Goal: Task Accomplishment & Management: Manage account settings

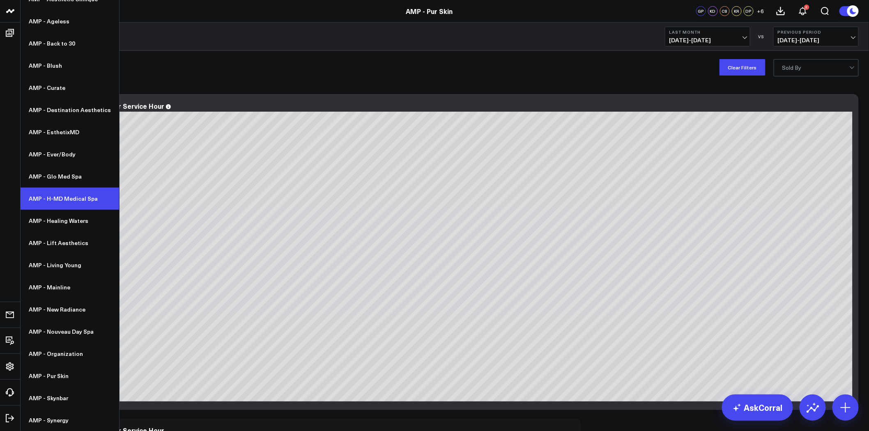
scroll to position [137, 0]
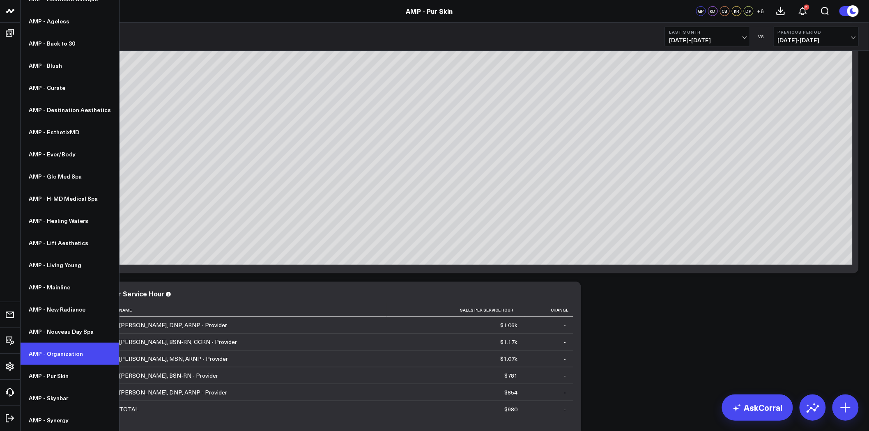
click at [68, 353] on link "AMP - Organization" at bounding box center [70, 354] width 99 height 22
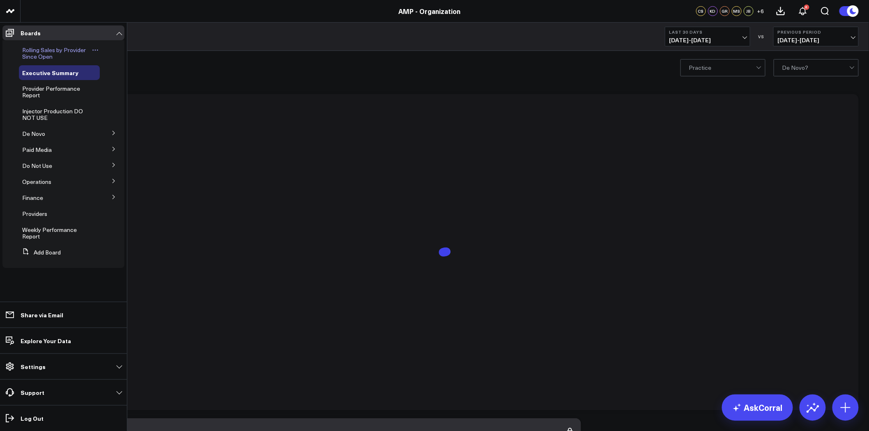
click at [46, 52] on span "Rolling Sales by Provider Since Open" at bounding box center [54, 53] width 64 height 14
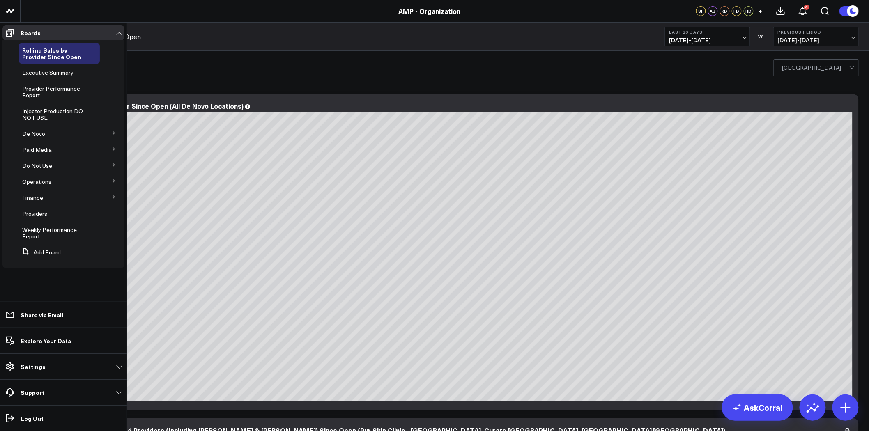
click at [114, 132] on icon at bounding box center [113, 133] width 5 height 5
click at [63, 149] on span "De Novo Charts" at bounding box center [48, 149] width 42 height 8
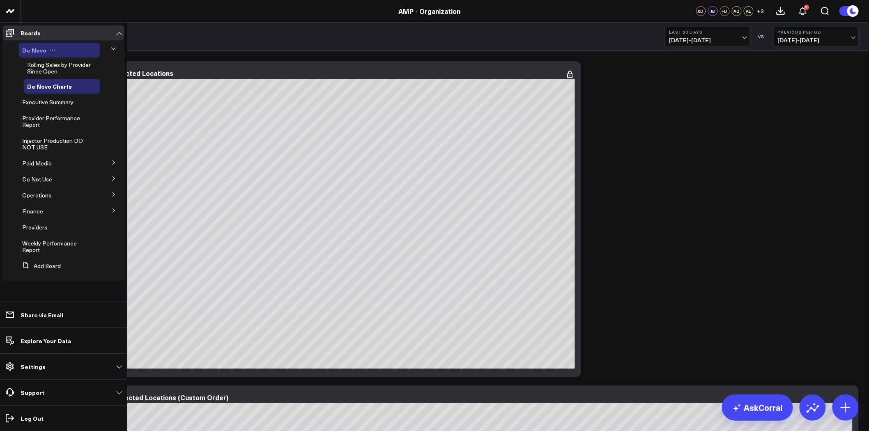
click at [67, 51] on div "De Novo" at bounding box center [59, 50] width 81 height 15
click at [114, 48] on icon at bounding box center [113, 49] width 4 height 2
click at [58, 101] on span "Executive Summary" at bounding box center [47, 102] width 51 height 8
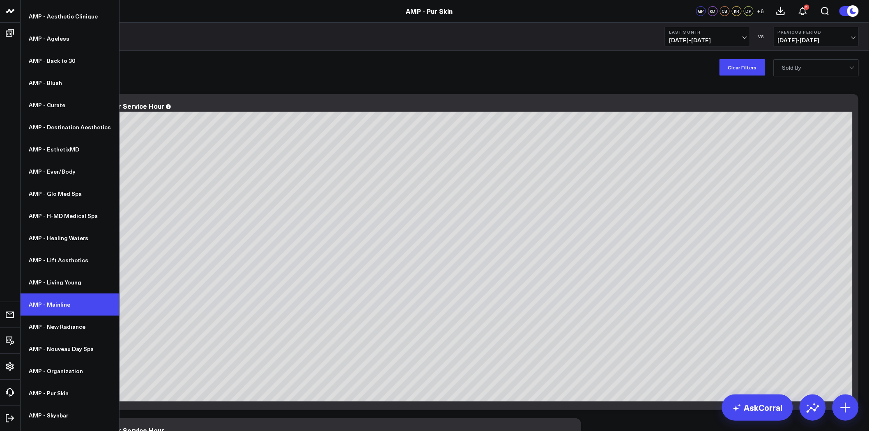
scroll to position [76, 0]
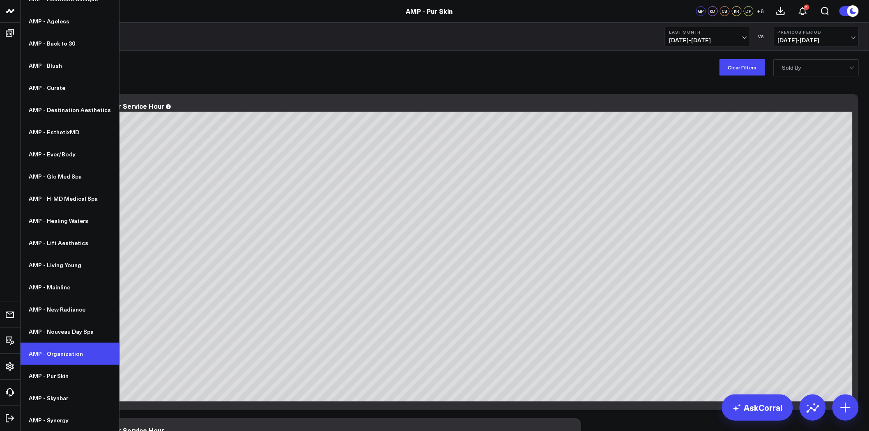
click at [70, 356] on link "AMP - Organization" at bounding box center [70, 354] width 99 height 22
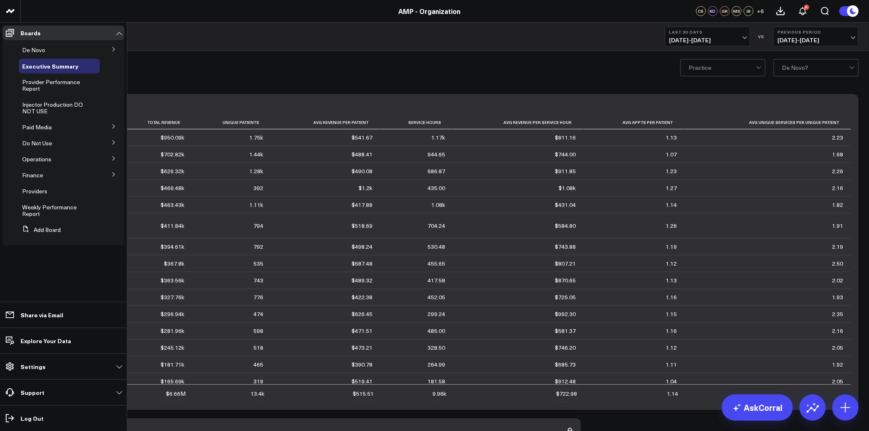
click at [114, 48] on icon at bounding box center [113, 49] width 5 height 5
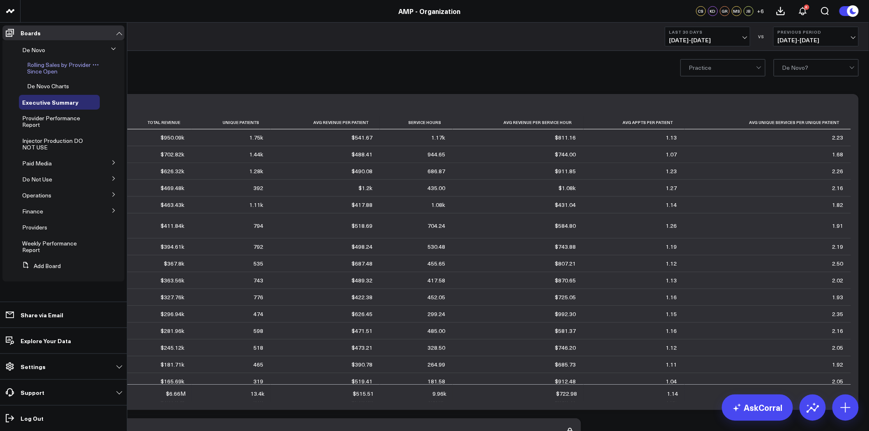
click at [59, 65] on span "Rolling Sales by Provider Since Open" at bounding box center [59, 68] width 64 height 14
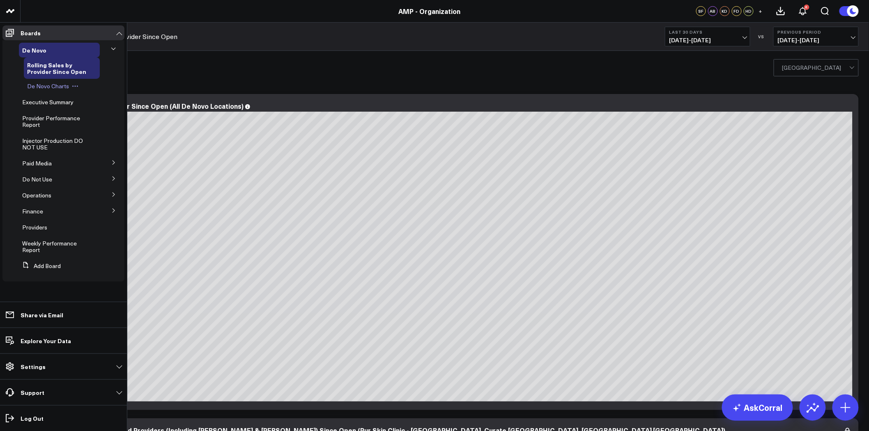
click at [52, 86] on span "De Novo Charts" at bounding box center [48, 86] width 42 height 8
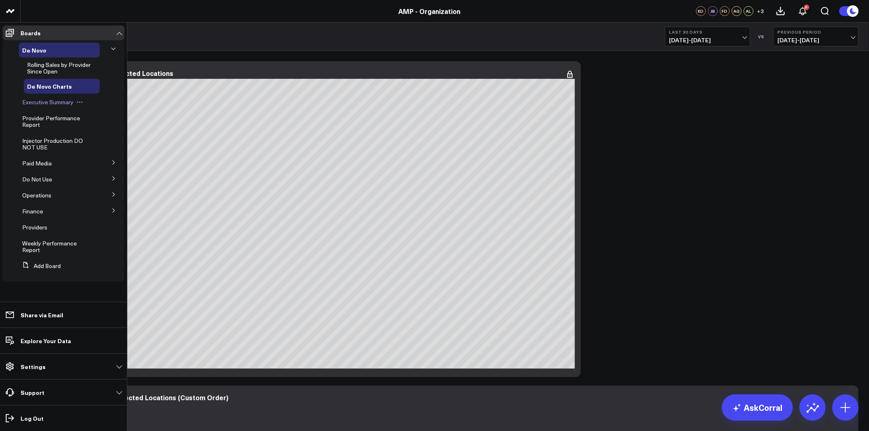
click at [56, 105] on span "Executive Summary" at bounding box center [47, 102] width 51 height 8
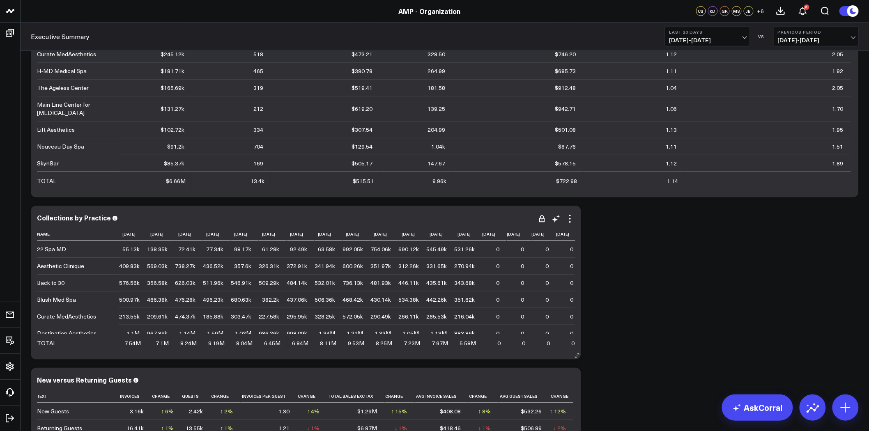
scroll to position [228, 0]
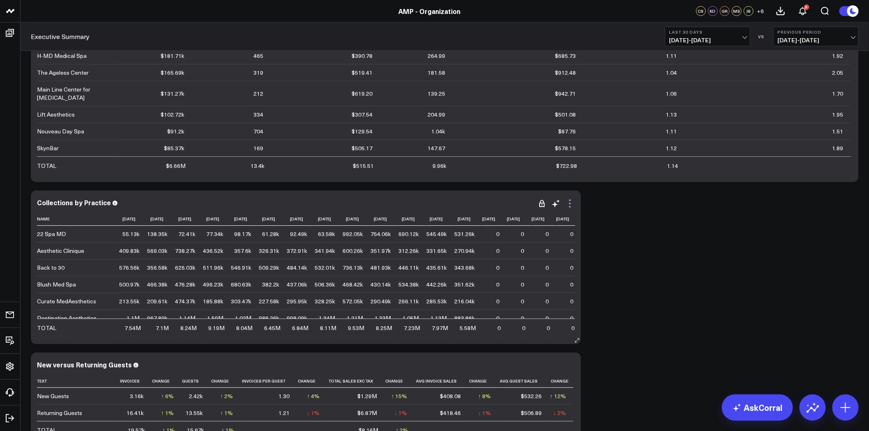
click at [570, 204] on icon at bounding box center [570, 204] width 2 height 2
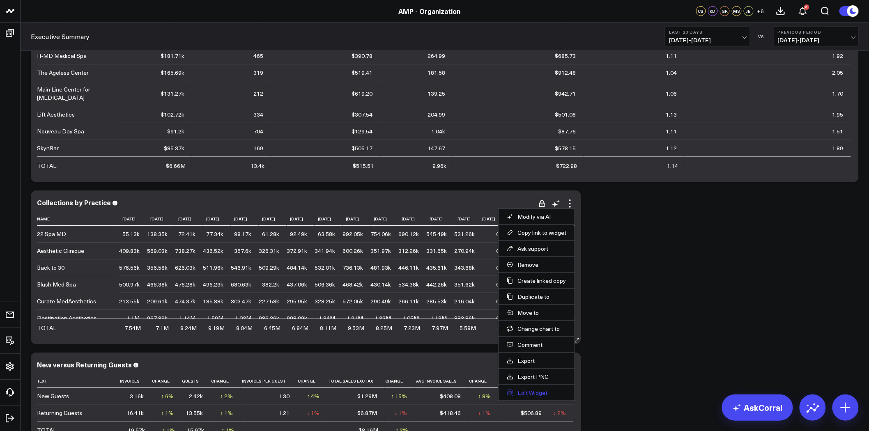
click at [541, 394] on button "Edit Widget" at bounding box center [537, 392] width 60 height 7
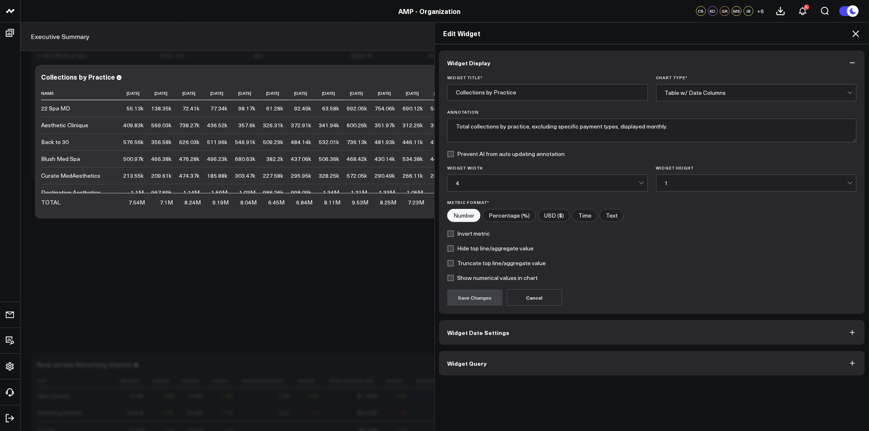
click at [522, 362] on button "Widget Query" at bounding box center [652, 363] width 426 height 25
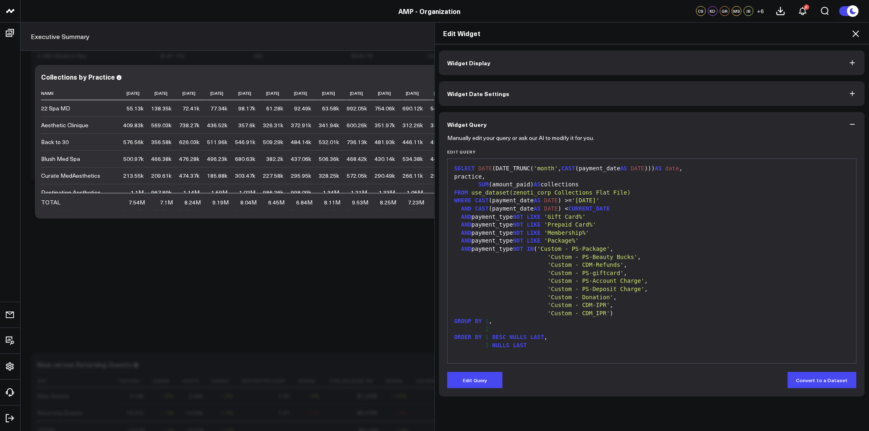
click at [858, 35] on icon at bounding box center [856, 34] width 10 height 10
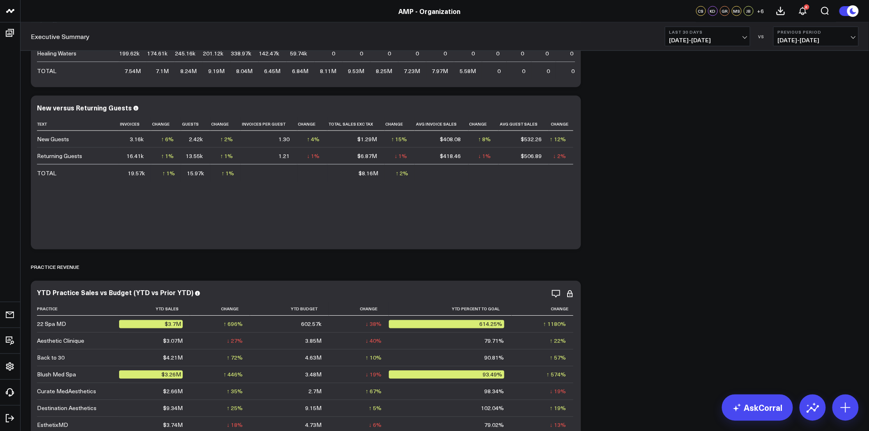
scroll to position [593, 0]
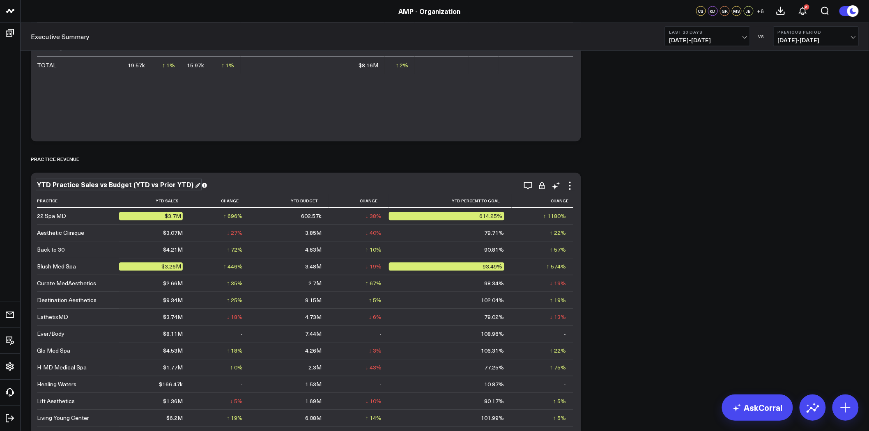
click at [138, 186] on div "YTD Practice Sales vs Budget (YTD vs Prior YTD)" at bounding box center [118, 184] width 163 height 9
copy div "YTD Practice Sales vs Budget (YTD vs Prior YTD)"
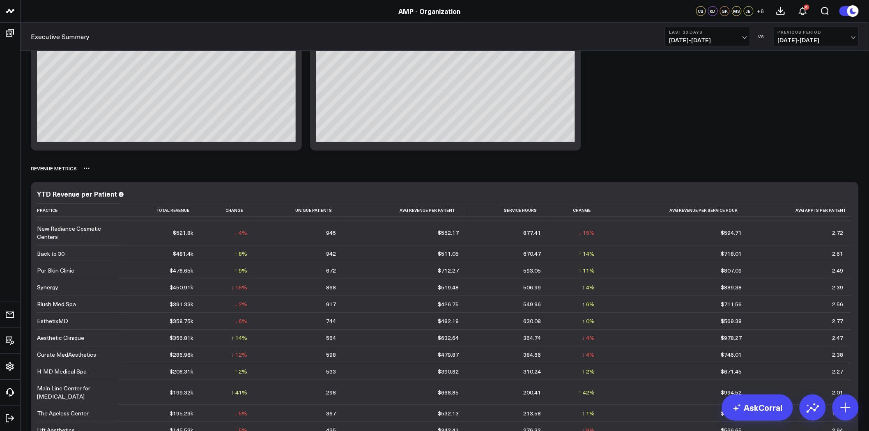
scroll to position [1460, 0]
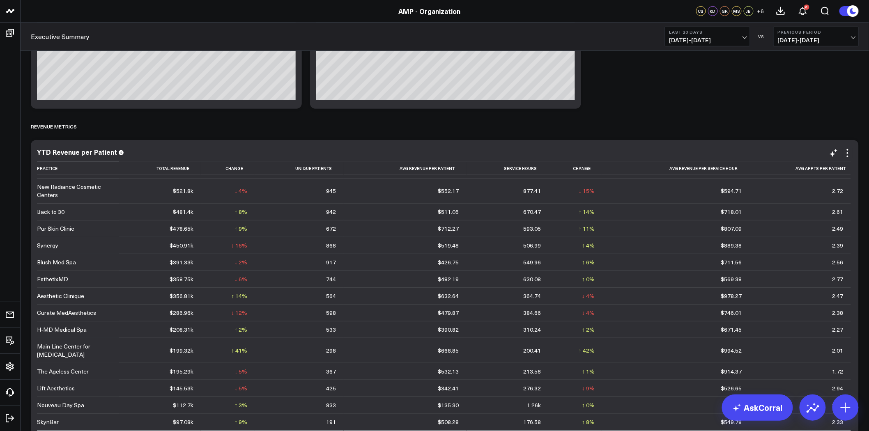
drag, startPoint x: 847, startPoint y: 152, endPoint x: 847, endPoint y: 161, distance: 8.6
click at [847, 152] on icon at bounding box center [848, 153] width 10 height 10
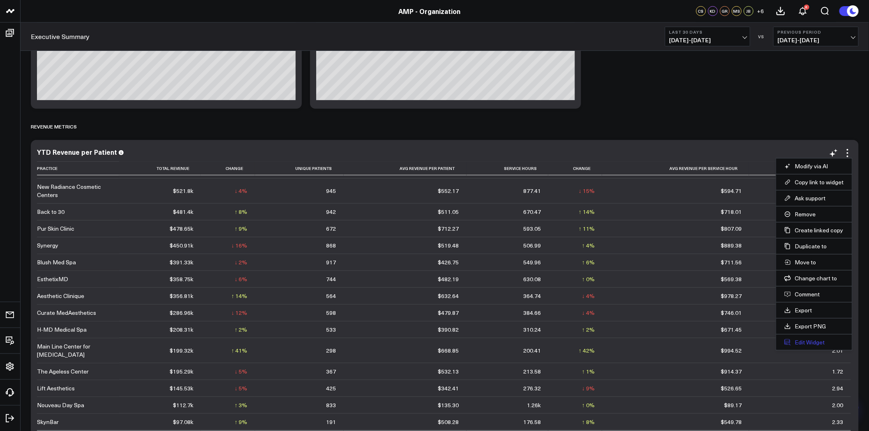
click at [804, 343] on button "Edit Widget" at bounding box center [815, 342] width 60 height 7
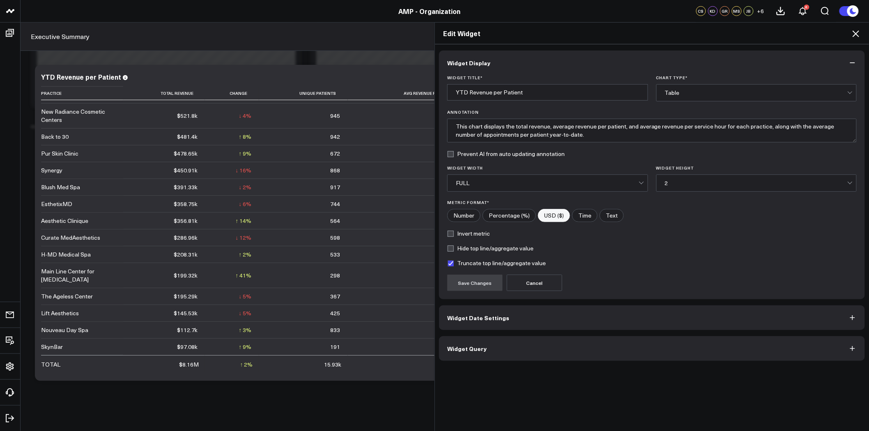
click at [527, 343] on button "Widget Query" at bounding box center [652, 348] width 426 height 25
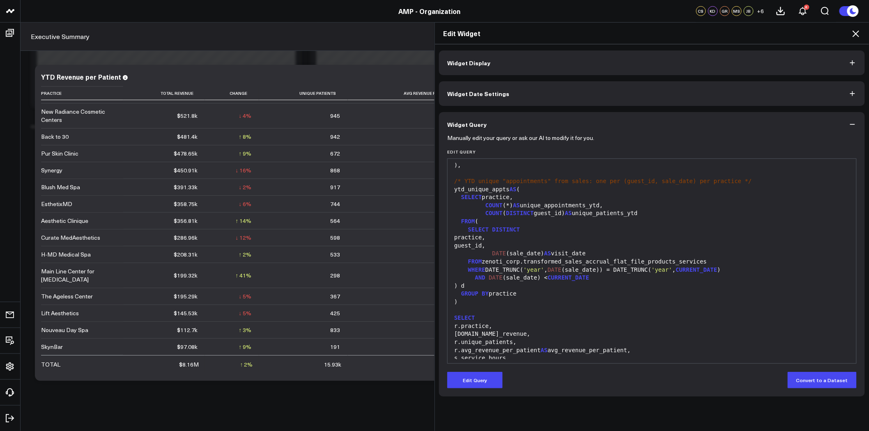
scroll to position [185, 0]
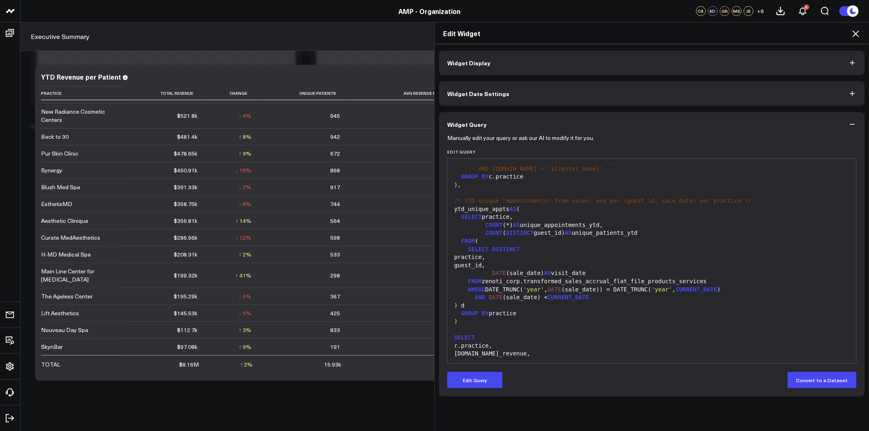
click at [853, 123] on icon "button" at bounding box center [853, 124] width 8 height 8
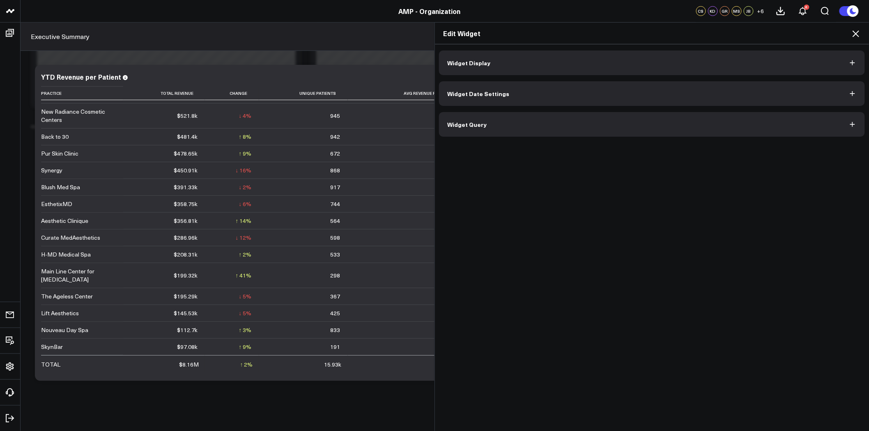
click at [856, 33] on icon at bounding box center [856, 34] width 10 height 10
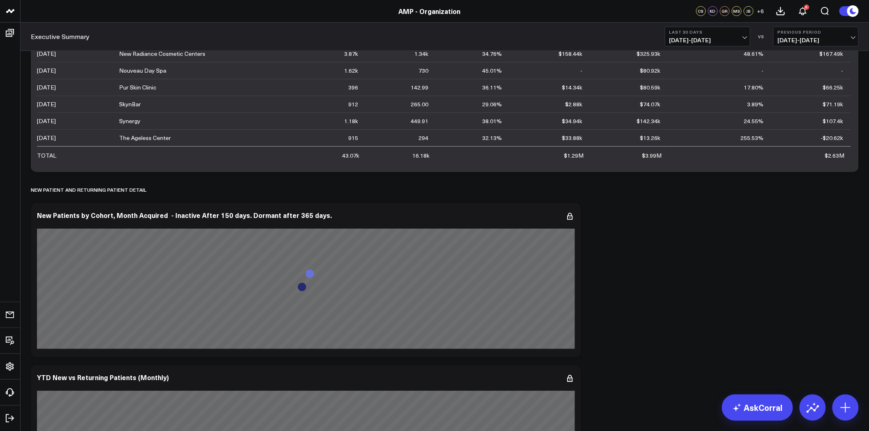
scroll to position [2602, 0]
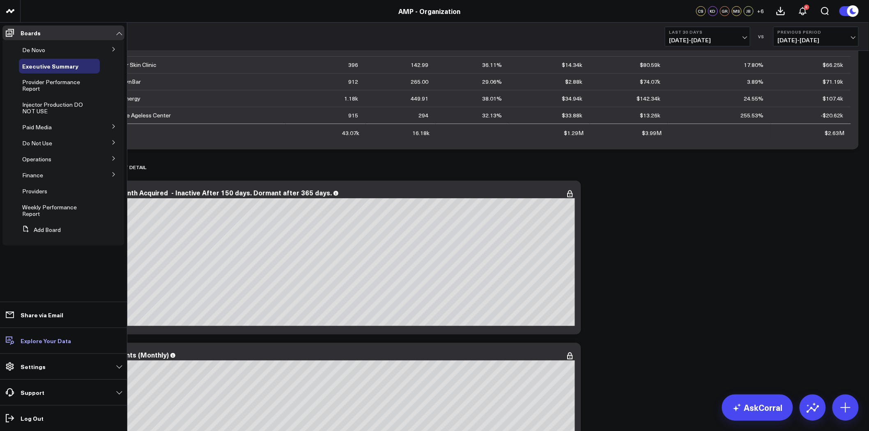
click at [52, 344] on link "Explore Your Data" at bounding box center [63, 341] width 122 height 15
click at [48, 50] on icon at bounding box center [51, 50] width 7 height 7
click at [35, 51] on span "De Novo" at bounding box center [33, 50] width 23 height 8
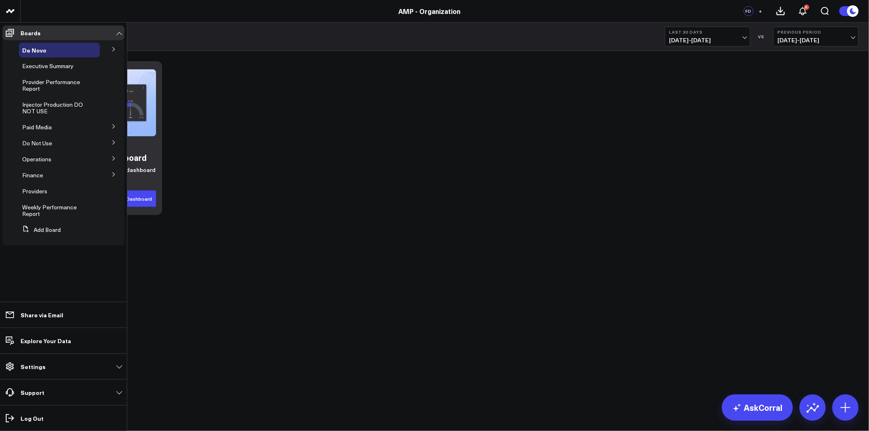
click at [115, 47] on icon at bounding box center [113, 49] width 5 height 5
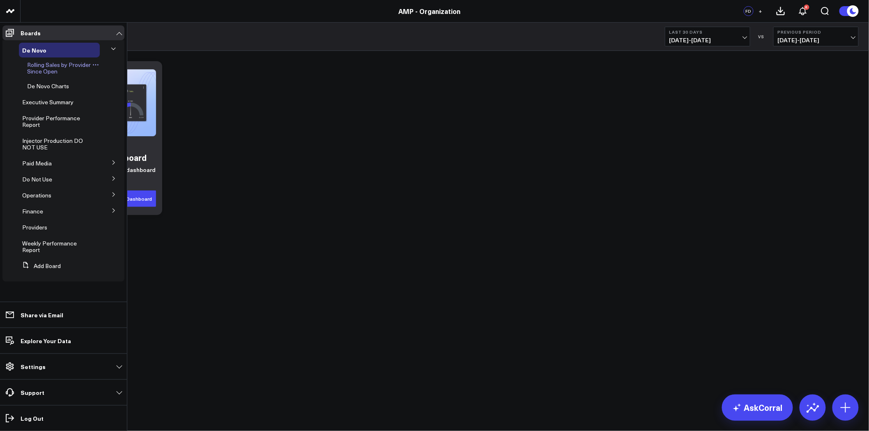
click at [51, 67] on span "Rolling Sales by Provider Since Open" at bounding box center [59, 68] width 64 height 14
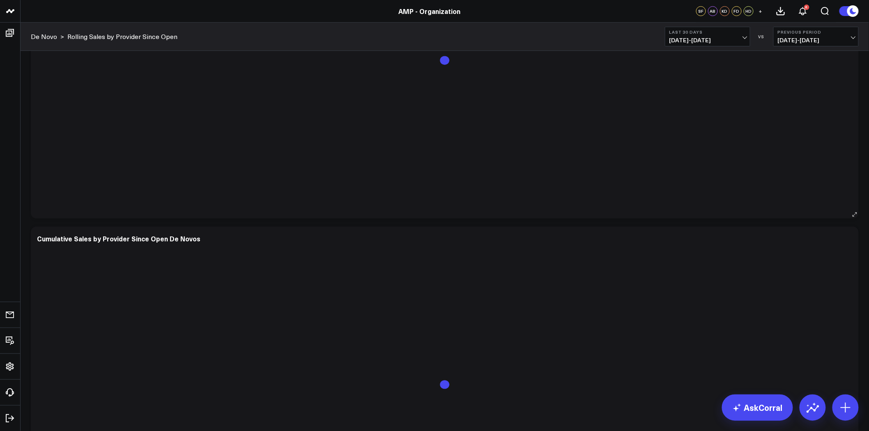
scroll to position [2540, 0]
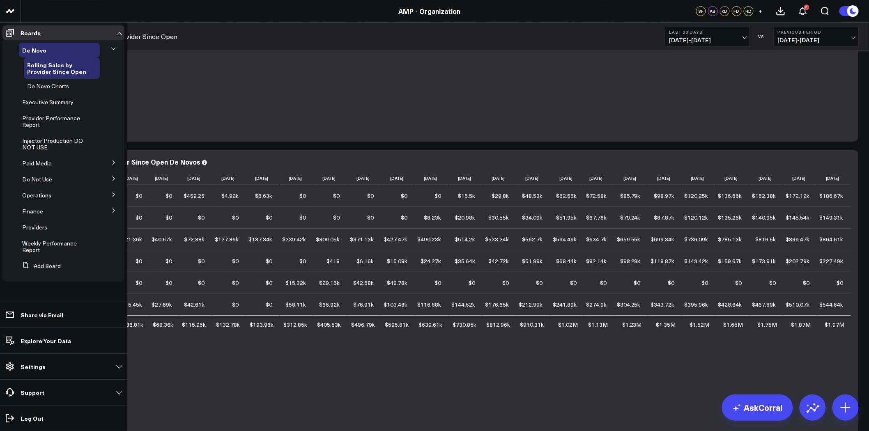
click at [112, 161] on icon at bounding box center [113, 162] width 5 height 5
click at [70, 194] on span "GA4 Direct Bookings Tracking" at bounding box center [54, 196] width 54 height 14
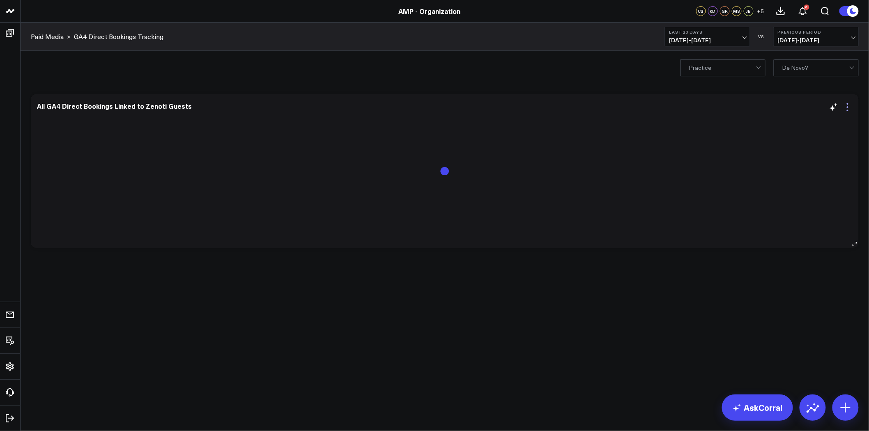
click at [848, 107] on icon at bounding box center [848, 107] width 2 height 2
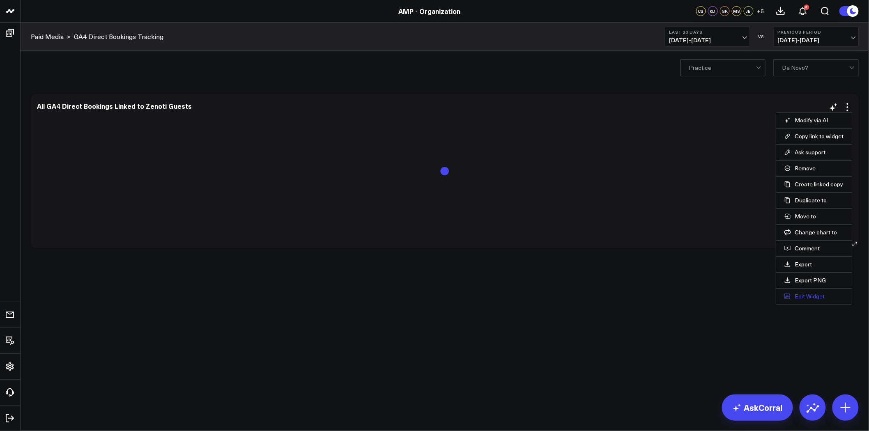
click at [811, 299] on button "Edit Widget" at bounding box center [815, 296] width 60 height 7
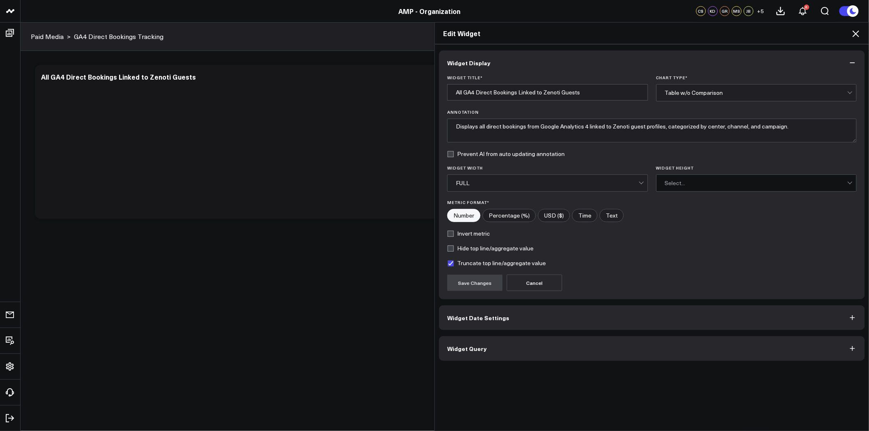
click at [531, 347] on button "Widget Query" at bounding box center [652, 348] width 426 height 25
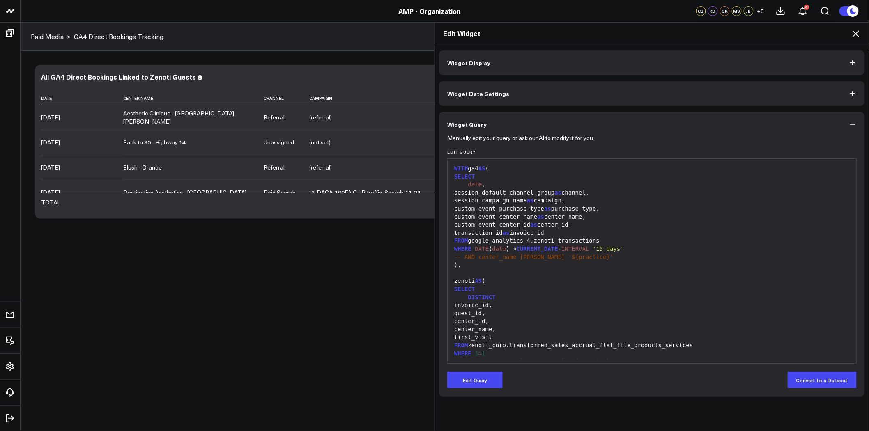
click at [855, 35] on icon at bounding box center [856, 34] width 10 height 10
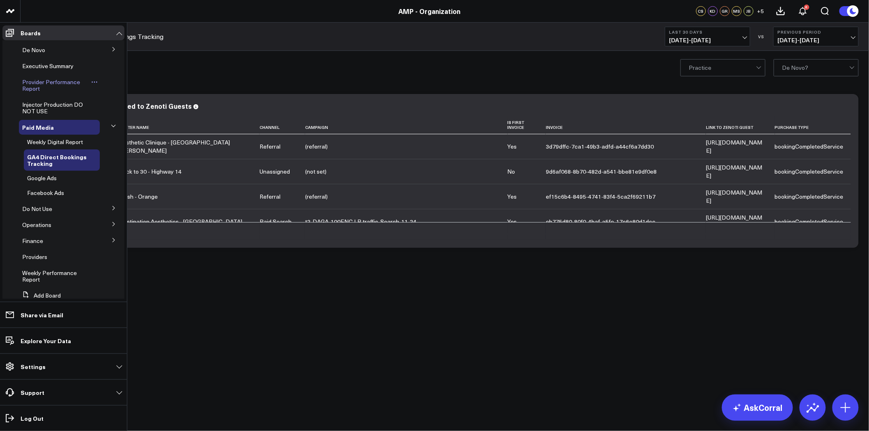
click at [46, 83] on span "Provider Performance Report" at bounding box center [51, 85] width 58 height 14
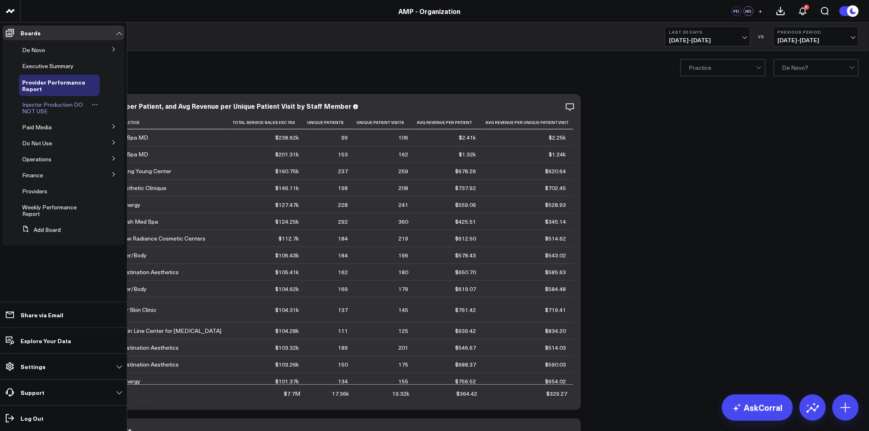
click at [53, 107] on span "Injector Production DO NOT USE" at bounding box center [52, 108] width 61 height 14
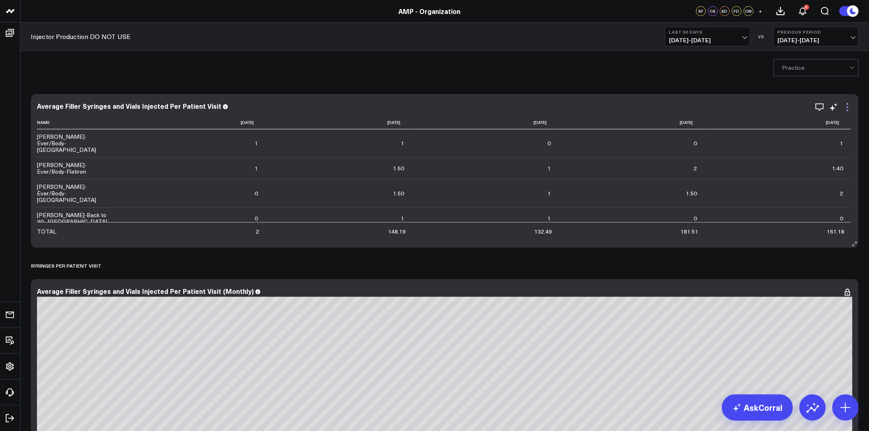
click at [849, 105] on icon at bounding box center [848, 107] width 10 height 10
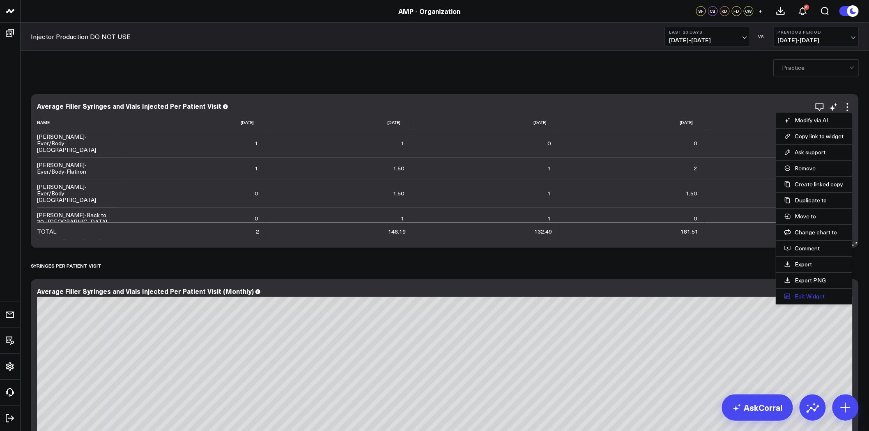
click at [817, 297] on button "Edit Widget" at bounding box center [815, 296] width 60 height 7
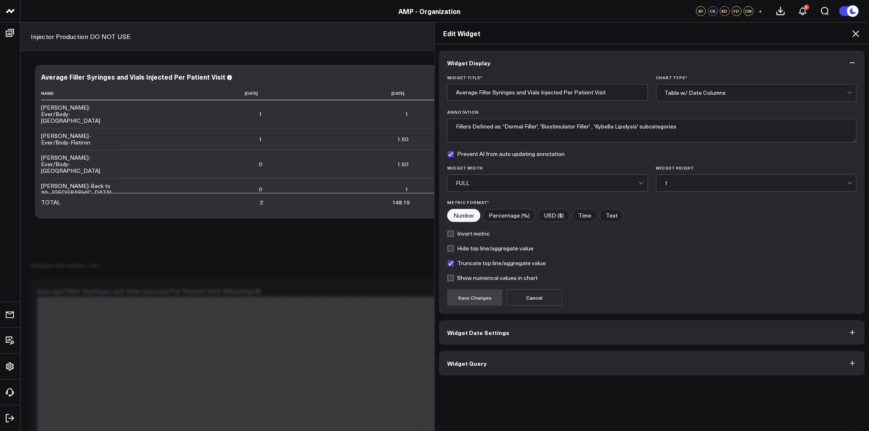
click at [589, 362] on button "Widget Query" at bounding box center [652, 363] width 426 height 25
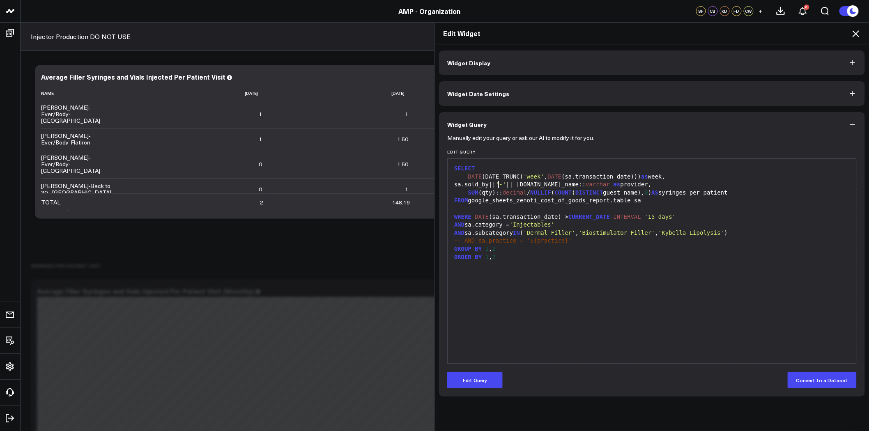
click at [496, 183] on div "sa.sold_by|| '-' || sa.center_name:: varchar as provider," at bounding box center [652, 185] width 401 height 8
click at [479, 376] on button "Edit Query" at bounding box center [474, 380] width 55 height 16
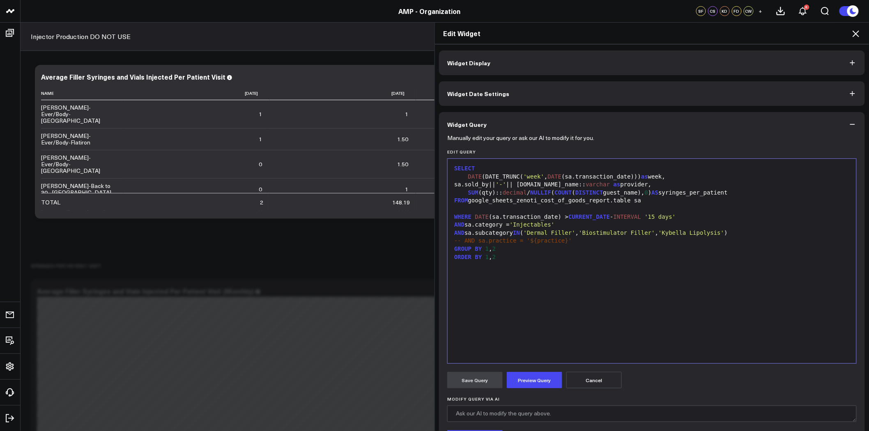
click at [638, 205] on div at bounding box center [652, 209] width 401 height 8
click at [633, 198] on div "FROM google_sheets_zenoti_cost_of_goods_report.table sa" at bounding box center [652, 201] width 401 height 8
click at [454, 210] on div at bounding box center [652, 209] width 401 height 8
click at [452, 210] on div at bounding box center [652, 209] width 401 height 8
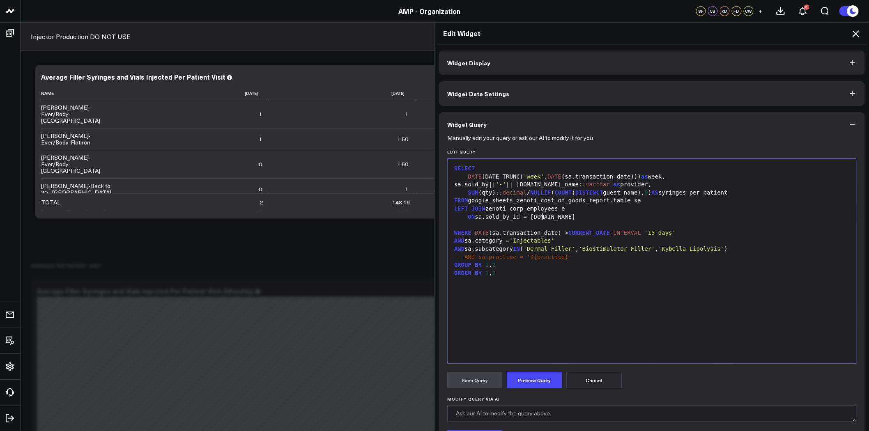
click at [505, 219] on div "ON sa.sold_by_id = e.id" at bounding box center [652, 217] width 401 height 8
click at [536, 379] on button "Preview Query" at bounding box center [534, 380] width 55 height 16
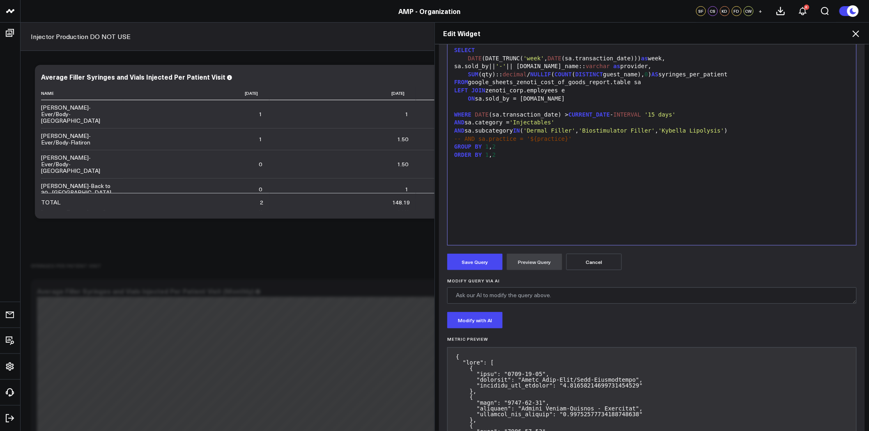
scroll to position [73, 0]
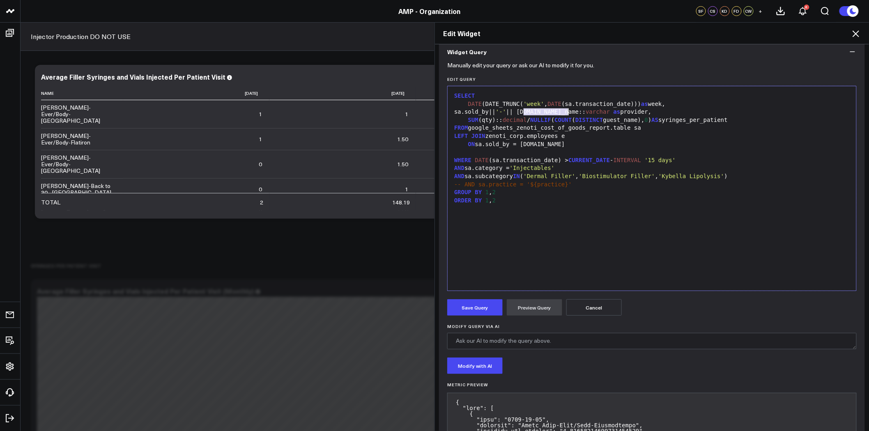
drag, startPoint x: 522, startPoint y: 112, endPoint x: 565, endPoint y: 112, distance: 43.1
click at [565, 112] on div "sa.sold_by|| '-' || sa.center_name:: varchar as provider," at bounding box center [652, 112] width 401 height 8
click at [540, 305] on button "Preview Query" at bounding box center [534, 307] width 55 height 16
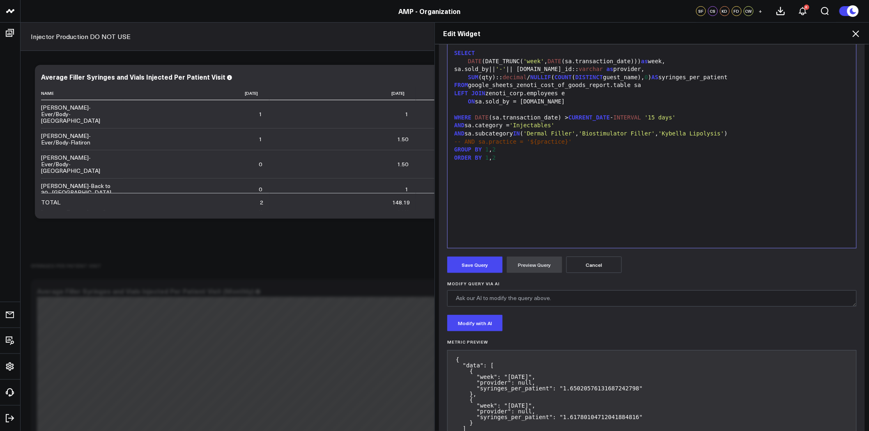
scroll to position [103, 0]
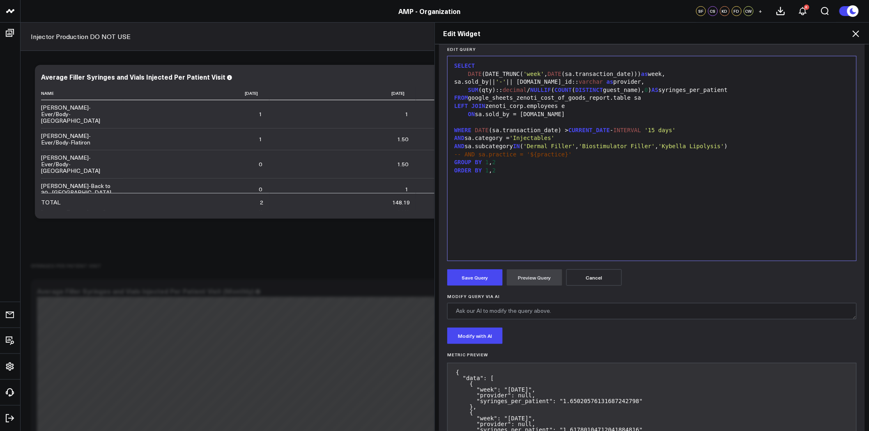
click at [594, 276] on button "Cancel" at bounding box center [593, 277] width 55 height 16
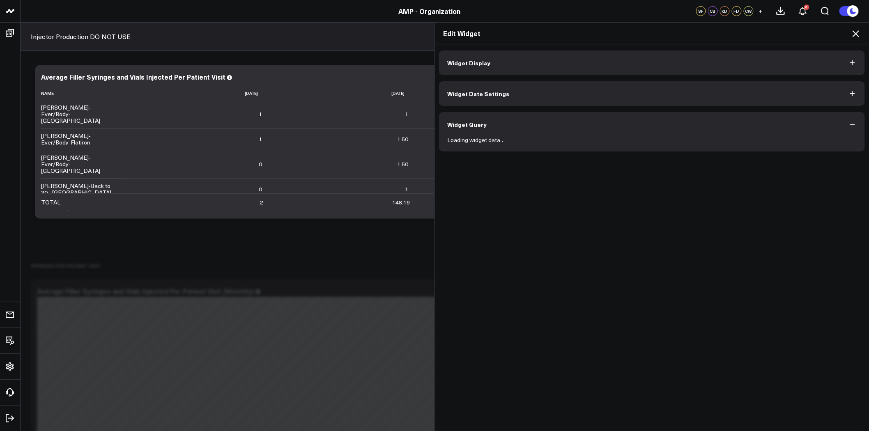
scroll to position [0, 0]
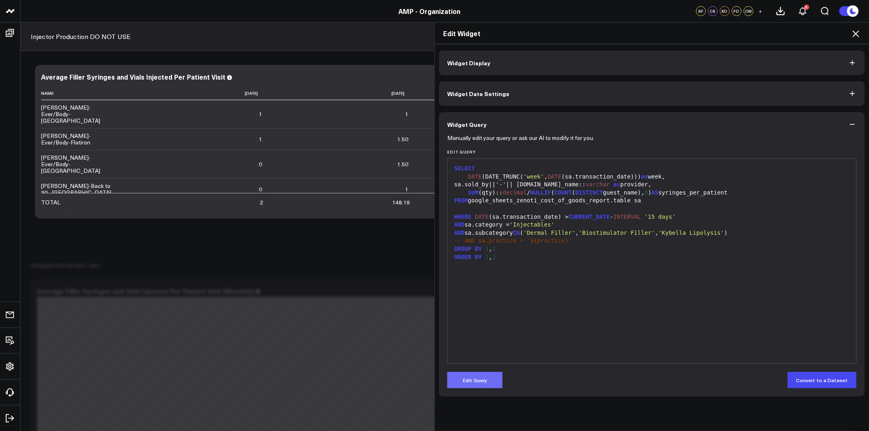
click at [483, 382] on button "Edit Query" at bounding box center [474, 380] width 55 height 16
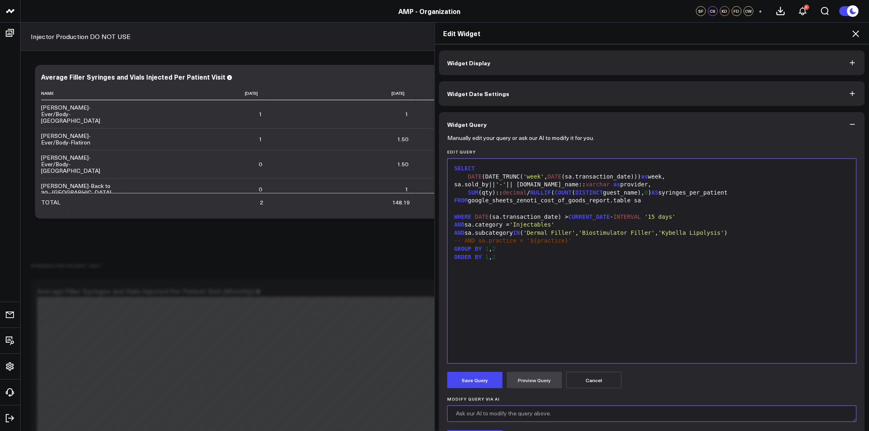
click at [526, 420] on textarea "Modify Query via AI" at bounding box center [652, 414] width 410 height 16
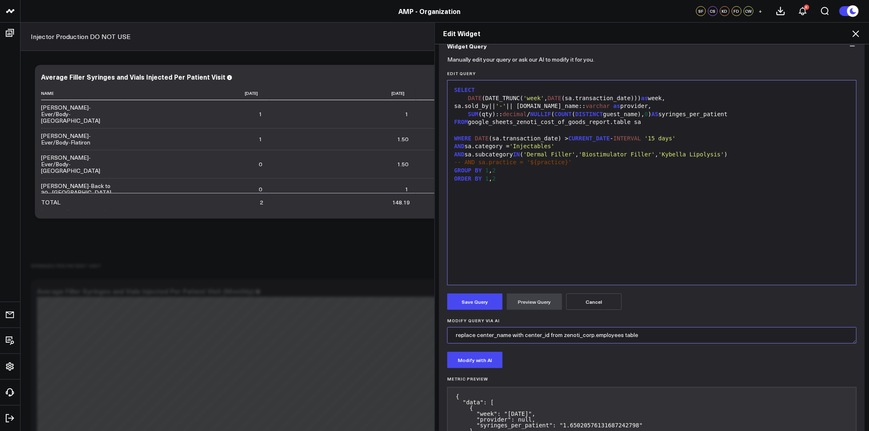
scroll to position [148, 0]
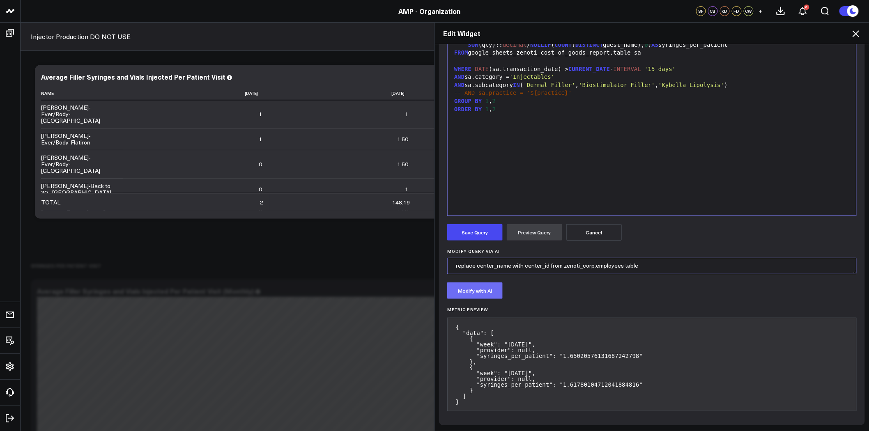
type textarea "replace center_name with center_id from zenoti_corp.employees table"
click at [469, 293] on button "Modify with AI" at bounding box center [474, 291] width 55 height 16
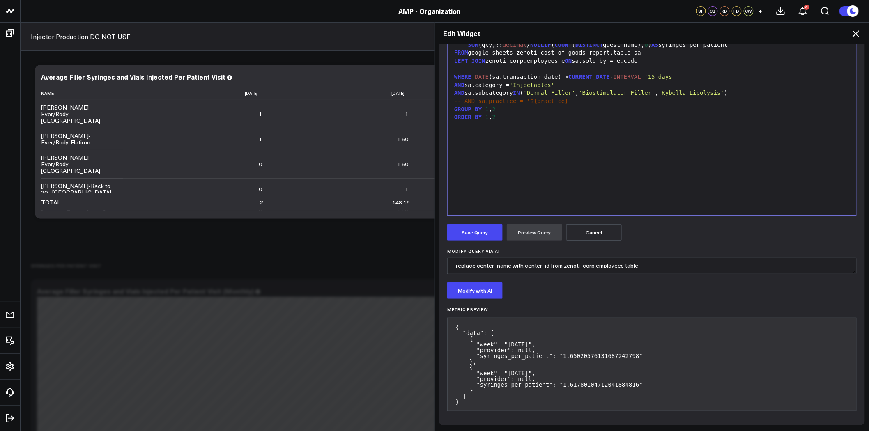
click at [604, 237] on button "Cancel" at bounding box center [593, 232] width 55 height 16
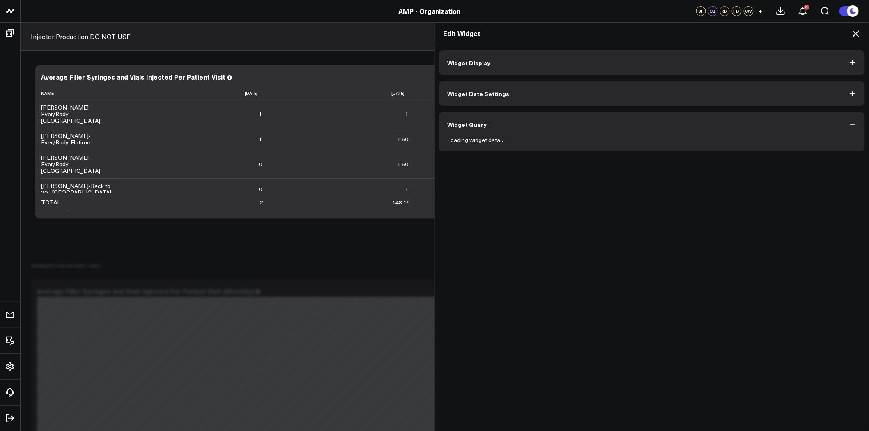
scroll to position [0, 0]
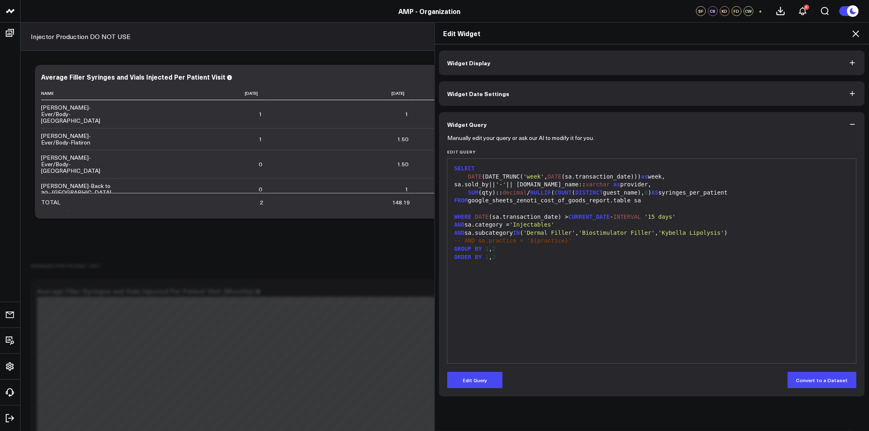
click at [635, 203] on div "FROM google_sheets_zenoti_cost_of_goods_report.table sa" at bounding box center [652, 201] width 401 height 8
click at [470, 378] on button "Edit Query" at bounding box center [474, 380] width 55 height 16
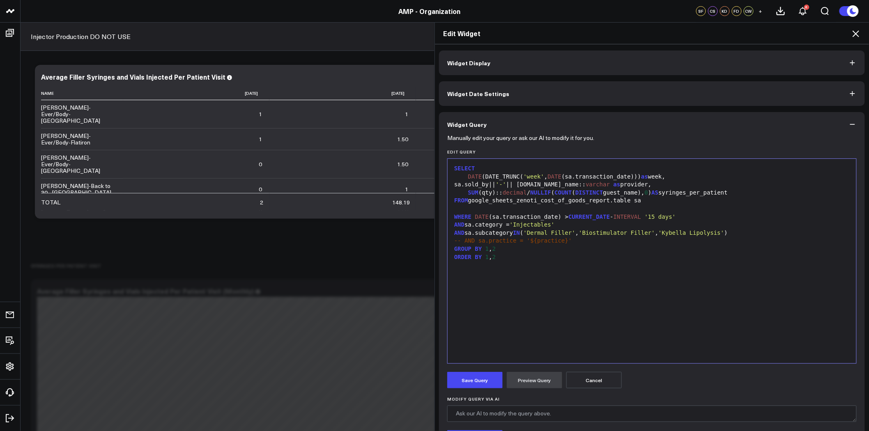
click at [637, 198] on div "SELECT DATE (DATE_TRUNC( 'week' , DATE (sa.transaction_date))) as week, sa.sold…" at bounding box center [652, 261] width 401 height 196
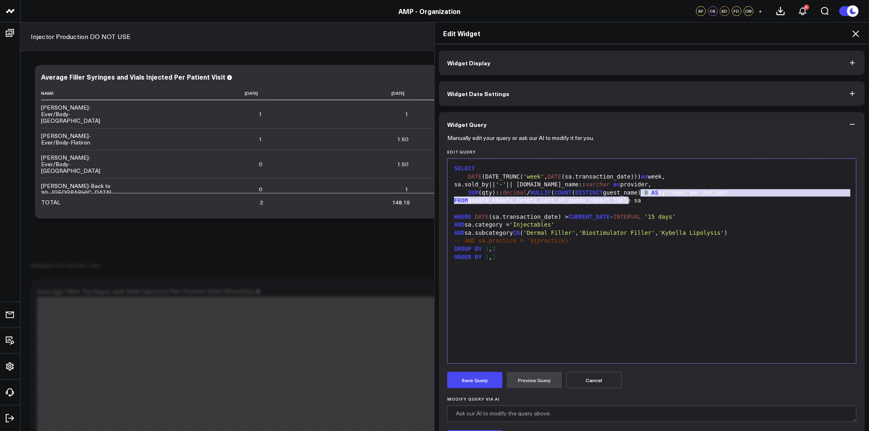
click at [635, 202] on div "FROM google_sheets_zenoti_cost_of_goods_report.table sa" at bounding box center [652, 201] width 401 height 8
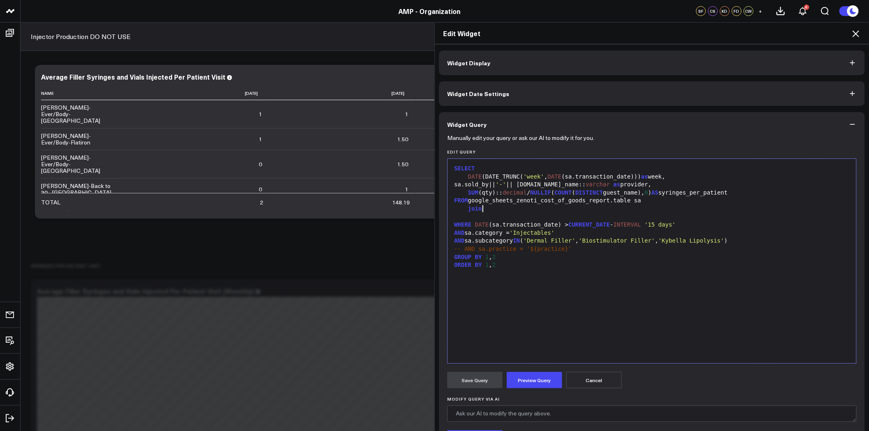
click at [483, 213] on div at bounding box center [652, 217] width 401 height 8
click at [475, 206] on span "join" at bounding box center [475, 208] width 14 height 7
drag, startPoint x: 475, startPoint y: 207, endPoint x: 463, endPoint y: 207, distance: 12.4
click at [463, 207] on div "join" at bounding box center [652, 209] width 401 height 8
click at [482, 216] on div at bounding box center [652, 217] width 401 height 8
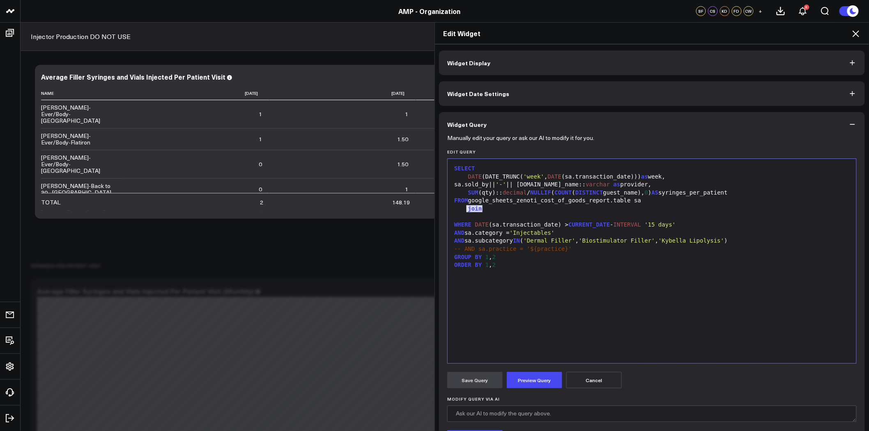
drag, startPoint x: 479, startPoint y: 210, endPoint x: 463, endPoint y: 207, distance: 16.2
click at [463, 207] on div "join" at bounding box center [652, 209] width 401 height 8
click at [518, 222] on div "WHERE DATE (sa.transaction_date) > CURRENT_DATE - INTERVAL '15 days'" at bounding box center [652, 225] width 401 height 8
drag, startPoint x: 504, startPoint y: 208, endPoint x: 454, endPoint y: 209, distance: 50.5
click at [452, 209] on div "left join" at bounding box center [652, 209] width 401 height 8
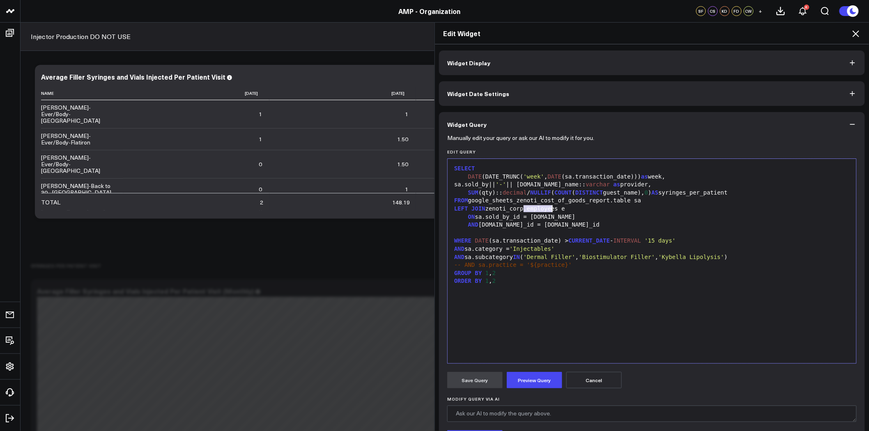
drag, startPoint x: 522, startPoint y: 207, endPoint x: 548, endPoint y: 208, distance: 25.9
click at [548, 208] on div "LEFT JOIN zenoti_corp.employees e" at bounding box center [652, 209] width 401 height 8
click at [658, 212] on div "LEFT JOIN zenoti_corp.centers e" at bounding box center [652, 209] width 401 height 8
drag, startPoint x: 540, startPoint y: 216, endPoint x: 474, endPoint y: 218, distance: 65.7
click at [474, 218] on div "ON sa.sold_by_id = e.id" at bounding box center [652, 217] width 401 height 8
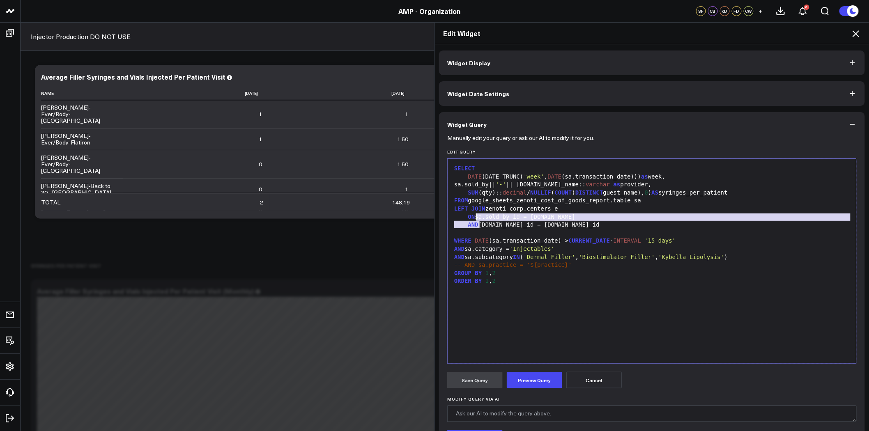
drag, startPoint x: 476, startPoint y: 225, endPoint x: 474, endPoint y: 218, distance: 7.2
click at [474, 218] on div "SELECT DATE (DATE_TRUNC( 'week' , DATE (sa.transaction_date))) as week, sa.sold…" at bounding box center [652, 261] width 401 height 196
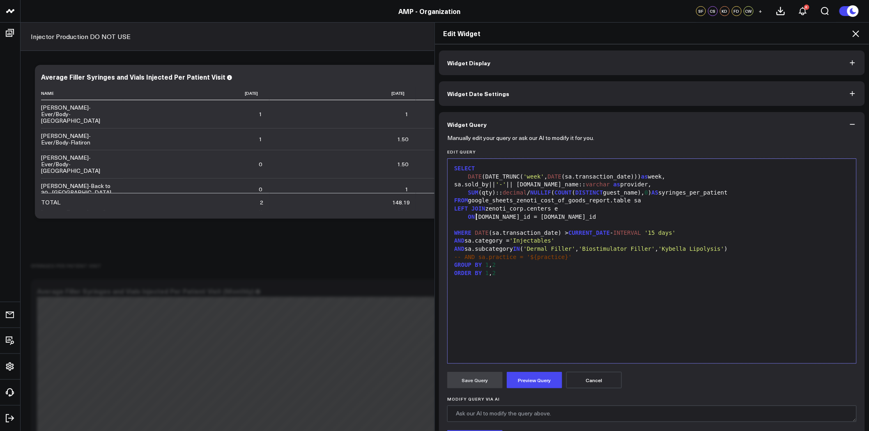
click at [527, 218] on div "ON sa.center_id = e.center_id" at bounding box center [652, 217] width 401 height 8
click at [463, 184] on div "sa.sold_by|| '-' || sa.center_name:: varchar as provider," at bounding box center [652, 185] width 401 height 8
copy div "sa.sold_by"
click at [537, 380] on button "Preview Query" at bounding box center [534, 380] width 55 height 16
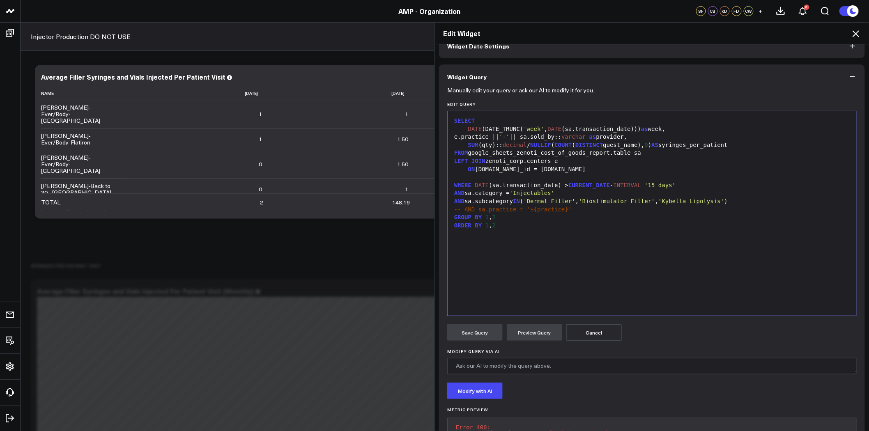
scroll to position [85, 0]
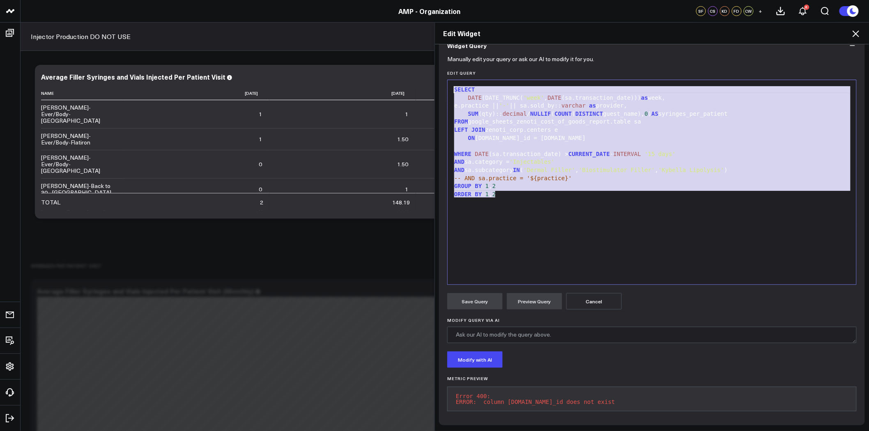
drag, startPoint x: 504, startPoint y: 192, endPoint x: 443, endPoint y: 81, distance: 127.2
click at [443, 81] on div "Manually edit your query or ask our AI to modify it for you. Edit Query Selecti…" at bounding box center [652, 242] width 426 height 368
copy div "SELECT DATE (DATE_TRUNC( 'week' , DATE (sa.transaction_date))) as week, e.pract…"
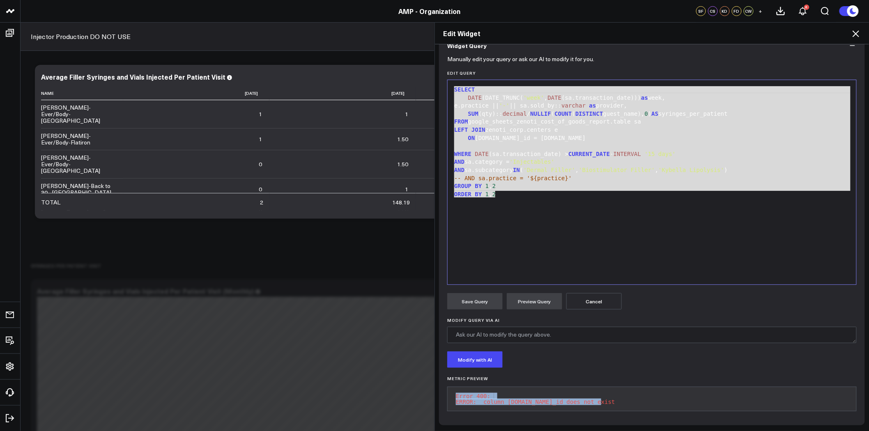
drag, startPoint x: 584, startPoint y: 396, endPoint x: 452, endPoint y: 389, distance: 132.5
click at [452, 389] on pre "Error 400: ERROR: column sa.center_id does not exist" at bounding box center [652, 399] width 410 height 25
copy pre "Error 400: ERROR: column sa.center_id does not exist"
click at [629, 126] on div "LEFT JOIN zenoti_corp.centers e" at bounding box center [652, 130] width 401 height 8
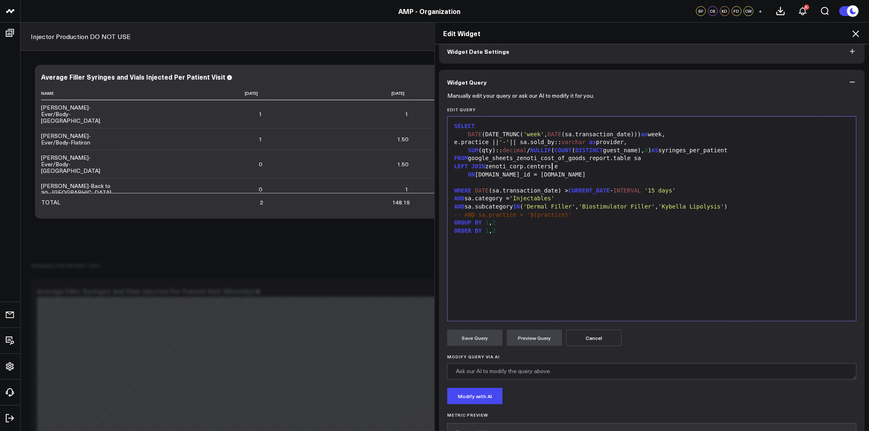
scroll to position [0, 0]
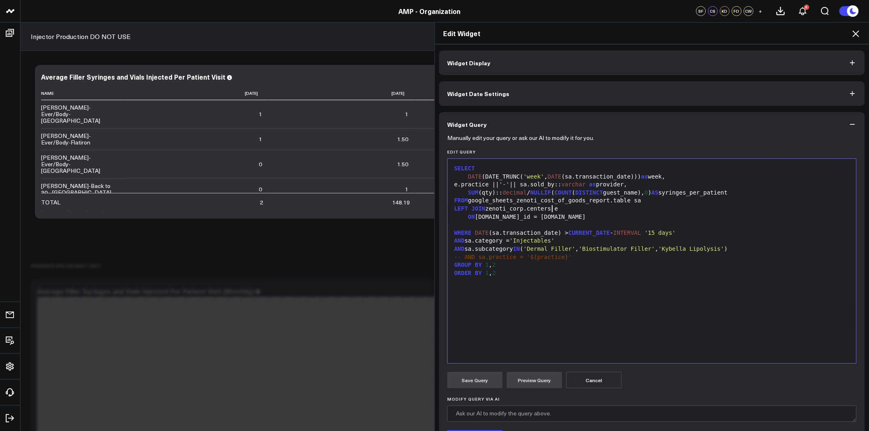
click at [506, 216] on div "ON sa.center_id = e.name" at bounding box center [652, 217] width 401 height 8
click at [532, 380] on button "Preview Query" at bounding box center [534, 380] width 55 height 16
click at [507, 184] on span "'-'" at bounding box center [505, 184] width 10 height 7
click at [513, 183] on span "' -'" at bounding box center [507, 184] width 14 height 7
click at [542, 378] on button "Preview Query" at bounding box center [534, 380] width 55 height 16
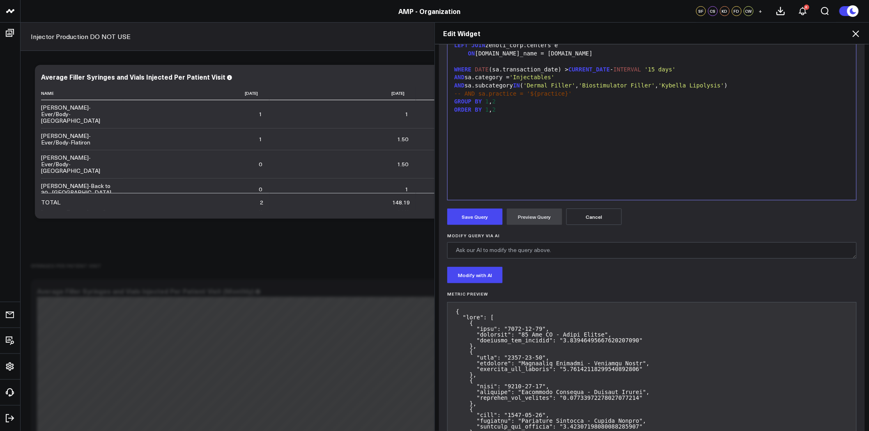
scroll to position [164, 0]
click at [489, 216] on button "Save Query" at bounding box center [474, 216] width 55 height 16
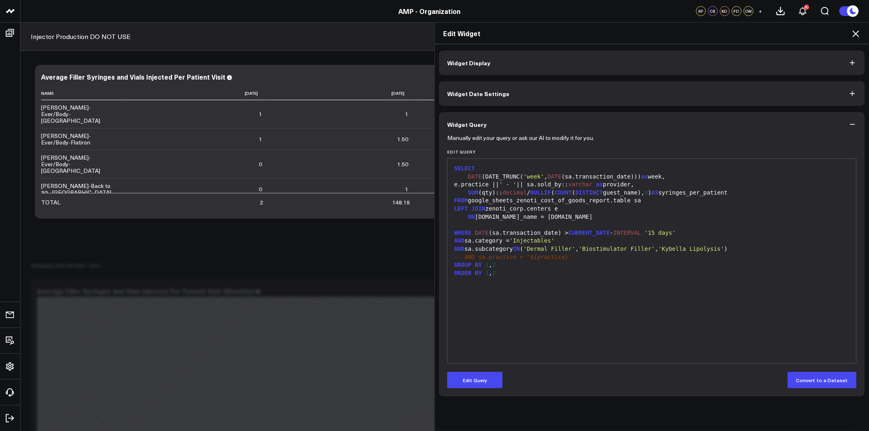
scroll to position [0, 0]
click at [685, 249] on span "'Kybella Lipolysis'" at bounding box center [691, 249] width 66 height 7
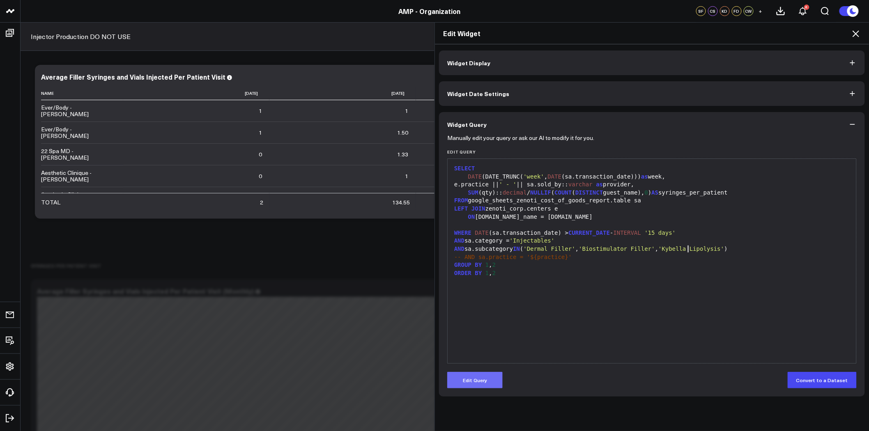
click at [485, 375] on button "Edit Query" at bounding box center [474, 380] width 55 height 16
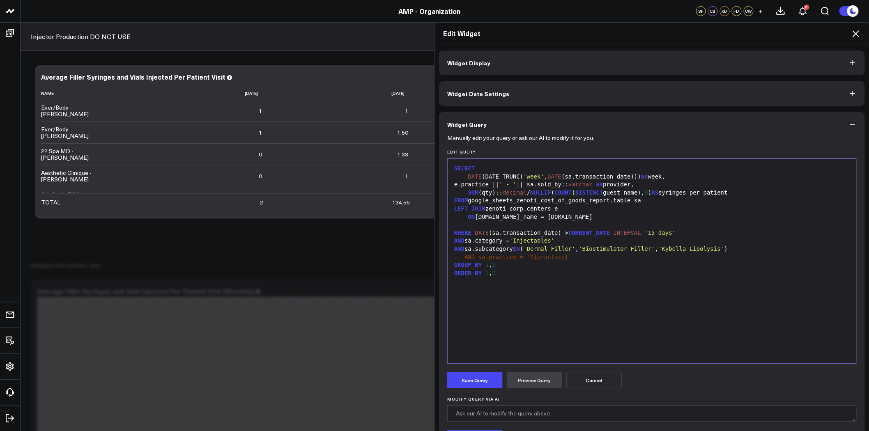
click at [686, 251] on span "'Kybella Lipolysis'" at bounding box center [691, 249] width 66 height 7
click at [528, 379] on button "Preview Query" at bounding box center [534, 380] width 55 height 16
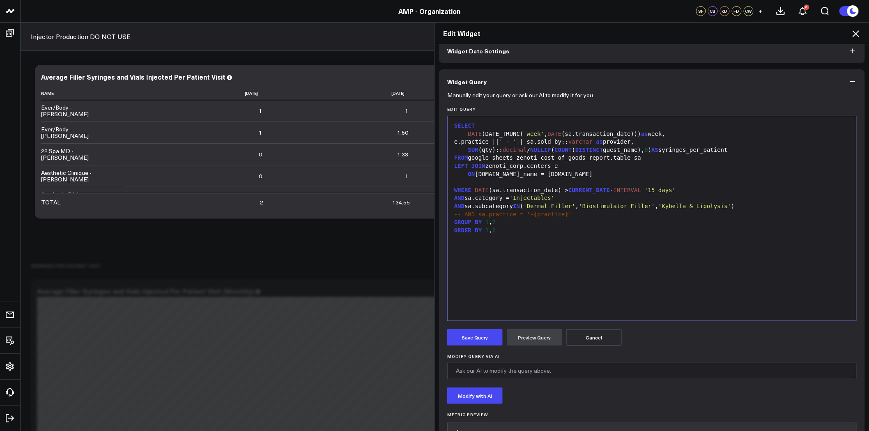
scroll to position [91, 0]
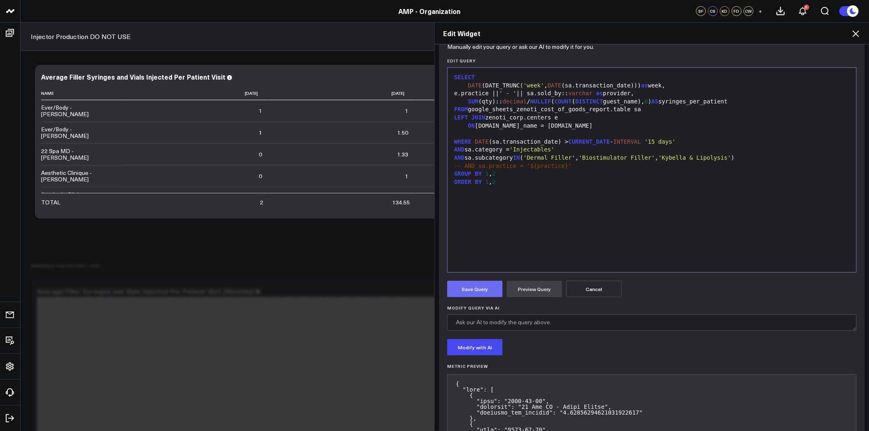
click at [469, 287] on button "Save Query" at bounding box center [474, 289] width 55 height 16
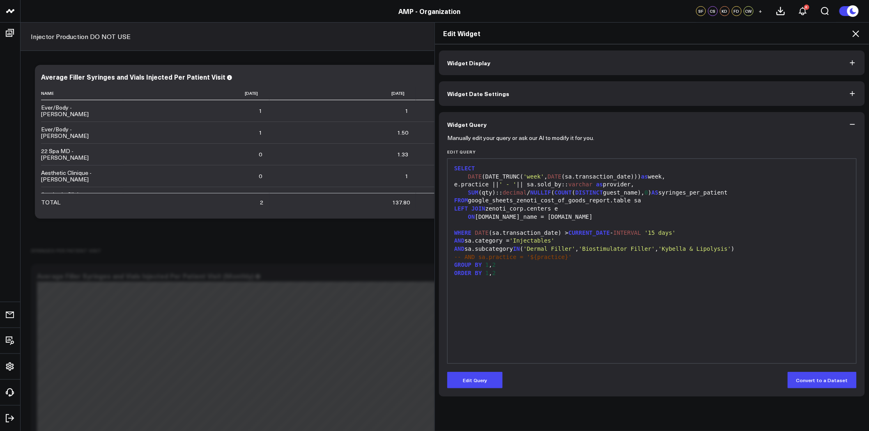
scroll to position [0, 0]
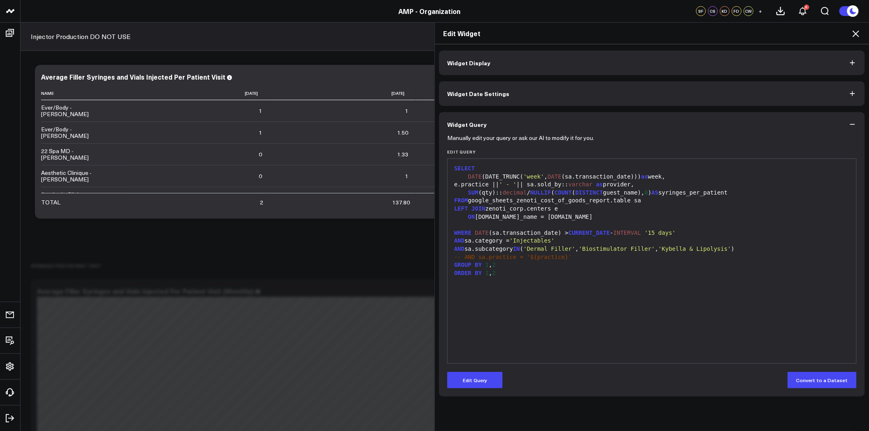
click at [857, 32] on icon at bounding box center [856, 34] width 10 height 10
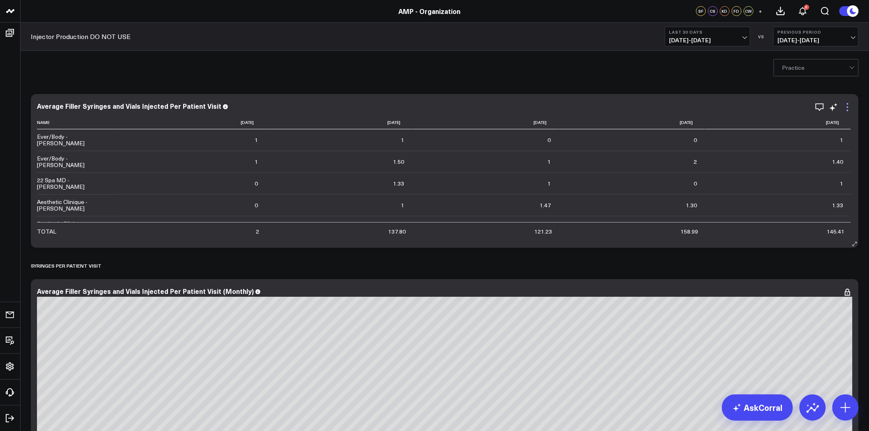
click at [851, 108] on icon at bounding box center [848, 107] width 10 height 10
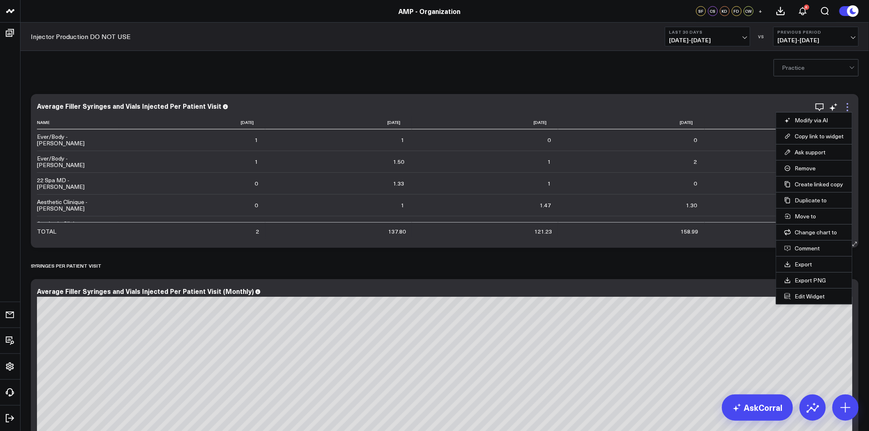
click at [847, 106] on icon at bounding box center [848, 107] width 10 height 10
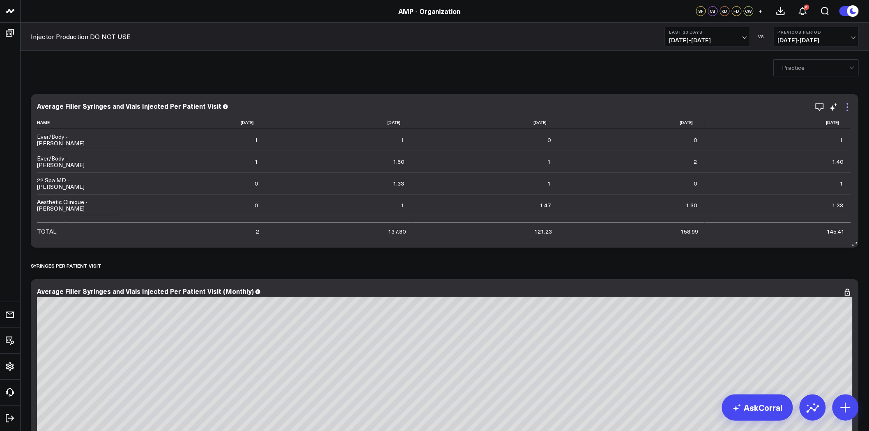
click at [847, 106] on icon at bounding box center [848, 107] width 10 height 10
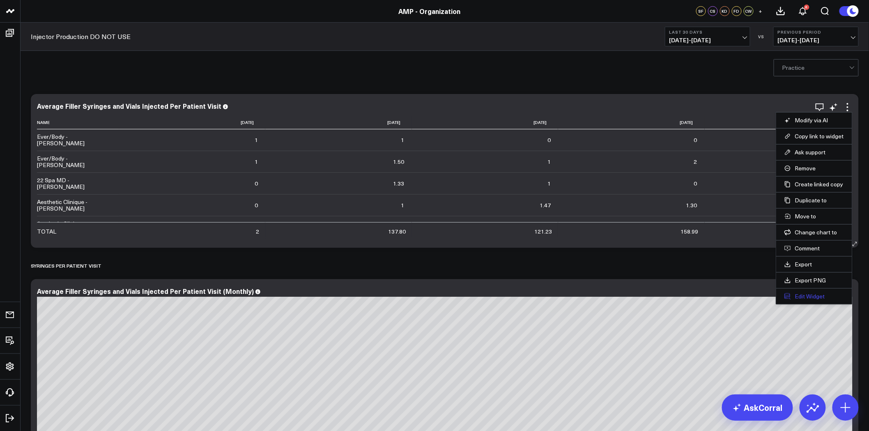
click at [812, 297] on button "Edit Widget" at bounding box center [815, 296] width 60 height 7
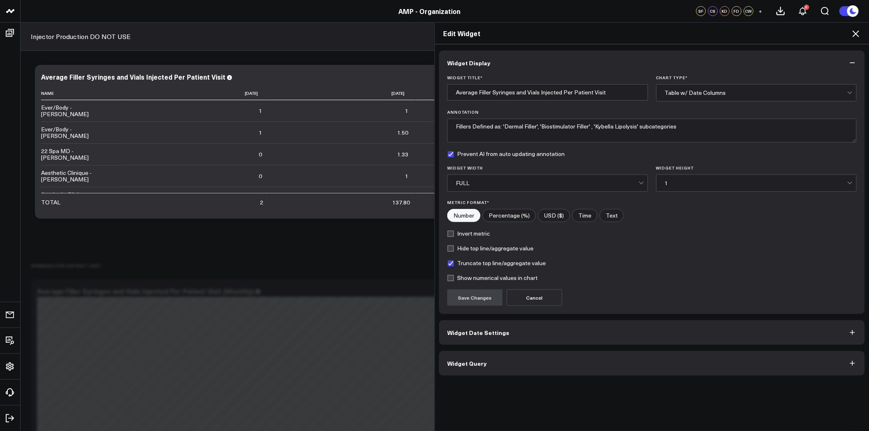
click at [856, 35] on icon at bounding box center [856, 34] width 10 height 10
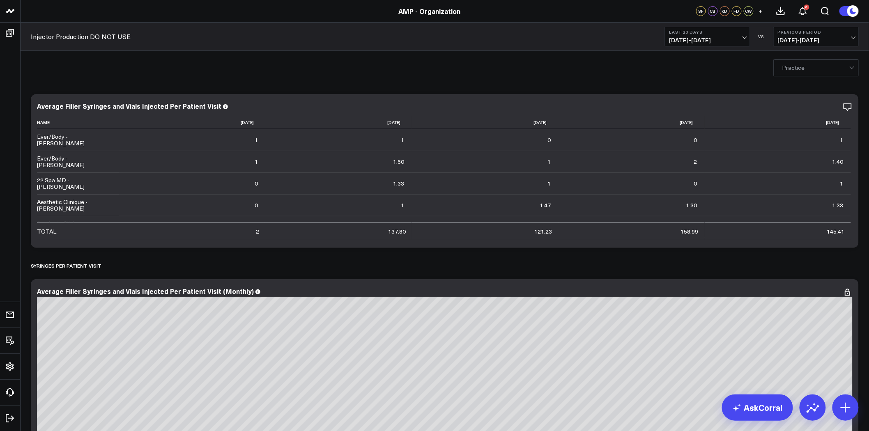
click at [725, 33] on b "Last 30 Days" at bounding box center [708, 32] width 76 height 5
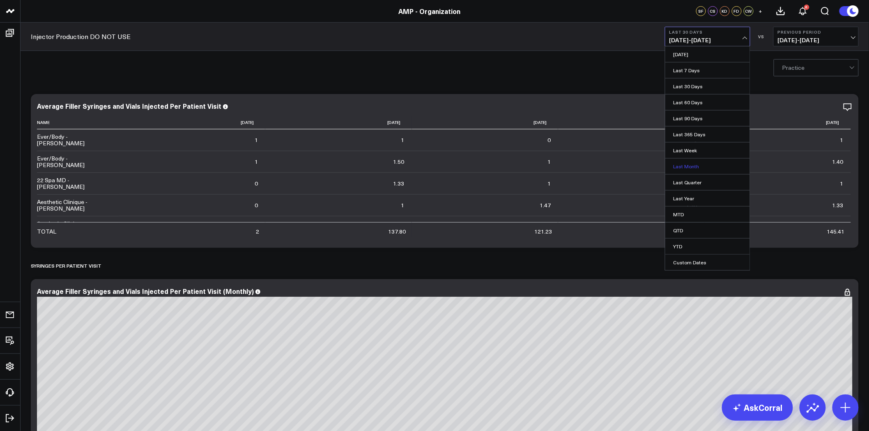
click at [701, 168] on link "Last Month" at bounding box center [707, 167] width 85 height 16
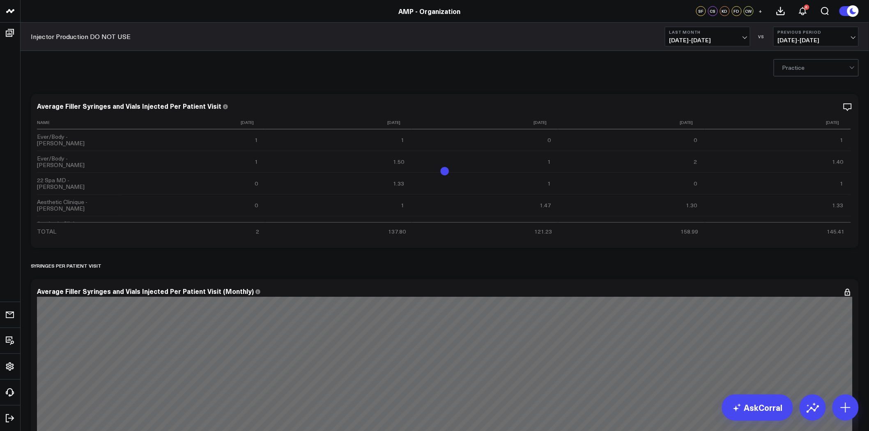
click at [734, 40] on span "07/01/25 - 07/31/25" at bounding box center [708, 40] width 76 height 7
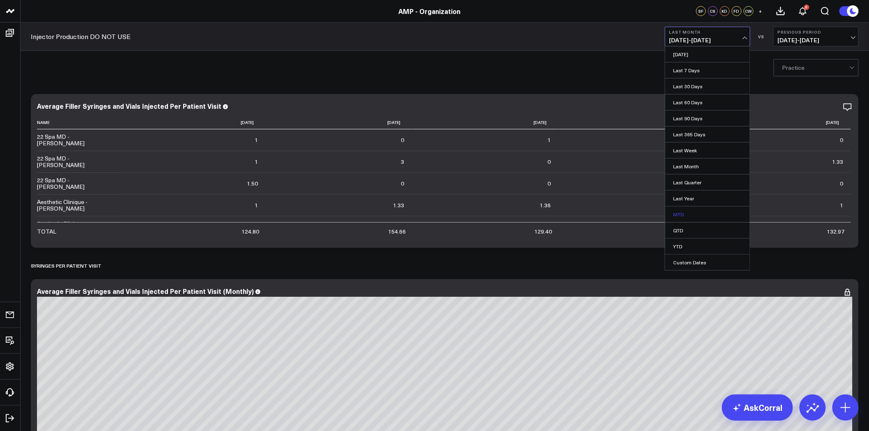
click at [695, 212] on link "MTD" at bounding box center [707, 215] width 85 height 16
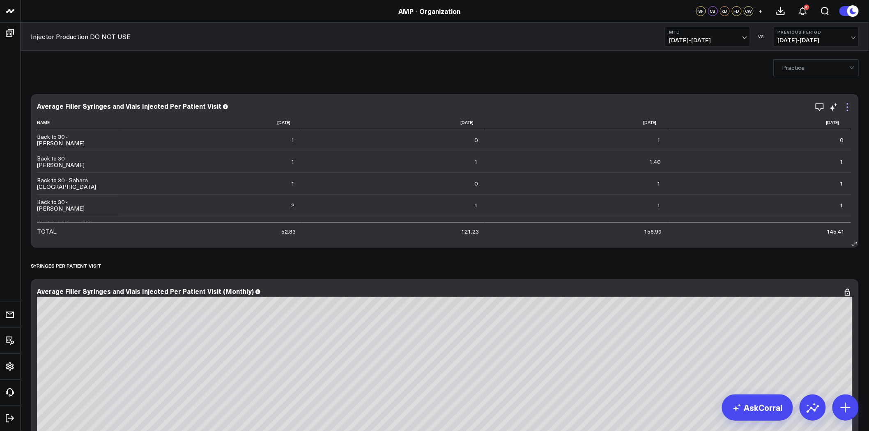
click at [846, 104] on icon at bounding box center [848, 107] width 10 height 10
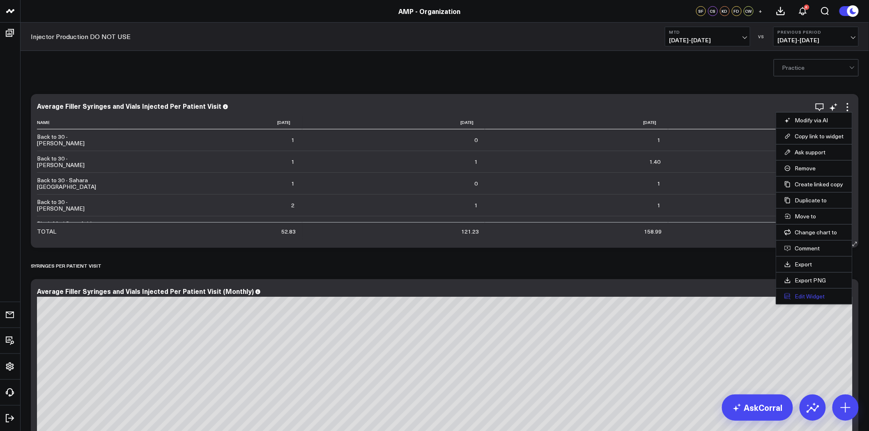
click at [823, 295] on button "Edit Widget" at bounding box center [815, 296] width 60 height 7
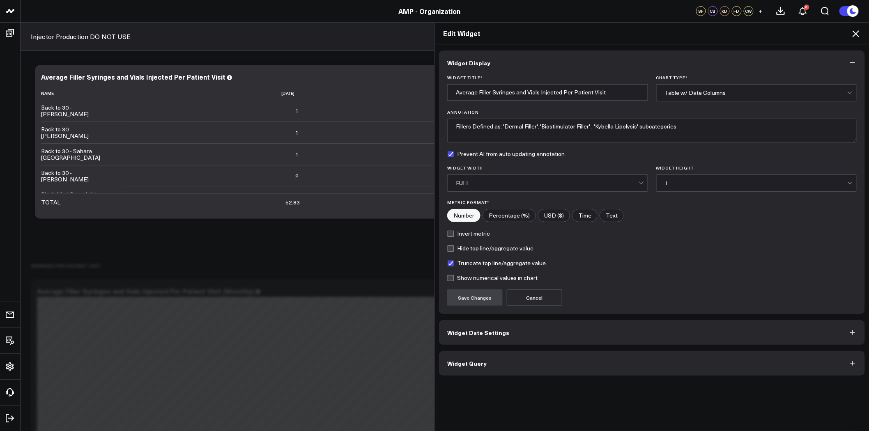
click at [505, 369] on button "Widget Query" at bounding box center [652, 363] width 426 height 25
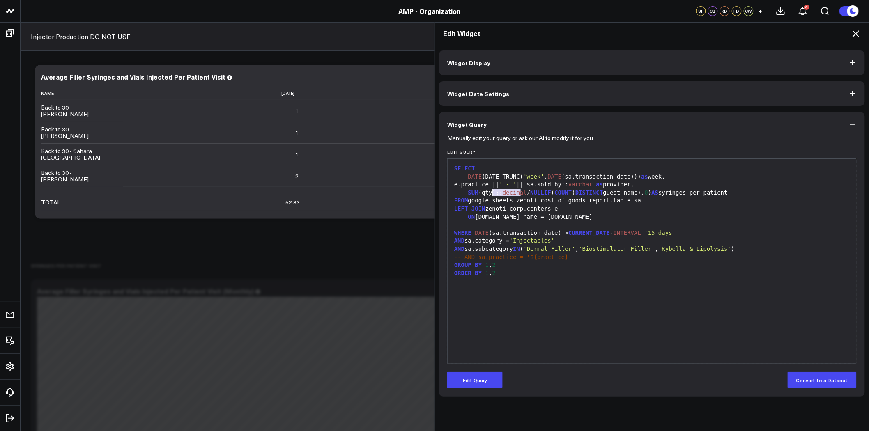
drag, startPoint x: 516, startPoint y: 191, endPoint x: 490, endPoint y: 193, distance: 26.8
click at [490, 193] on div "SUM (qty):: decimal / NULLIF ( COUNT ( DISTINCT guest_name), 0 ) AS syringes_pe…" at bounding box center [652, 193] width 401 height 8
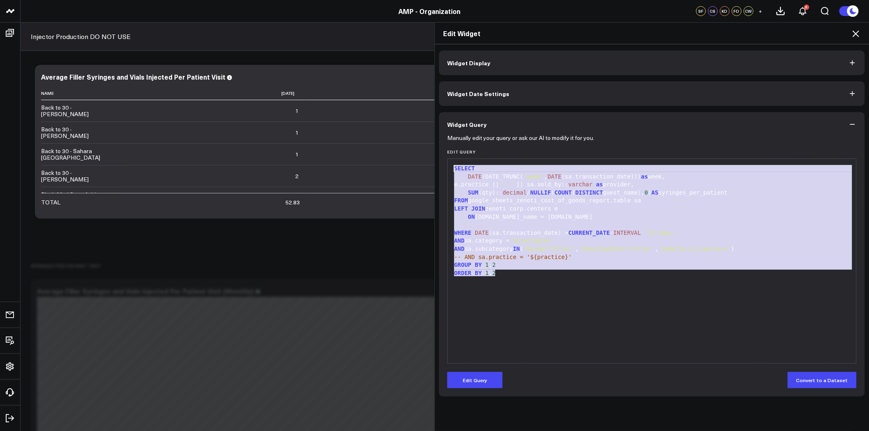
drag, startPoint x: 497, startPoint y: 276, endPoint x: 443, endPoint y: 162, distance: 125.7
click at [443, 162] on div "Manually edit your query or ask our AI to modify it for you. Edit Query 99 1 2 …" at bounding box center [652, 267] width 426 height 260
copy div "SELECT DATE (DATE_TRUNC( 'week' , DATE (sa.transaction_date))) as week, e.pract…"
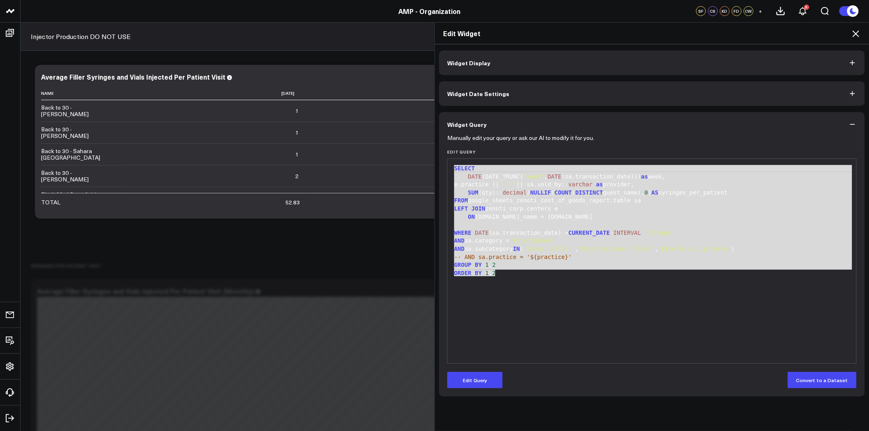
click at [676, 224] on div at bounding box center [652, 225] width 401 height 8
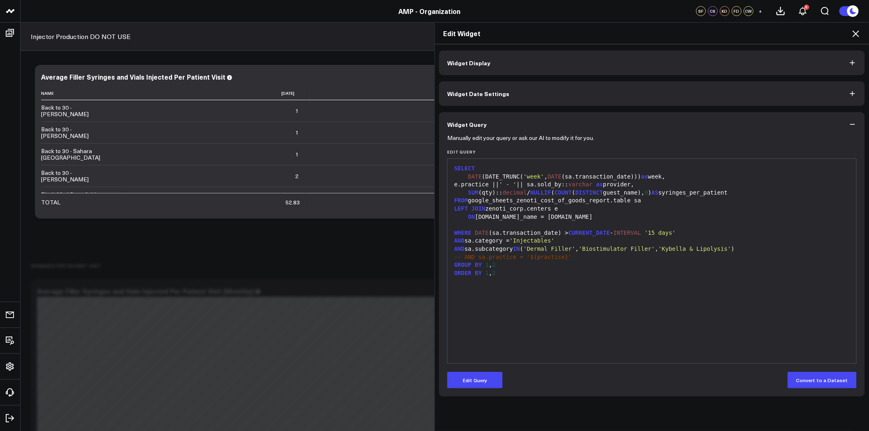
click at [507, 273] on div "ORDER BY 1 , 2" at bounding box center [652, 273] width 401 height 8
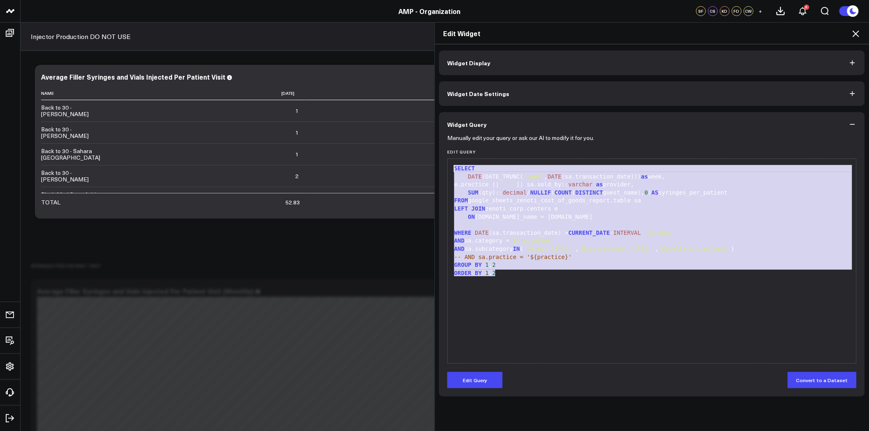
drag, startPoint x: 504, startPoint y: 276, endPoint x: 452, endPoint y: 170, distance: 117.9
click at [452, 170] on div "SELECT DATE (DATE_TRUNC( 'week' , DATE (sa.transaction_date))) as week, e.pract…" at bounding box center [652, 261] width 401 height 196
copy div "SELECT DATE (DATE_TRUNC( 'week' , DATE (sa.transaction_date))) as week, e.pract…"
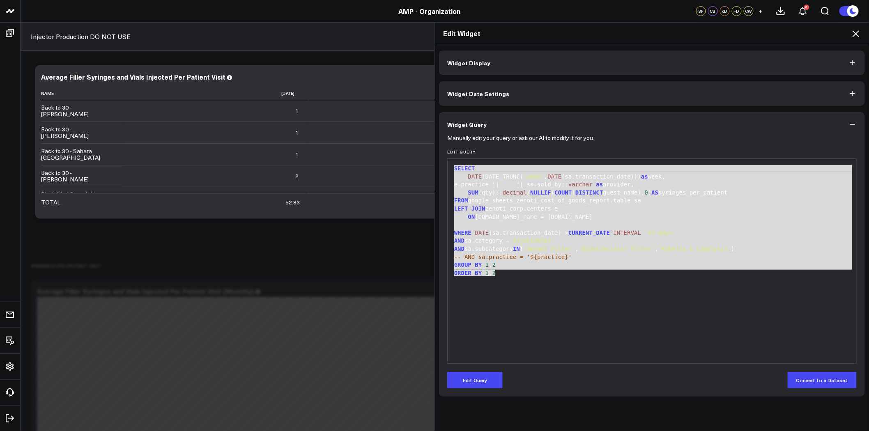
click at [573, 239] on div "AND sa.category = 'Injectables'" at bounding box center [652, 241] width 401 height 8
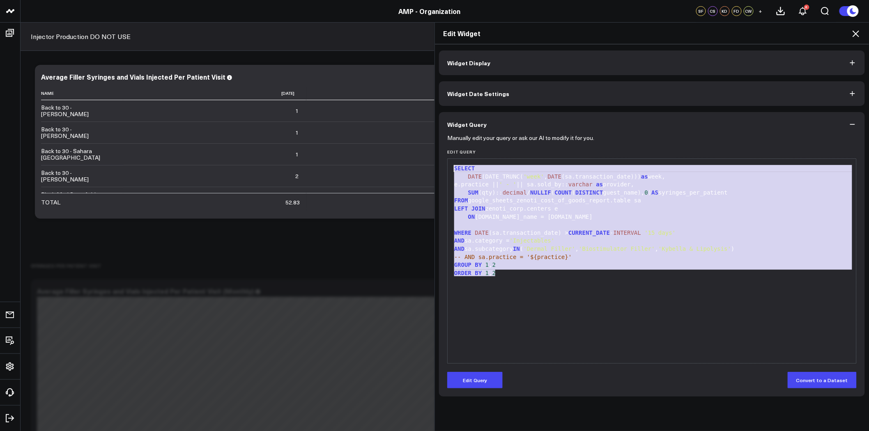
drag, startPoint x: 532, startPoint y: 278, endPoint x: 418, endPoint y: 157, distance: 165.9
click at [418, 157] on div "Edit Widget Widget Display Widget Date Settings Widget Query Manually edit your…" at bounding box center [434, 226] width 869 height 409
copy div "SELECT DATE (DATE_TRUNC( 'week' , DATE (sa.transaction_date))) as week, e.pract…"
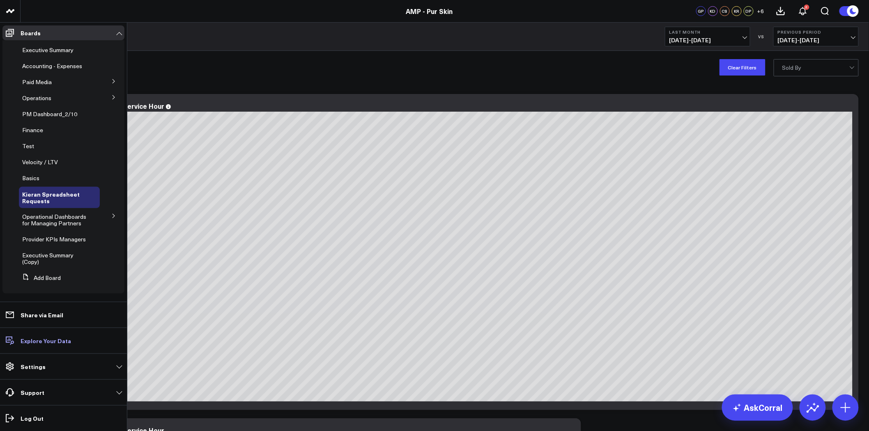
click at [50, 342] on p "Explore Your Data" at bounding box center [46, 341] width 51 height 7
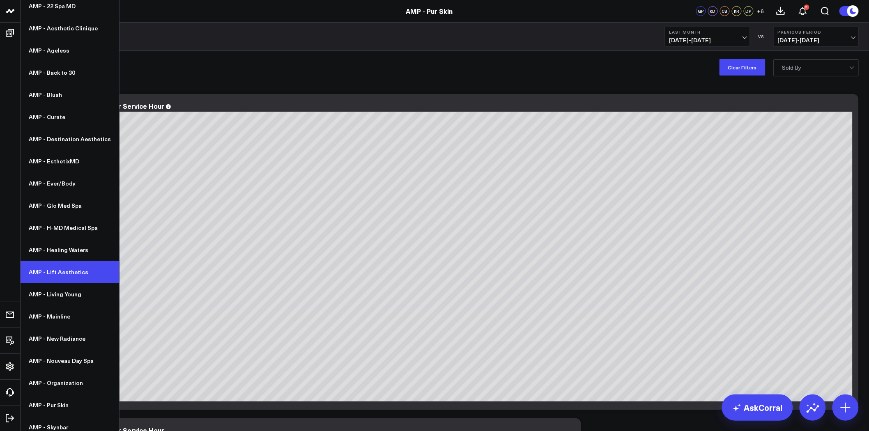
scroll to position [76, 0]
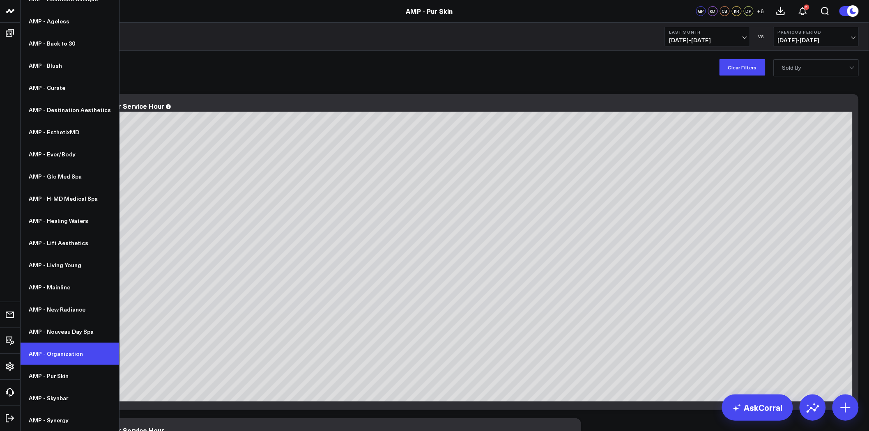
click at [74, 356] on link "AMP - Organization" at bounding box center [70, 354] width 99 height 22
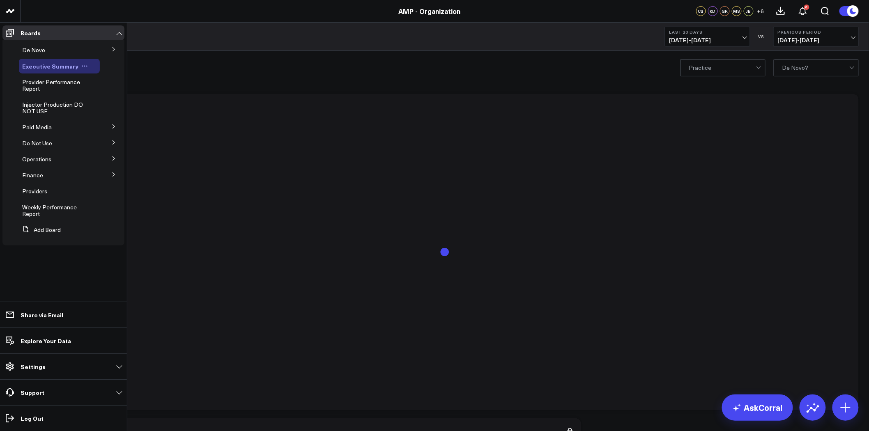
click at [48, 68] on span "Executive Summary" at bounding box center [50, 66] width 56 height 8
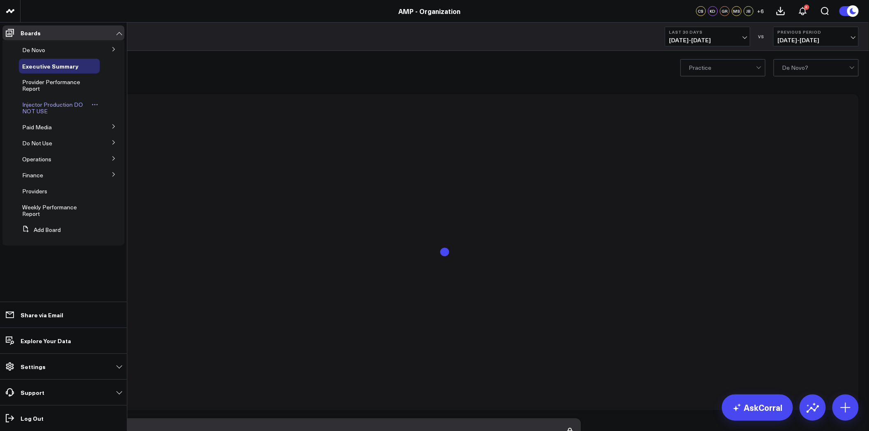
click at [59, 104] on span "Injector Production DO NOT USE" at bounding box center [52, 108] width 61 height 14
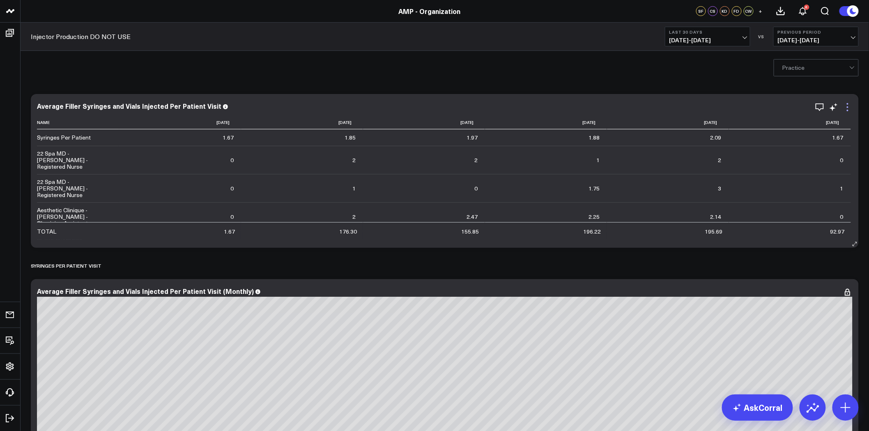
click at [849, 108] on icon at bounding box center [848, 107] width 10 height 10
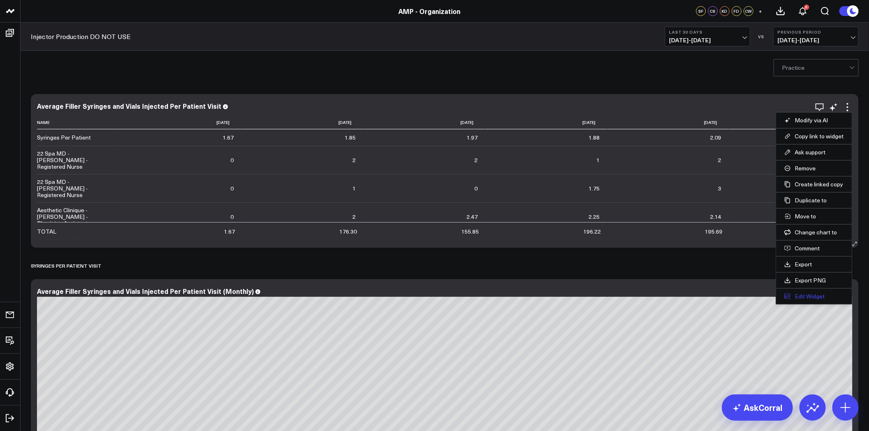
click at [815, 294] on button "Edit Widget" at bounding box center [815, 296] width 60 height 7
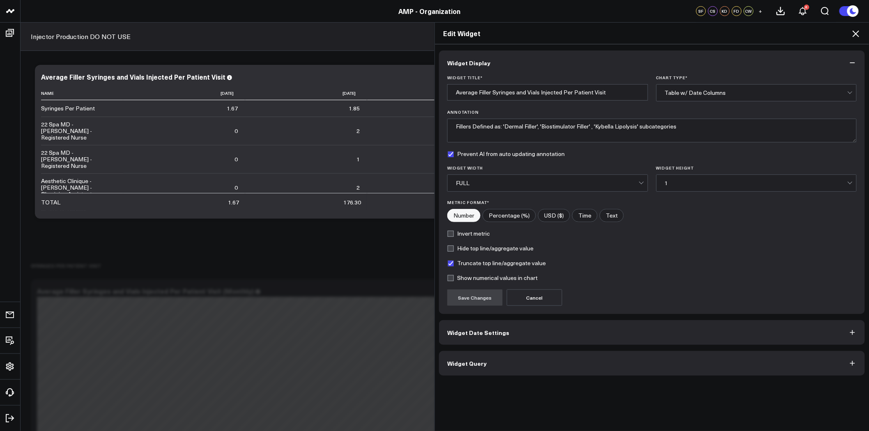
click at [514, 370] on button "Widget Query" at bounding box center [652, 363] width 426 height 25
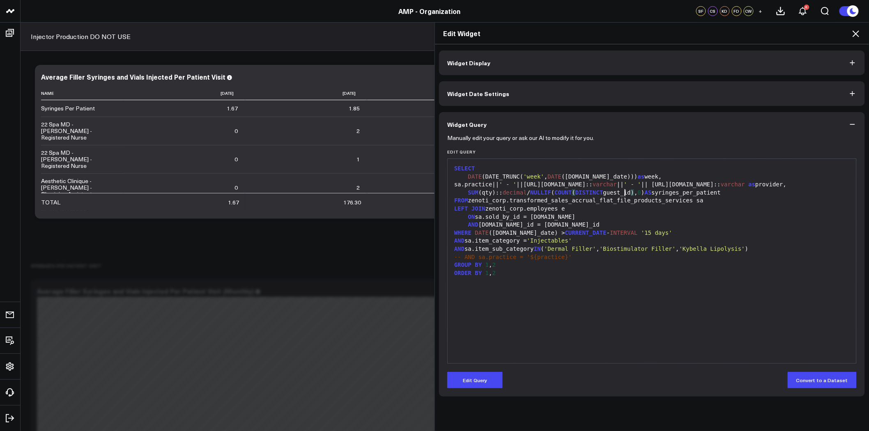
click at [621, 193] on div "SUM (qty):: decimal / NULLIF ( COUNT ( DISTINCT guest_id ) , 0 ) AS syringes_pe…" at bounding box center [652, 193] width 401 height 8
drag, startPoint x: 477, startPoint y: 380, endPoint x: 500, endPoint y: 346, distance: 40.5
click at [477, 380] on button "Edit Query" at bounding box center [474, 380] width 55 height 16
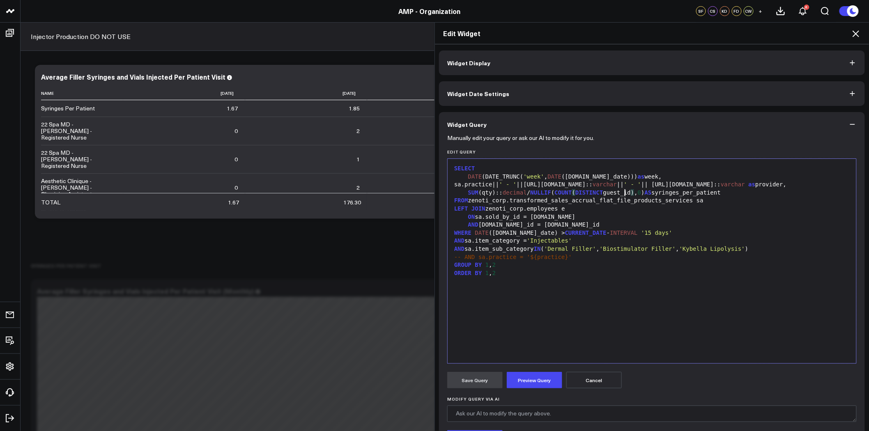
click at [631, 192] on span ")" at bounding box center [632, 192] width 3 height 7
click at [610, 213] on div "ON sa.sold_by_id = e.id" at bounding box center [652, 217] width 401 height 8
drag, startPoint x: 468, startPoint y: 200, endPoint x: 672, endPoint y: 203, distance: 204.2
click at [672, 203] on div "FROM zenoti_corp.transformed_sales_accrual_flat_file_products_services sa" at bounding box center [652, 201] width 401 height 8
drag, startPoint x: 474, startPoint y: 185, endPoint x: 498, endPoint y: 185, distance: 24.2
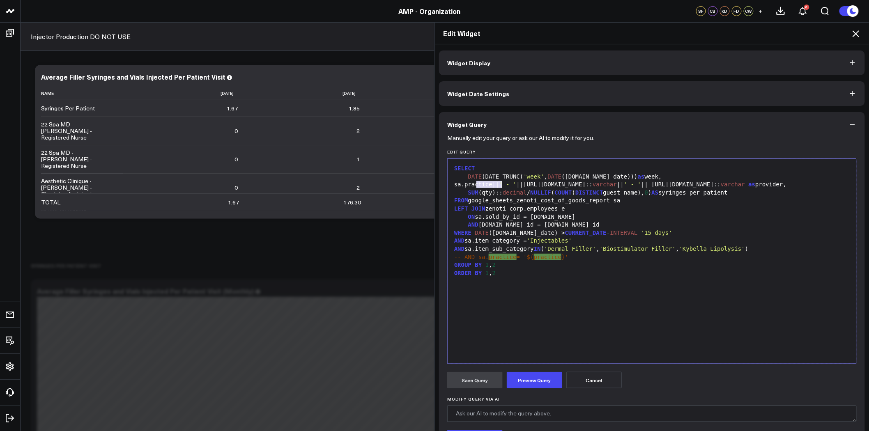
click at [498, 185] on div "sa.practice|| ' - ' ||e.personal_info.name:: varchar || ' - ' || e.job_info.nam…" at bounding box center [652, 185] width 401 height 8
click at [549, 184] on div "sa.center_name|| ' - ' ||e.personal_info.name:: varchar || ' - ' || e.job_info.…" at bounding box center [652, 185] width 401 height 8
click at [609, 383] on button "Cancel" at bounding box center [593, 380] width 55 height 16
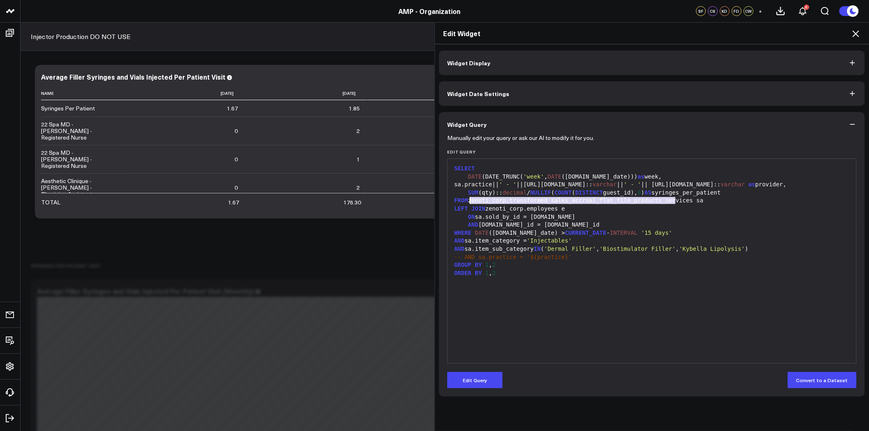
drag, startPoint x: 671, startPoint y: 203, endPoint x: 467, endPoint y: 202, distance: 203.8
click at [467, 202] on div "FROM zenoti_corp.transformed_sales_accrual_flat_file_products_services sa" at bounding box center [652, 201] width 401 height 8
click at [483, 380] on button "Edit Query" at bounding box center [474, 380] width 55 height 16
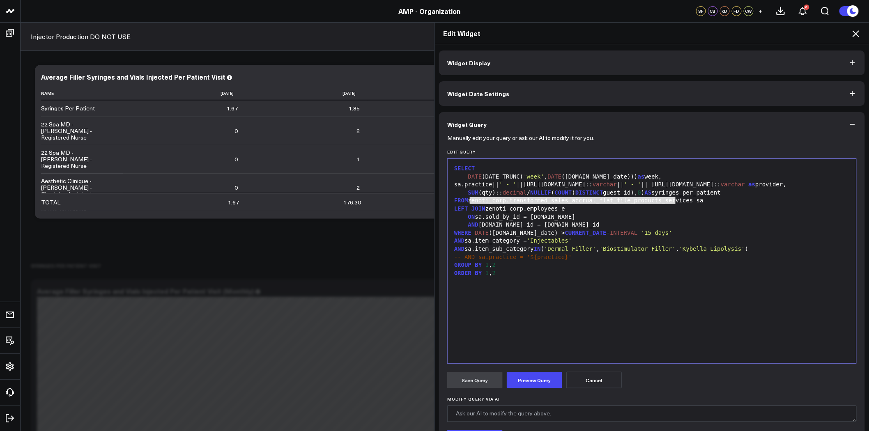
click at [656, 222] on div "AND sa.center_id = e.center_id" at bounding box center [652, 225] width 401 height 8
drag, startPoint x: 672, startPoint y: 203, endPoint x: 466, endPoint y: 201, distance: 205.4
click at [466, 201] on div "FROM zenoti_corp.transformed_sales_accrual_flat_file_products_services sa" at bounding box center [652, 201] width 401 height 8
click at [515, 217] on div "ON sa.sold_by_id = e.id" at bounding box center [652, 217] width 401 height 8
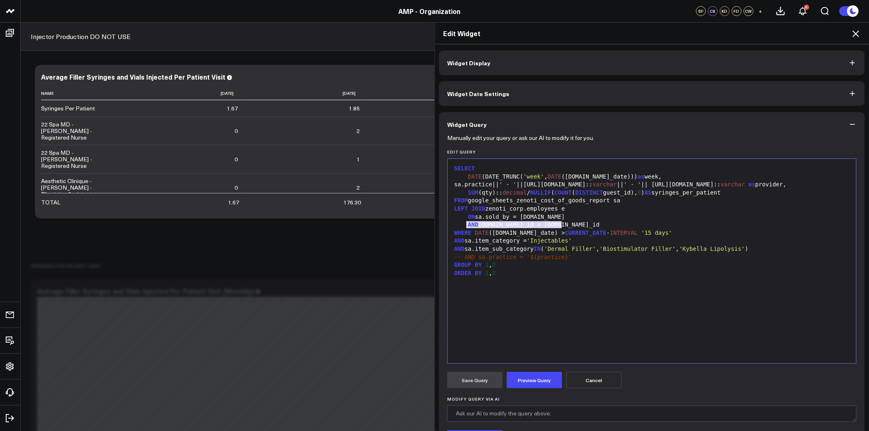
drag, startPoint x: 563, startPoint y: 224, endPoint x: 463, endPoint y: 224, distance: 99.8
click at [463, 224] on div "AND sa.center_id = e.center_id" at bounding box center [652, 225] width 401 height 8
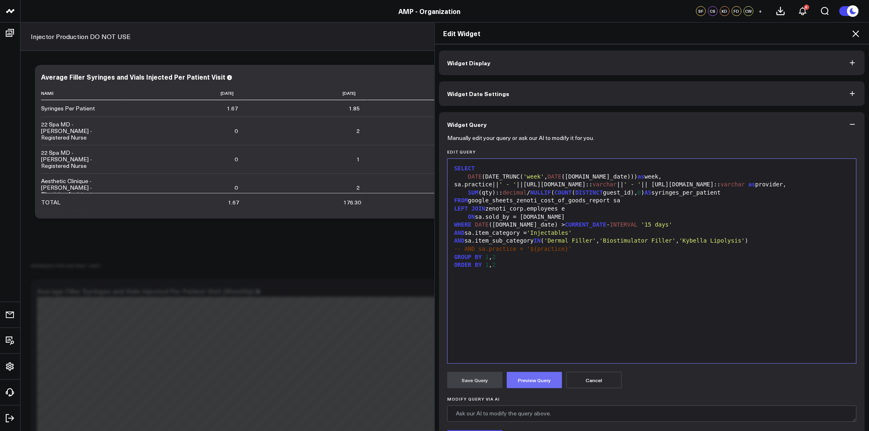
click at [544, 378] on button "Preview Query" at bounding box center [534, 380] width 55 height 16
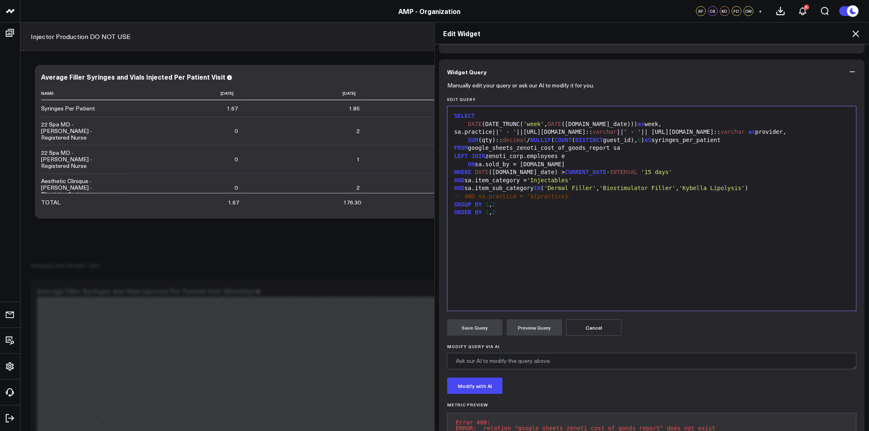
scroll to position [39, 0]
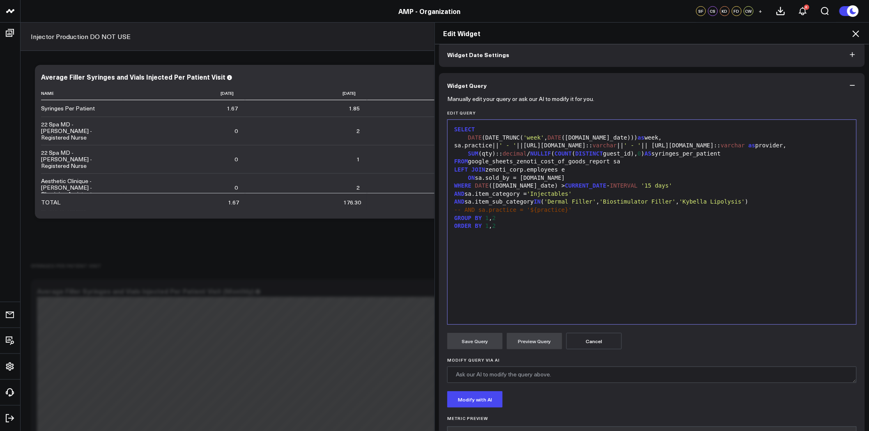
click at [511, 162] on div "FROM google_sheets_zenoti_cost_of_goods_report sa" at bounding box center [652, 162] width 401 height 8
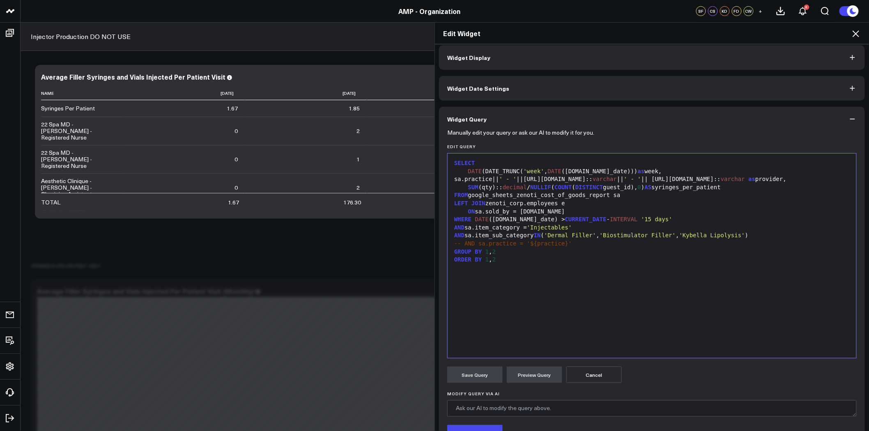
scroll to position [0, 0]
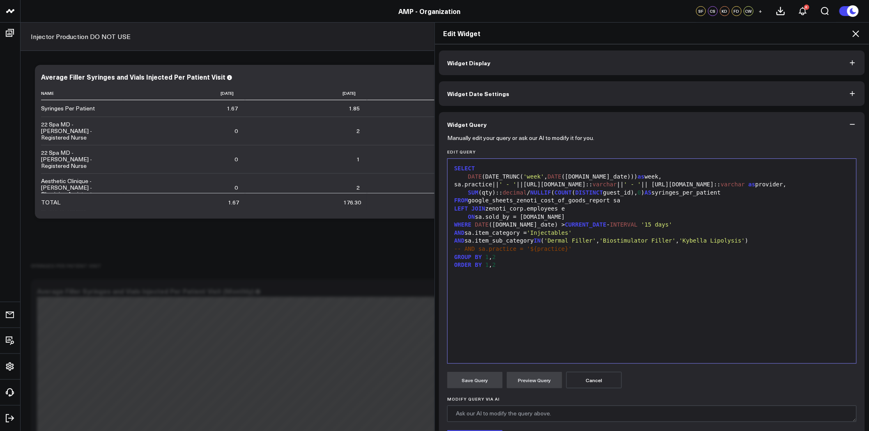
click at [675, 192] on div "SUM (qty):: decimal / NULLIF ( COUNT ( DISTINCT guest_id), 0 ) AS syringes_per_…" at bounding box center [652, 193] width 401 height 8
drag, startPoint x: 533, startPoint y: 184, endPoint x: 463, endPoint y: 185, distance: 69.9
click at [463, 185] on div "sa.practice|| ' - ' ||e.personal_info.name:: varchar || ' - ' || e.job_info.nam…" at bounding box center [652, 185] width 401 height 8
click at [543, 379] on button "Preview Query" at bounding box center [534, 380] width 55 height 16
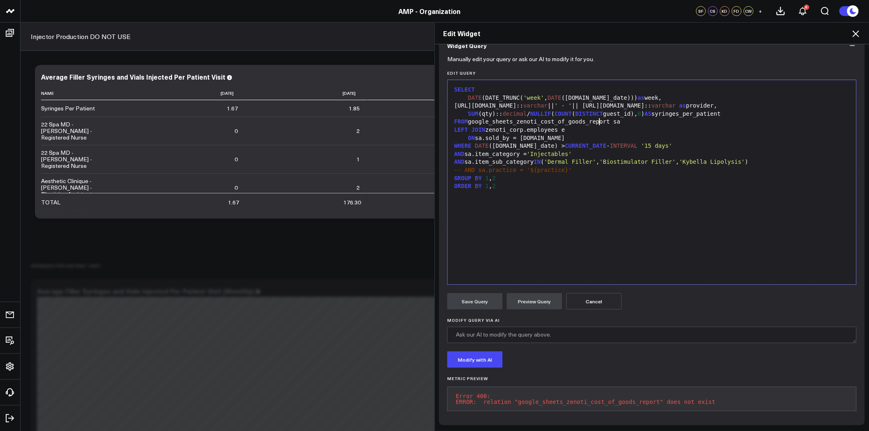
click at [596, 118] on div "FROM google_sheets_zenoti_cost_of_goods_report sa" at bounding box center [652, 122] width 401 height 8
click at [586, 134] on div "ON sa.sold_by = e.id" at bounding box center [652, 138] width 401 height 8
click at [533, 299] on button "Preview Query" at bounding box center [534, 301] width 55 height 16
click at [496, 142] on div "WHERE DATE (sa.sale_date) > CURRENT_DATE - INTERVAL '15 days'" at bounding box center [652, 146] width 401 height 8
click at [539, 297] on button "Preview Query" at bounding box center [534, 301] width 55 height 16
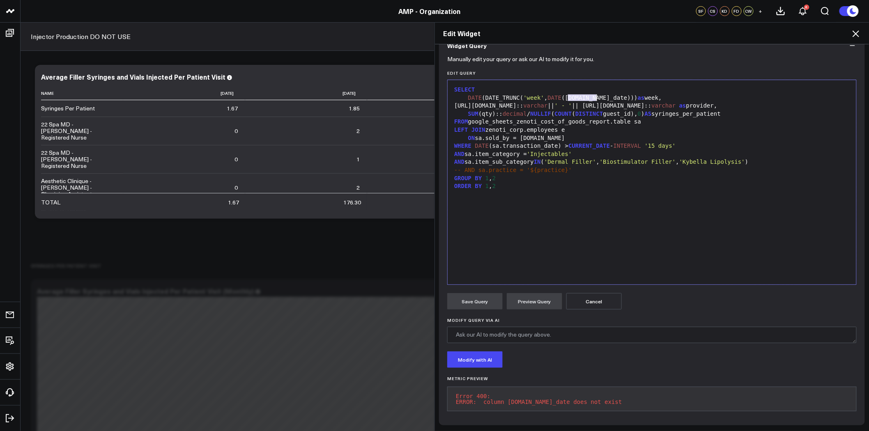
drag, startPoint x: 565, startPoint y: 92, endPoint x: 592, endPoint y: 92, distance: 27.1
click at [592, 94] on div "DATE (DATE_TRUNC( 'week' , DATE (sa.sale_date))) as week," at bounding box center [652, 98] width 401 height 8
drag, startPoint x: 545, startPoint y: 138, endPoint x: 495, endPoint y: 140, distance: 49.7
click at [495, 142] on div "WHERE DATE (sa.transaction_date) > CURRENT_DATE - INTERVAL '15 days'" at bounding box center [652, 146] width 401 height 8
copy div "transaction_date"
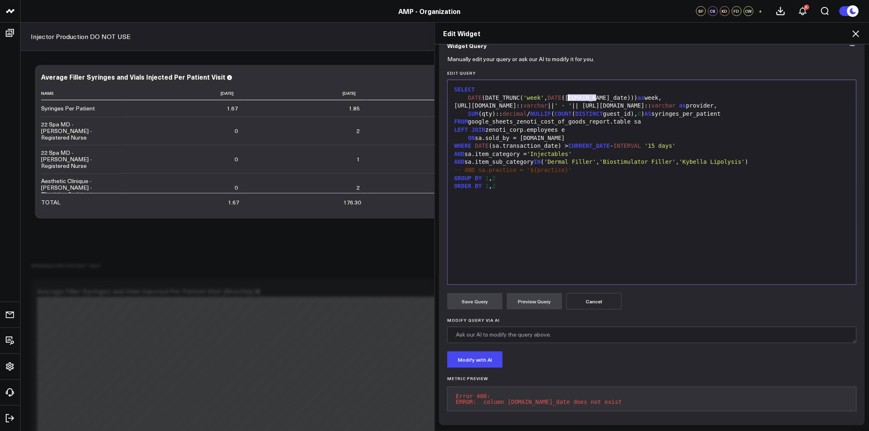
drag, startPoint x: 593, startPoint y: 92, endPoint x: 565, endPoint y: 92, distance: 27.5
click at [565, 94] on div "DATE (DATE_TRUNC( 'week' , DATE (sa.sale_date))) as week," at bounding box center [652, 98] width 401 height 8
click at [546, 295] on button "Preview Query" at bounding box center [534, 301] width 55 height 16
click at [621, 110] on div "SUM (qty):: decimal / NULLIF ( COUNT ( DISTINCT guest_id), 0 ) AS syringes_per_…" at bounding box center [652, 114] width 401 height 8
click at [541, 296] on button "Preview Query" at bounding box center [534, 301] width 55 height 16
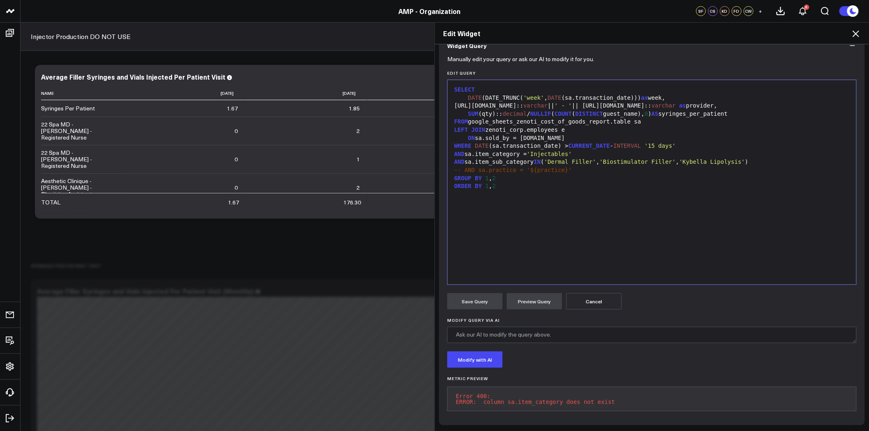
click at [645, 199] on div "SELECT DATE (DATE_TRUNC( 'week' , DATE (sa.transaction_date))) as week, e.perso…" at bounding box center [652, 182] width 401 height 196
click at [488, 150] on div "AND sa.item_category = 'Injectables'" at bounding box center [652, 154] width 401 height 8
click at [502, 158] on div "AND sa.item_sub_category IN ( 'Dermal Filler' , 'Biostimulator Filler' , 'Kybel…" at bounding box center [652, 162] width 401 height 8
click at [535, 297] on button "Preview Query" at bounding box center [534, 301] width 55 height 16
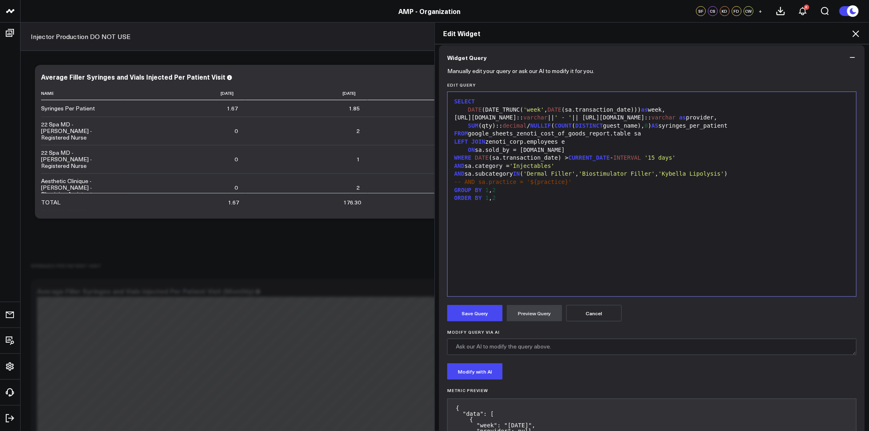
scroll to position [11, 0]
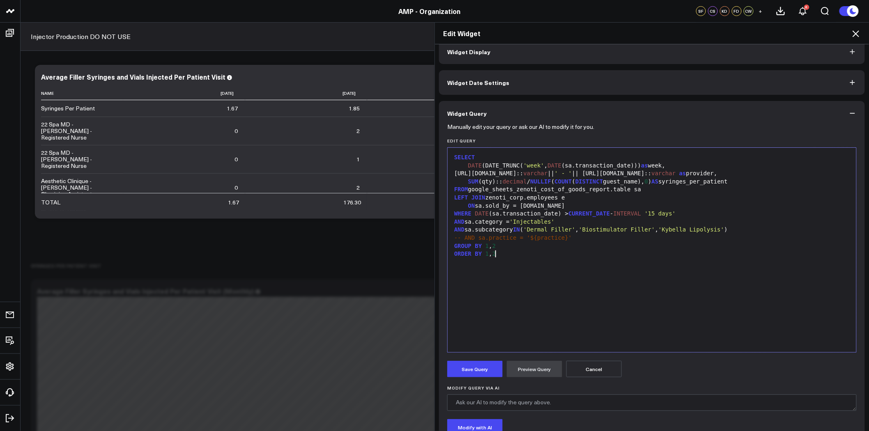
click at [640, 276] on div "SELECT DATE (DATE_TRUNC( 'week' , DATE (sa.transaction_date))) as week, e.perso…" at bounding box center [652, 250] width 401 height 196
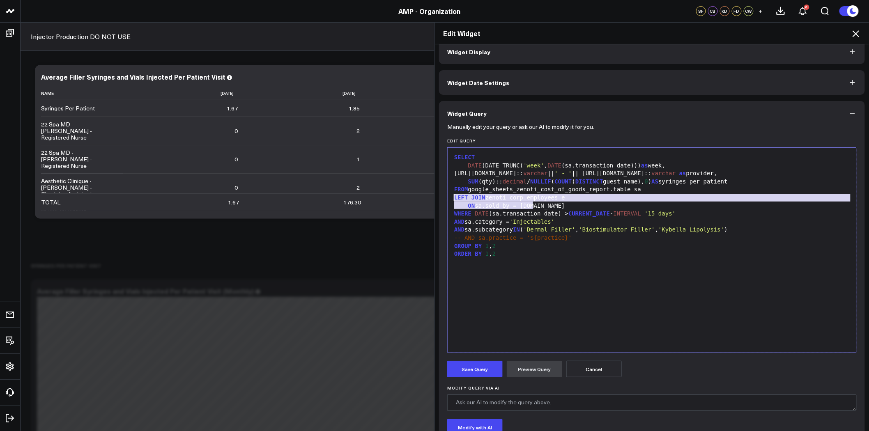
drag, startPoint x: 540, startPoint y: 205, endPoint x: 435, endPoint y: 195, distance: 106.1
click at [435, 195] on div "Widget Display Widget Date Settings Widget Query Manually edit your query or as…" at bounding box center [652, 237] width 434 height 387
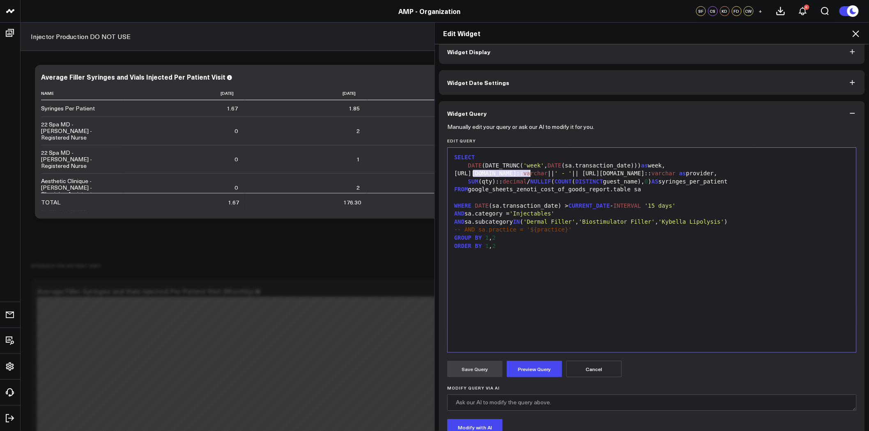
drag, startPoint x: 471, startPoint y: 174, endPoint x: 527, endPoint y: 173, distance: 55.5
click at [527, 173] on div "e.personal_info.name:: varchar || ' - ' || e.job_info.name:: varchar as provide…" at bounding box center [652, 174] width 401 height 8
click at [463, 174] on div "e.personal_info.name:: varchar || ' - ' || e.job_info.name:: varchar as provide…" at bounding box center [652, 174] width 401 height 8
click at [548, 365] on button "Preview Query" at bounding box center [534, 369] width 55 height 16
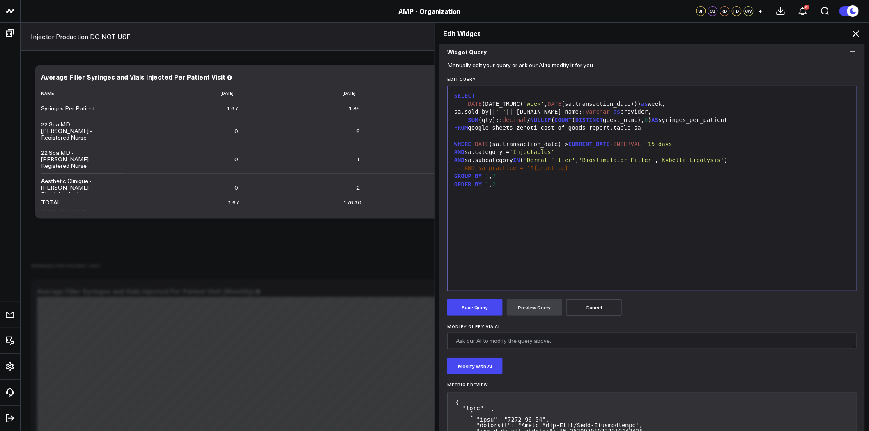
scroll to position [118, 0]
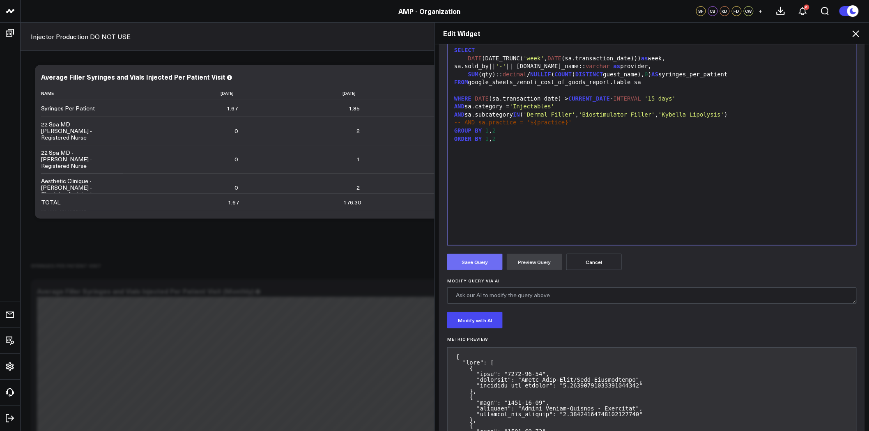
click at [485, 261] on button "Save Query" at bounding box center [474, 262] width 55 height 16
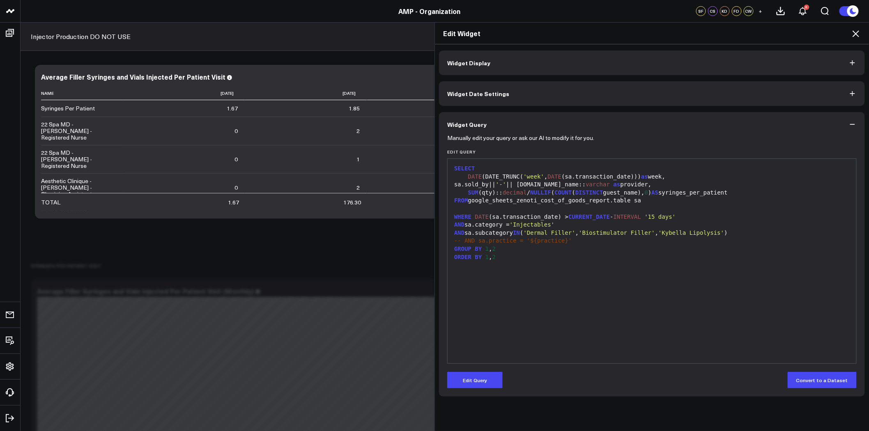
scroll to position [0, 0]
click at [854, 36] on icon at bounding box center [856, 33] width 7 height 7
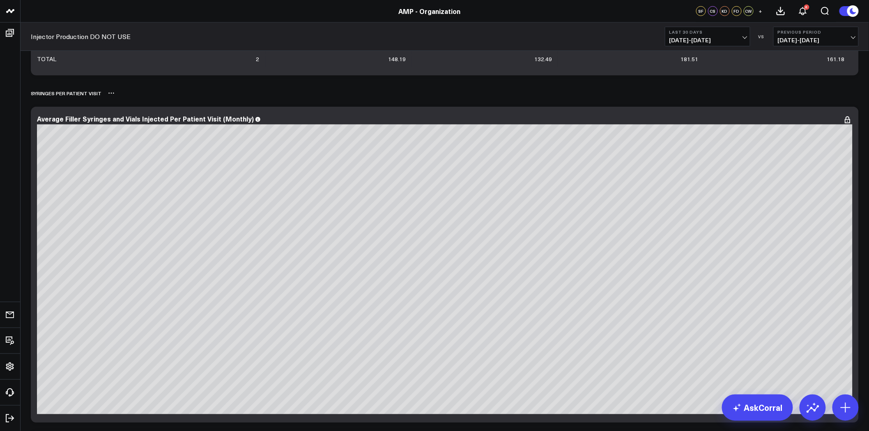
scroll to position [228, 0]
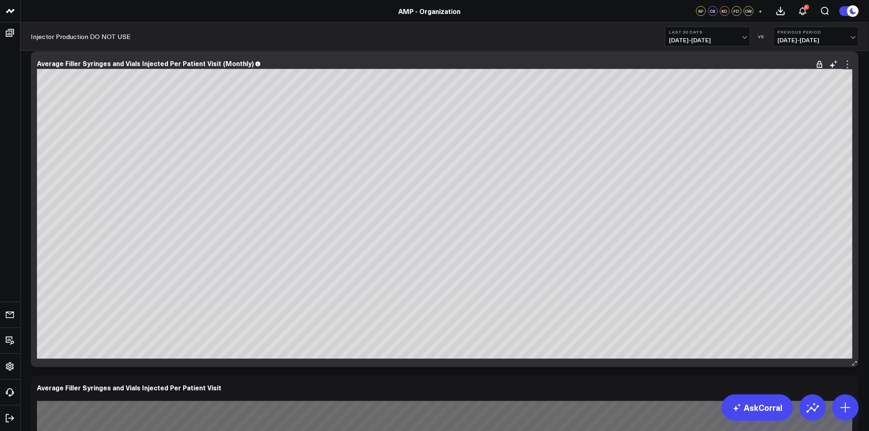
click at [847, 66] on icon at bounding box center [848, 65] width 10 height 10
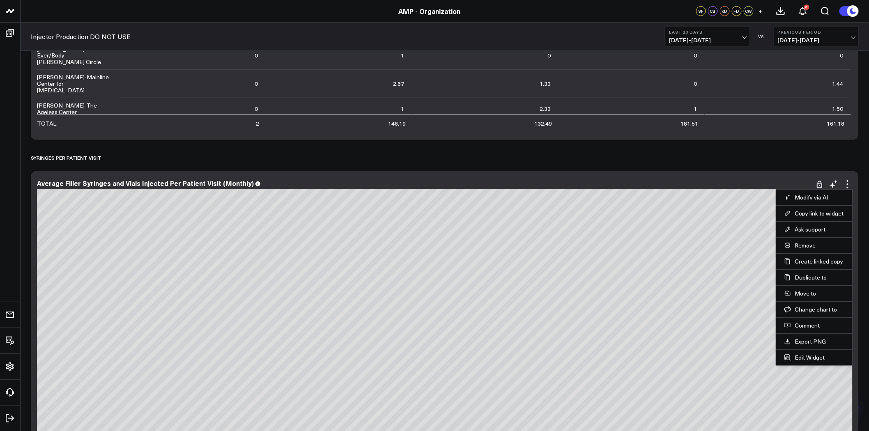
scroll to position [137, 0]
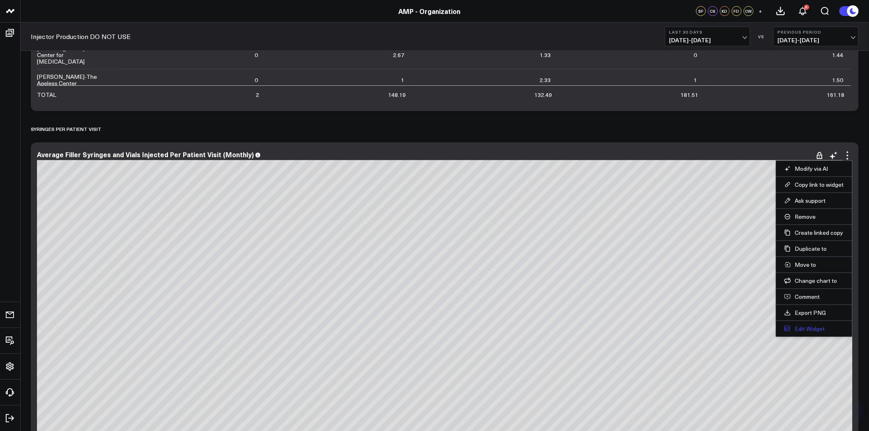
click at [818, 329] on button "Edit Widget" at bounding box center [815, 328] width 60 height 7
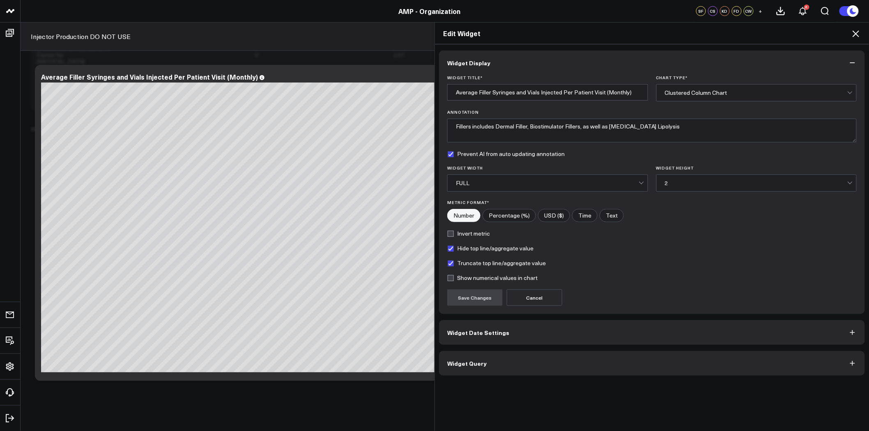
click at [576, 359] on button "Widget Query" at bounding box center [652, 363] width 426 height 25
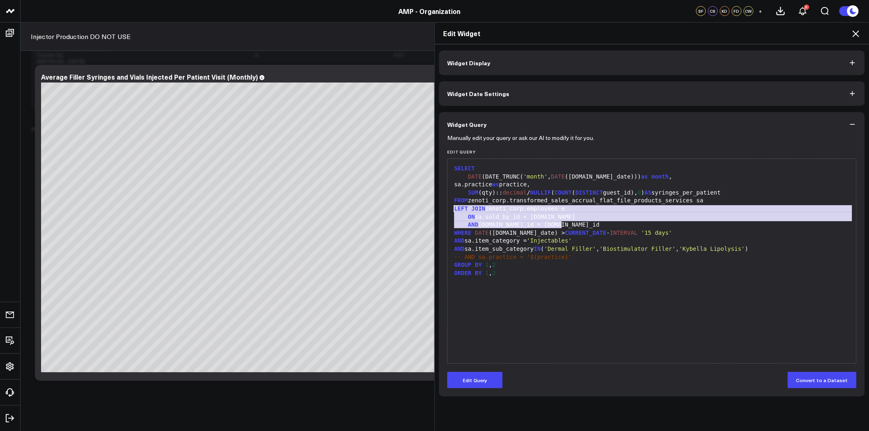
drag, startPoint x: 564, startPoint y: 224, endPoint x: 448, endPoint y: 212, distance: 116.9
click at [448, 212] on div "99 1 2 3 4 5 6 7 8 9 10 11 12 13 14 › ⌄ SELECT DATE (DATE_TRUNC( 'month' , DATE…" at bounding box center [652, 261] width 410 height 205
click at [539, 214] on div "ON sa.sold_by_id = e.id" at bounding box center [652, 217] width 401 height 8
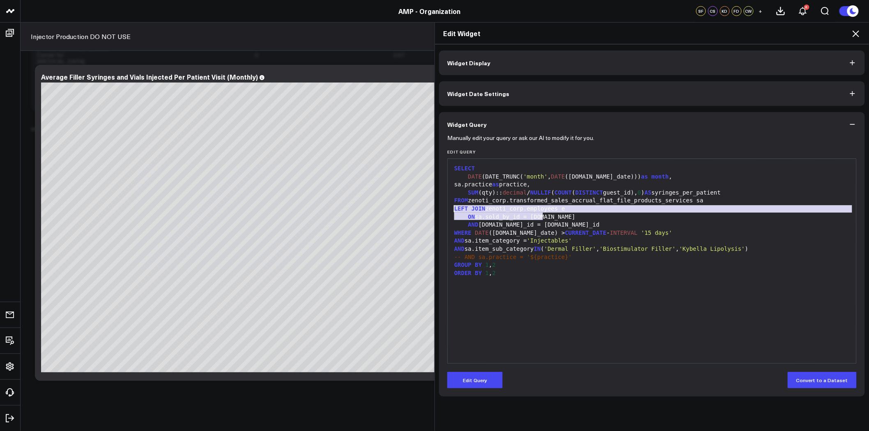
drag, startPoint x: 551, startPoint y: 214, endPoint x: 450, endPoint y: 210, distance: 101.2
click at [452, 210] on div "SELECT DATE (DATE_TRUNC( 'month' , DATE (sa.sale_date))) as month , sa.practice…" at bounding box center [652, 261] width 401 height 196
copy div "LEFT JOIN zenoti_corp.employees e ON sa.sold_by_id = e.id"
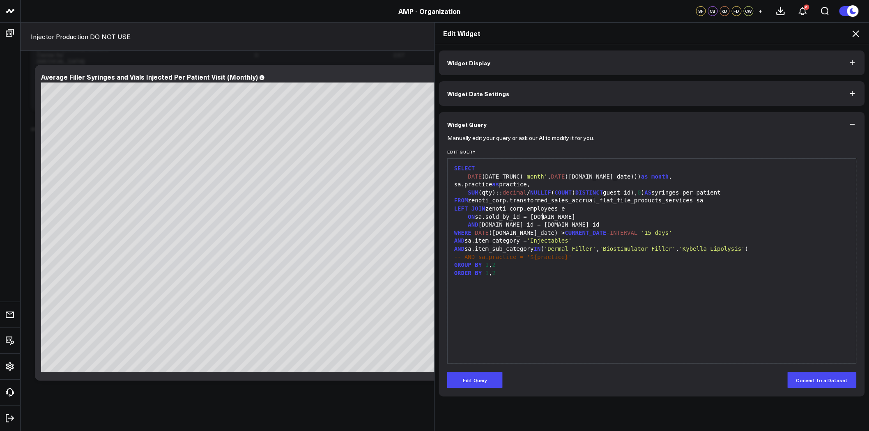
click at [569, 219] on div "ON sa.sold_by_id = e.id" at bounding box center [652, 217] width 401 height 8
click at [9, 339] on div "Edit Widget Widget Display Widget Date Settings Widget Query Manually edit your…" at bounding box center [434, 226] width 869 height 409
click at [852, 35] on icon at bounding box center [856, 34] width 10 height 10
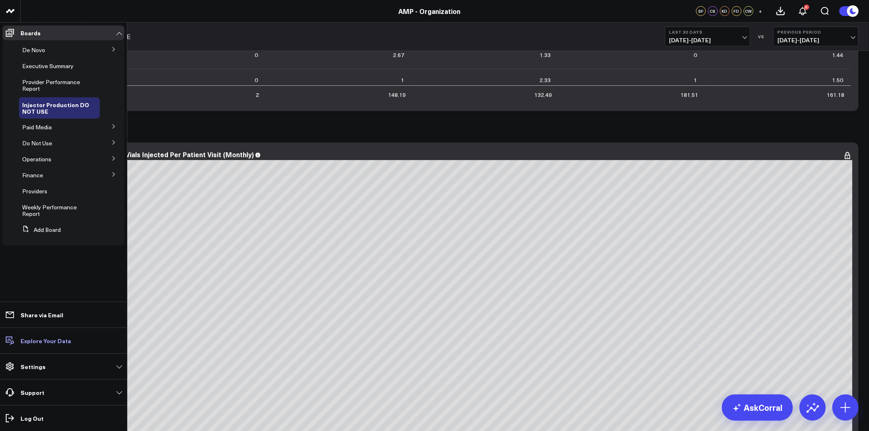
click at [40, 338] on p "Explore Your Data" at bounding box center [46, 341] width 51 height 7
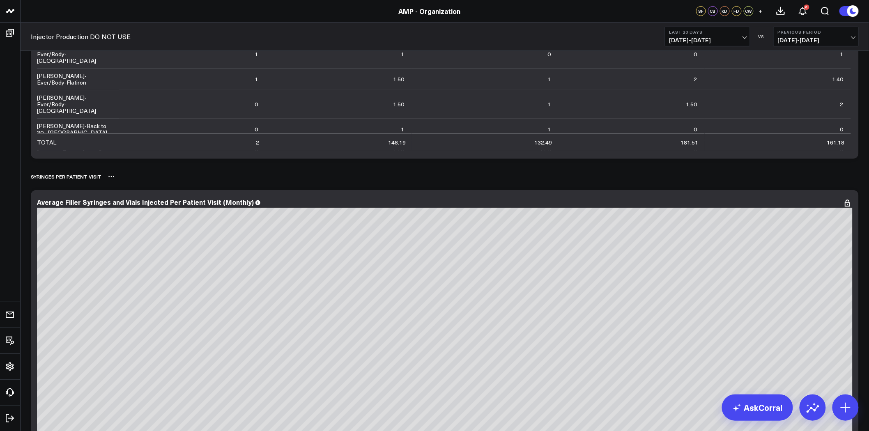
scroll to position [91, 0]
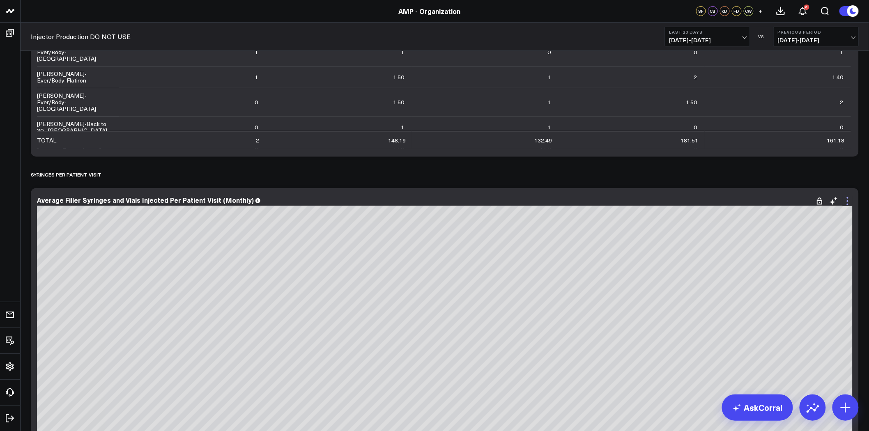
click at [848, 201] on icon at bounding box center [848, 201] width 2 height 2
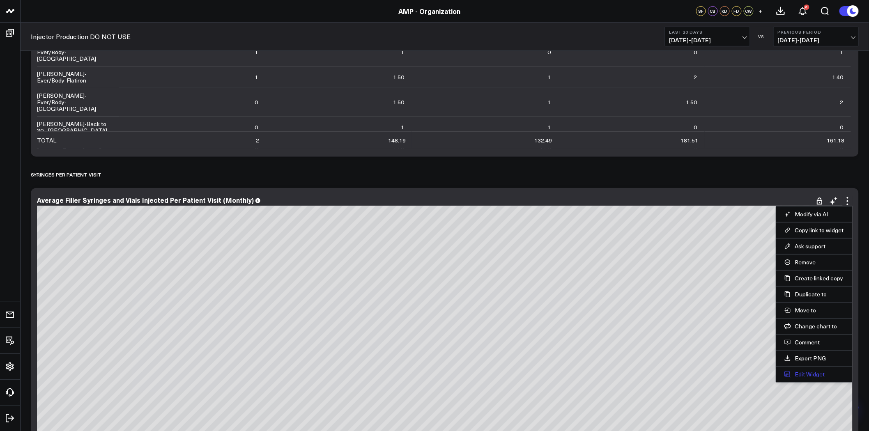
click at [822, 372] on button "Edit Widget" at bounding box center [815, 374] width 60 height 7
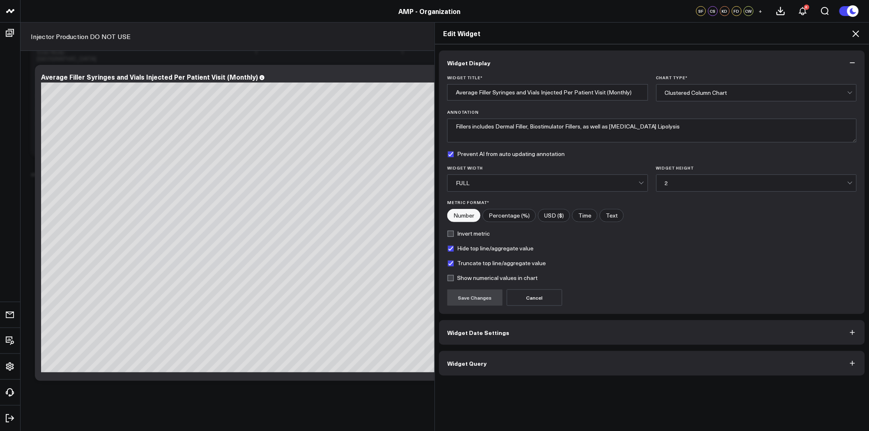
click at [539, 367] on button "Widget Query" at bounding box center [652, 363] width 426 height 25
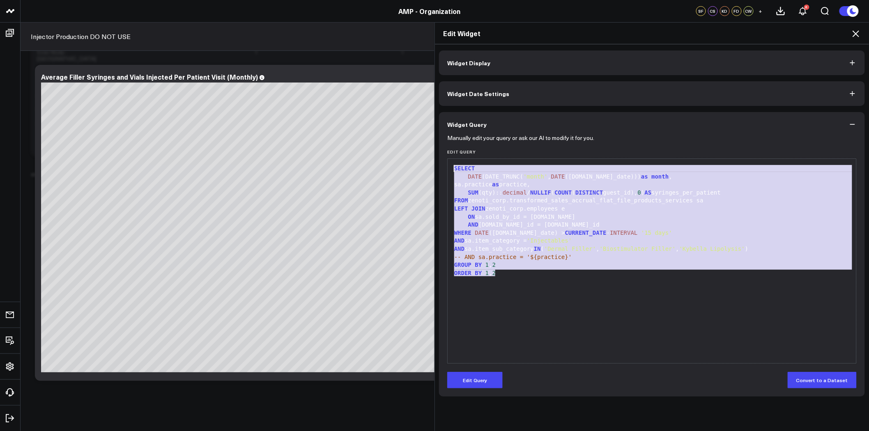
drag, startPoint x: 515, startPoint y: 274, endPoint x: 425, endPoint y: 157, distance: 147.3
click at [425, 157] on div "Edit Widget Widget Display Widget Date Settings Widget Query Manually edit your…" at bounding box center [434, 226] width 869 height 409
copy div "SELECT DATE (DATE_TRUNC( 'month' , DATE (sa.sale_date))) as month , sa.practice…"
click at [553, 209] on div "LEFT JOIN zenoti_corp.employees e" at bounding box center [652, 209] width 401 height 8
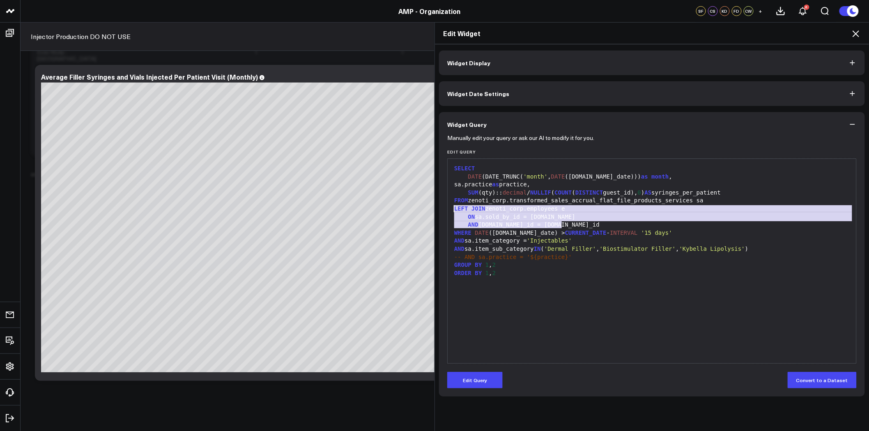
drag, startPoint x: 565, startPoint y: 224, endPoint x: 443, endPoint y: 210, distance: 122.8
click at [443, 210] on div "Manually edit your query or ask our AI to modify it for you. Edit Query 99 1 2 …" at bounding box center [652, 267] width 426 height 260
copy div "LEFT JOIN zenoti_corp.employees e ON sa.sold_by_id = e.id AND sa.center_id = e.…"
click at [857, 31] on icon at bounding box center [856, 34] width 10 height 10
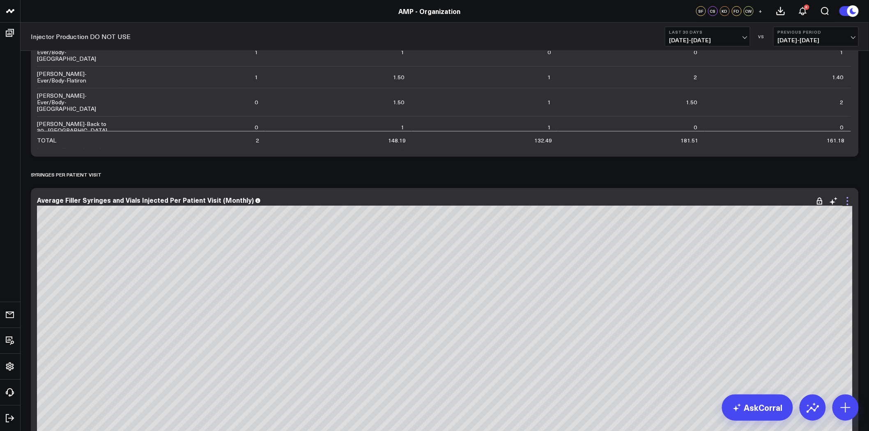
click at [847, 200] on icon at bounding box center [848, 201] width 10 height 10
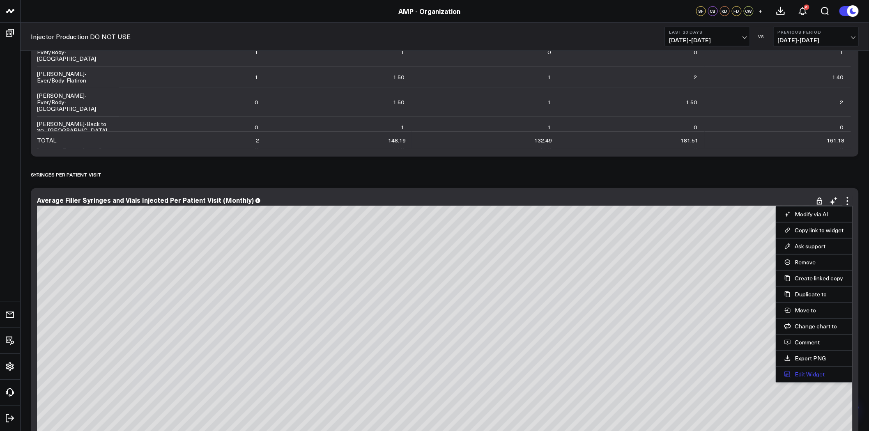
click at [825, 376] on button "Edit Widget" at bounding box center [815, 374] width 60 height 7
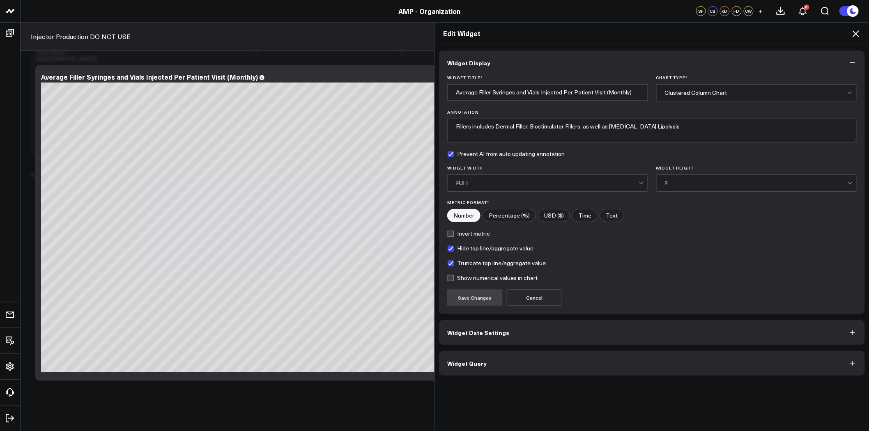
click at [570, 371] on button "Widget Query" at bounding box center [652, 363] width 426 height 25
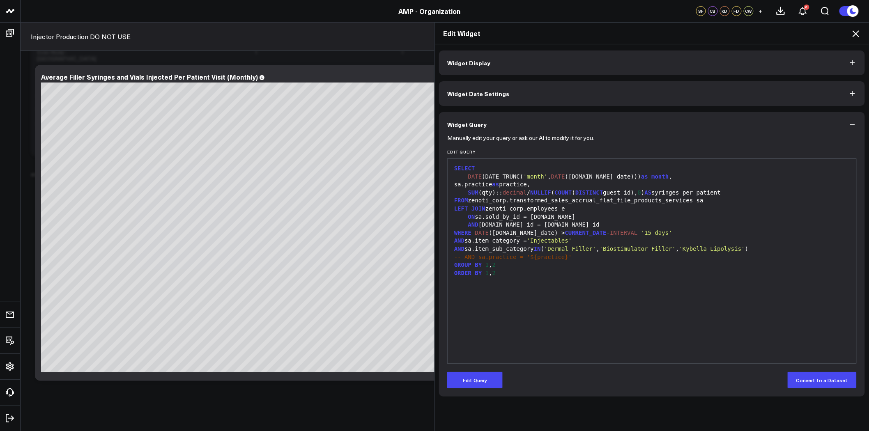
click at [454, 171] on span "SELECT" at bounding box center [464, 168] width 21 height 7
click at [474, 378] on button "Edit Query" at bounding box center [474, 380] width 55 height 16
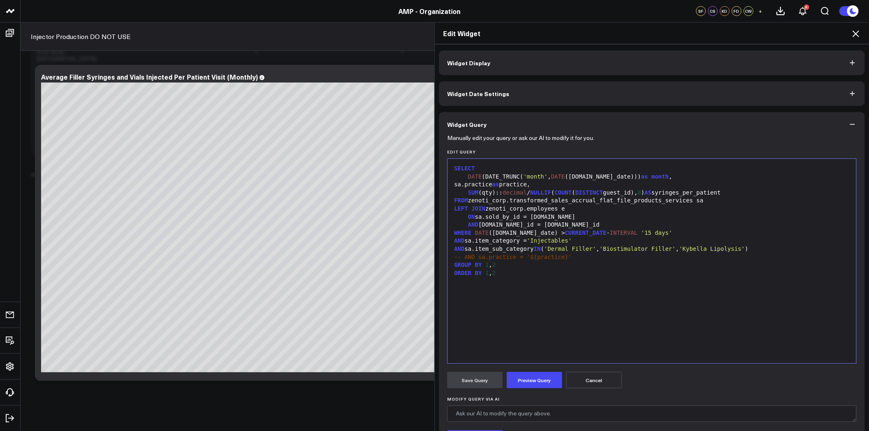
click at [452, 169] on div "SELECT" at bounding box center [652, 169] width 401 height 8
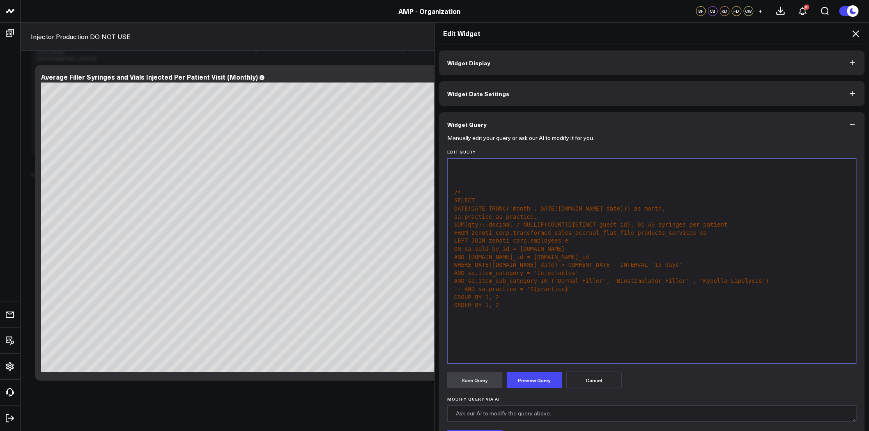
click at [452, 169] on div at bounding box center [652, 169] width 401 height 8
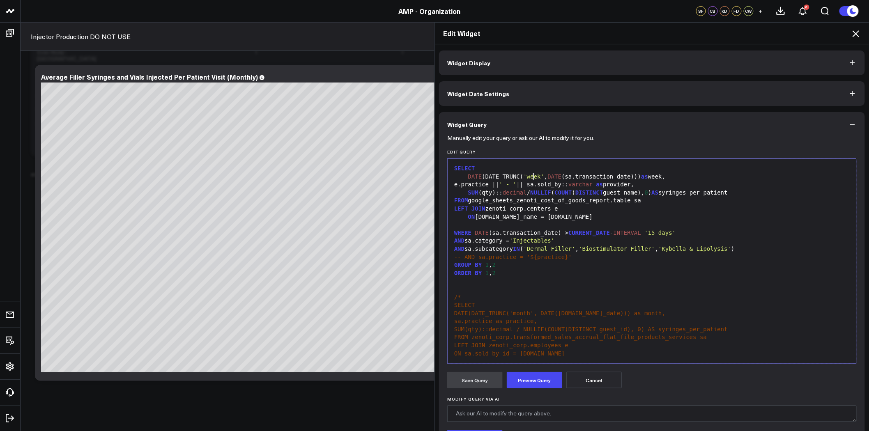
click at [530, 176] on span "'week'" at bounding box center [534, 176] width 21 height 7
click at [654, 177] on div "DATE (DATE_TRUNC( 'month' , DATE (sa.transaction_date))) as week," at bounding box center [652, 177] width 401 height 8
drag, startPoint x: 591, startPoint y: 185, endPoint x: 499, endPoint y: 183, distance: 92.0
click at [499, 183] on div "e.practice || ' - ' || sa.sold_by:: varchar as provider," at bounding box center [652, 185] width 401 height 8
click at [534, 375] on button "Preview Query" at bounding box center [534, 380] width 55 height 16
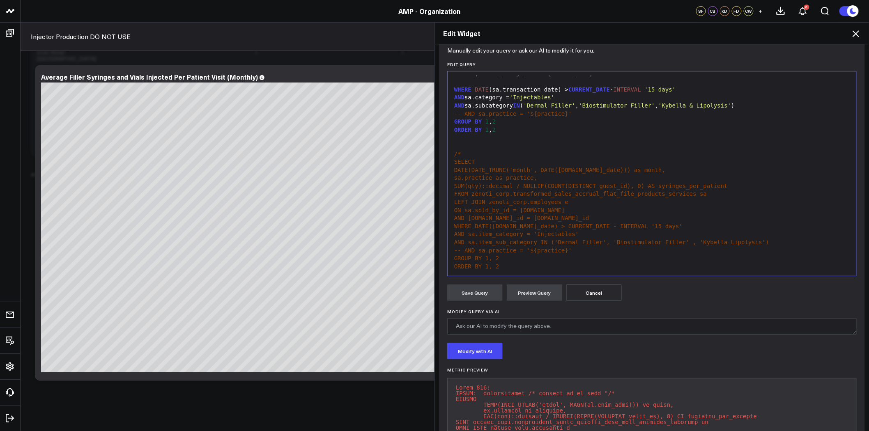
scroll to position [91, 0]
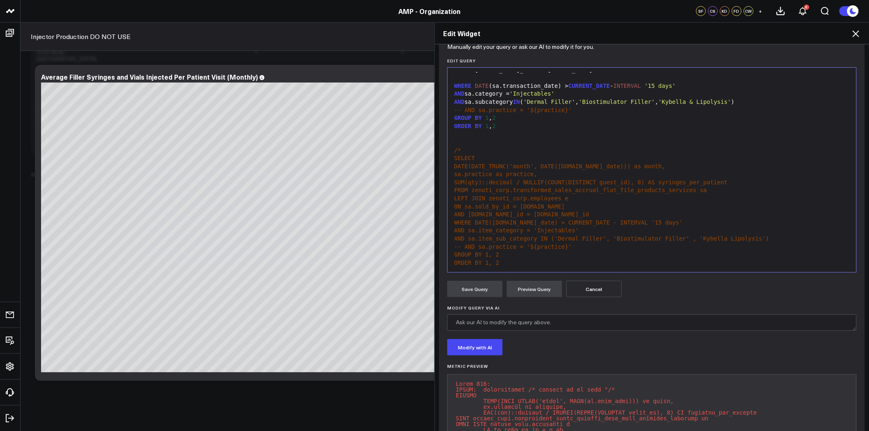
click at [522, 264] on div "ORDER BY 1, 2" at bounding box center [652, 263] width 401 height 8
click at [533, 284] on button "Preview Query" at bounding box center [534, 289] width 55 height 16
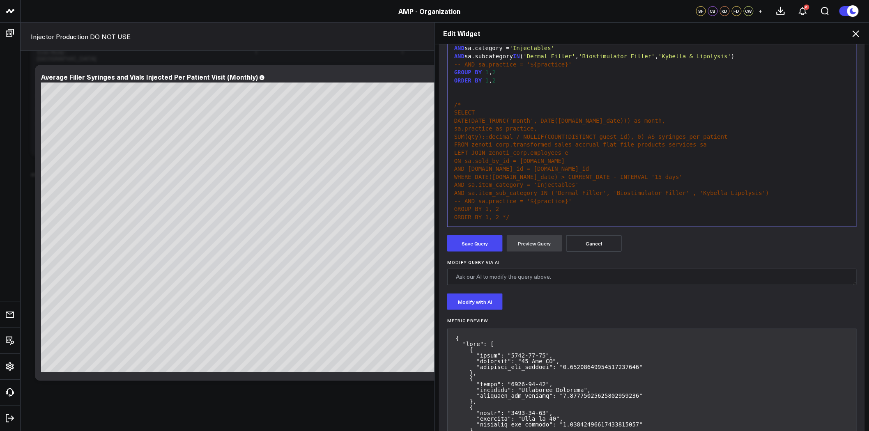
scroll to position [0, 0]
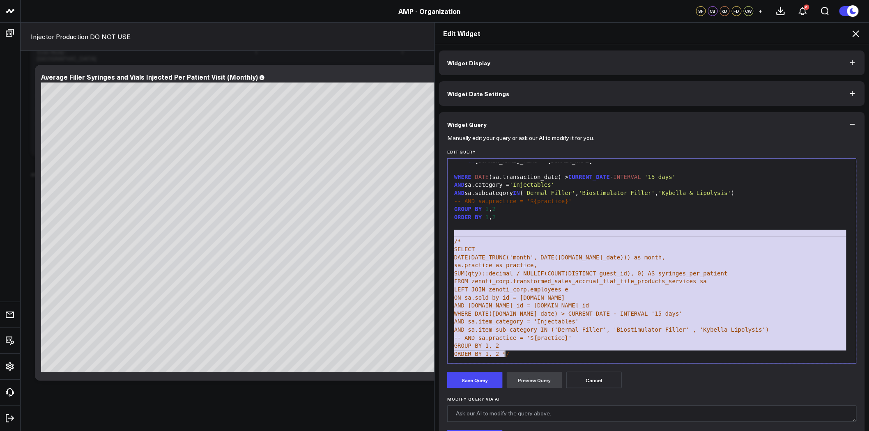
drag, startPoint x: 454, startPoint y: 233, endPoint x: 572, endPoint y: 353, distance: 168.8
click at [572, 353] on div "SELECT DATE (DATE_TRUNC( 'month' , DATE (sa.transaction_date))) as month , e.pr…" at bounding box center [652, 233] width 401 height 253
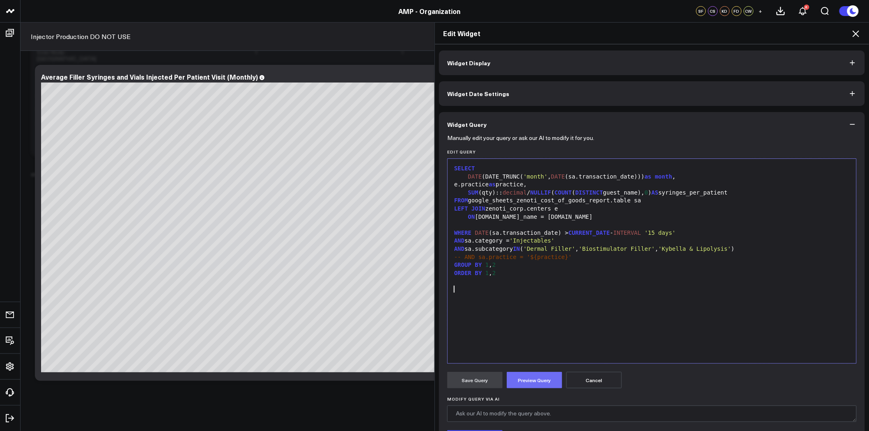
click at [527, 377] on button "Preview Query" at bounding box center [534, 380] width 55 height 16
click at [472, 382] on button "Save Query" at bounding box center [474, 380] width 55 height 16
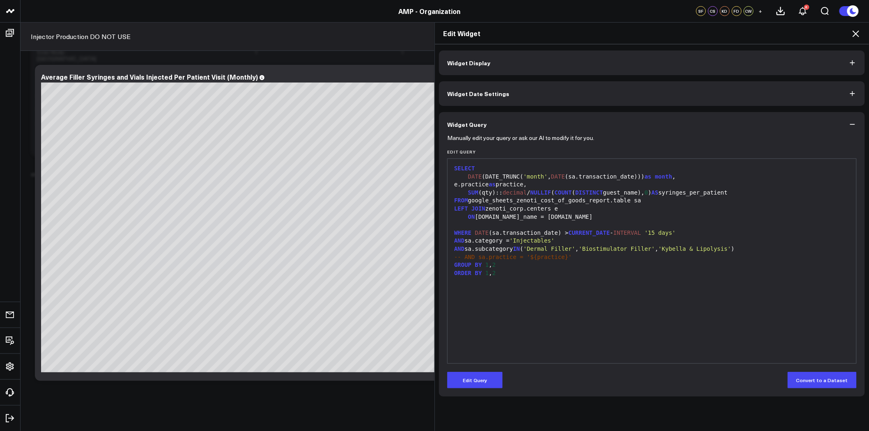
click at [290, 173] on div "Edit Widget Widget Display Widget Date Settings Widget Query Manually edit your…" at bounding box center [434, 226] width 869 height 409
click at [855, 27] on div "Edit Widget" at bounding box center [652, 34] width 434 height 22
click at [855, 29] on icon at bounding box center [856, 34] width 10 height 10
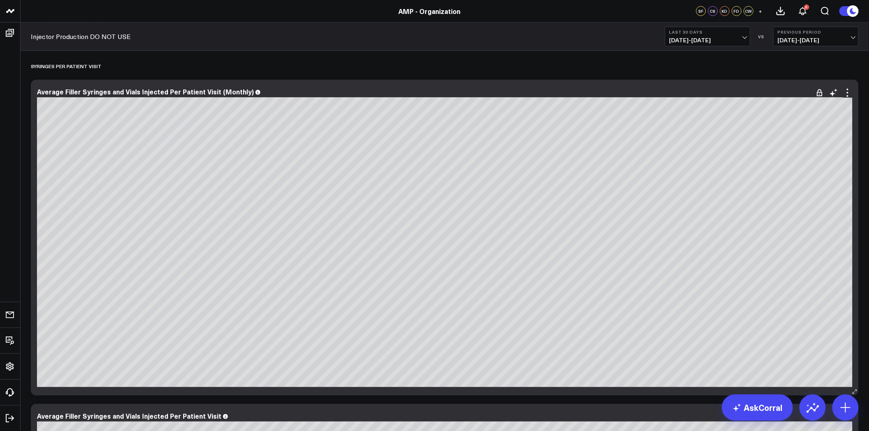
scroll to position [182, 0]
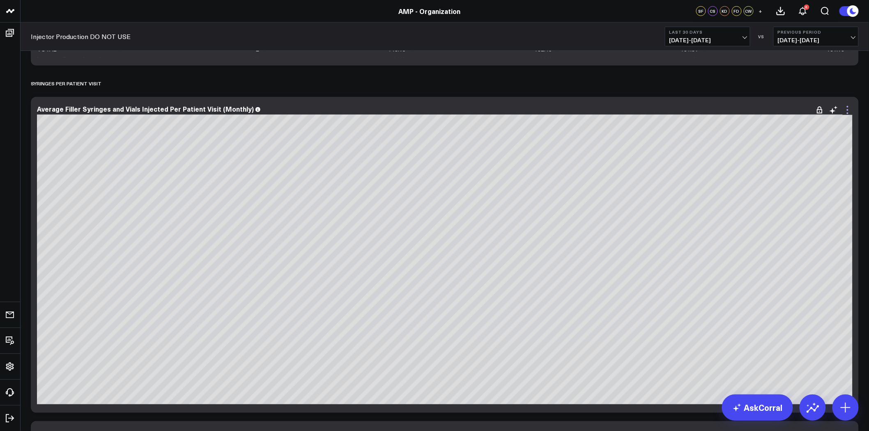
click at [848, 107] on icon at bounding box center [848, 107] width 2 height 2
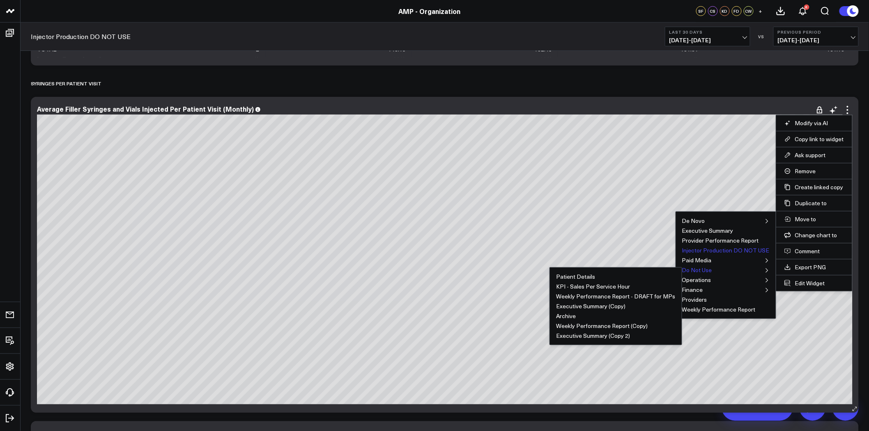
click at [707, 273] on button "Do Not Use" at bounding box center [697, 270] width 30 height 6
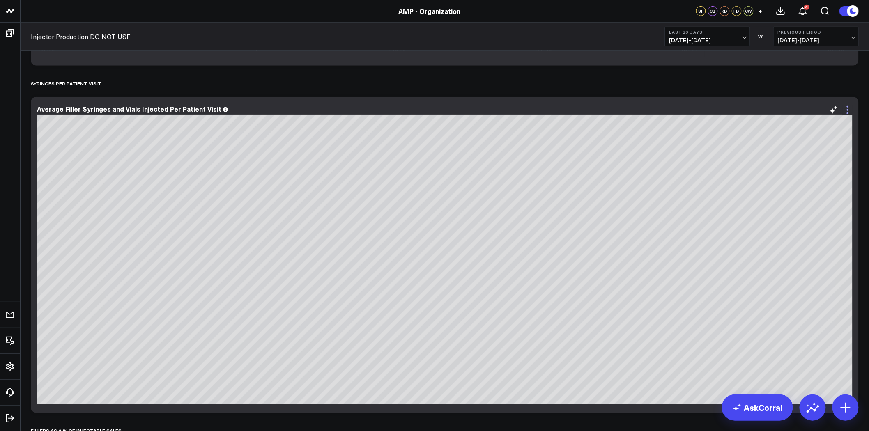
click at [847, 110] on icon at bounding box center [848, 110] width 2 height 2
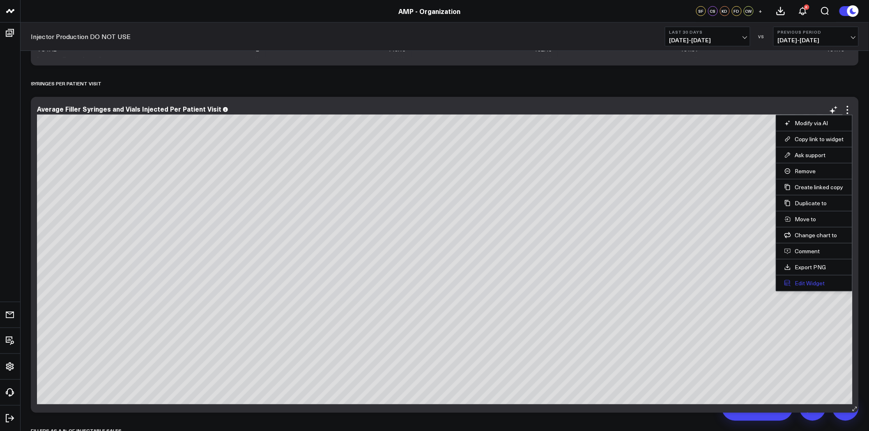
click at [823, 283] on button "Edit Widget" at bounding box center [815, 283] width 60 height 7
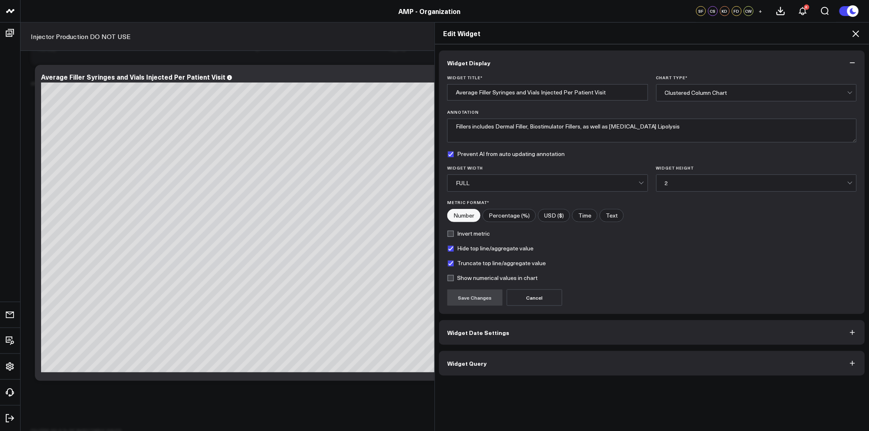
click at [532, 370] on button "Widget Query" at bounding box center [652, 363] width 426 height 25
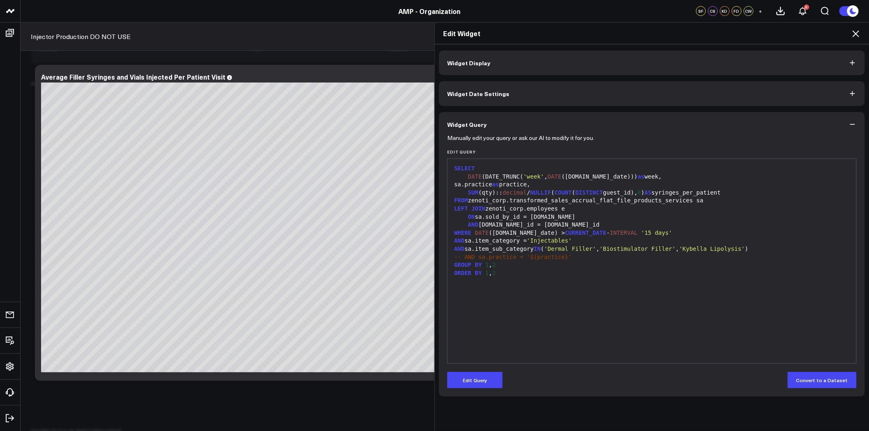
click at [454, 171] on span "SELECT" at bounding box center [464, 168] width 21 height 7
click at [477, 374] on button "Edit Query" at bounding box center [474, 380] width 55 height 16
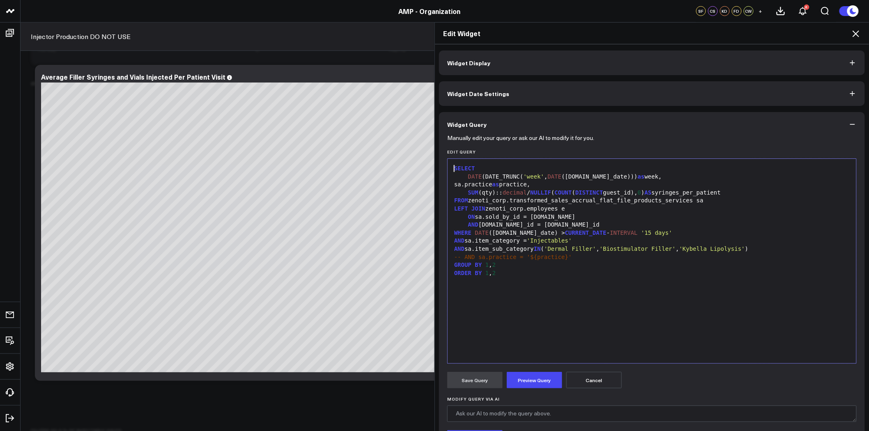
click at [452, 170] on div "SELECT" at bounding box center [652, 169] width 401 height 8
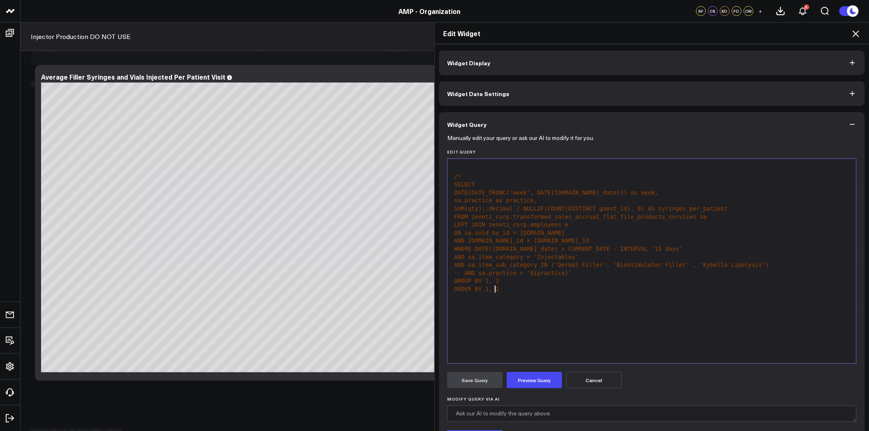
click at [508, 287] on div "ORDER BY 1, 2" at bounding box center [652, 289] width 401 height 8
click at [463, 168] on div at bounding box center [652, 169] width 401 height 8
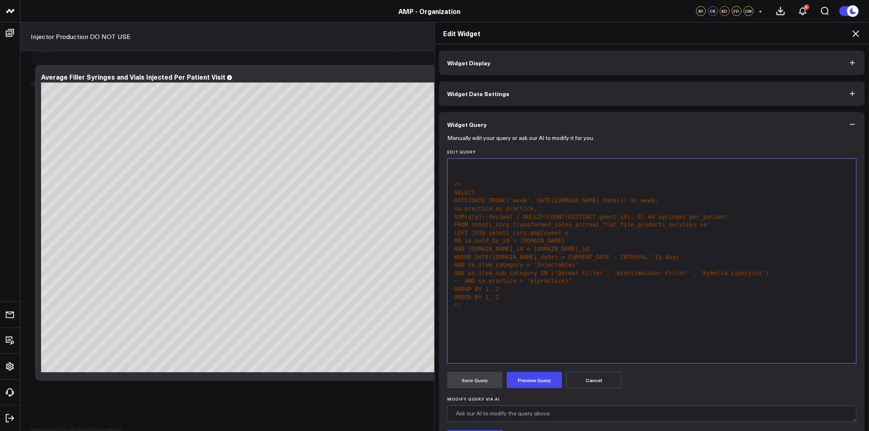
click at [470, 170] on div at bounding box center [652, 169] width 401 height 8
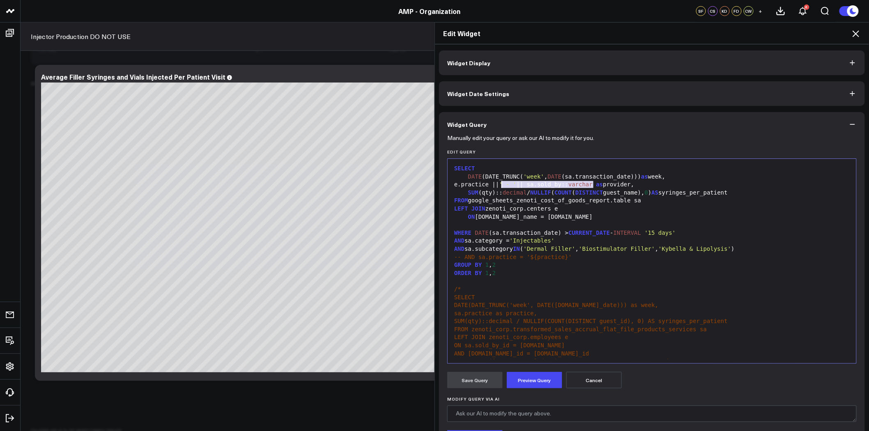
drag, startPoint x: 589, startPoint y: 184, endPoint x: 497, endPoint y: 183, distance: 92.0
click at [497, 183] on div "e.practice || ' - ' || sa.sold_by:: varchar as provider," at bounding box center [652, 185] width 401 height 8
click at [761, 185] on div "e.practice as practice," at bounding box center [652, 185] width 401 height 8
click at [536, 371] on form "Manually edit your query or ask our AI to modify it for you. Edit Query Selecti…" at bounding box center [652, 314] width 410 height 354
click at [562, 375] on div "Save Query Preview Query Cancel" at bounding box center [652, 380] width 410 height 16
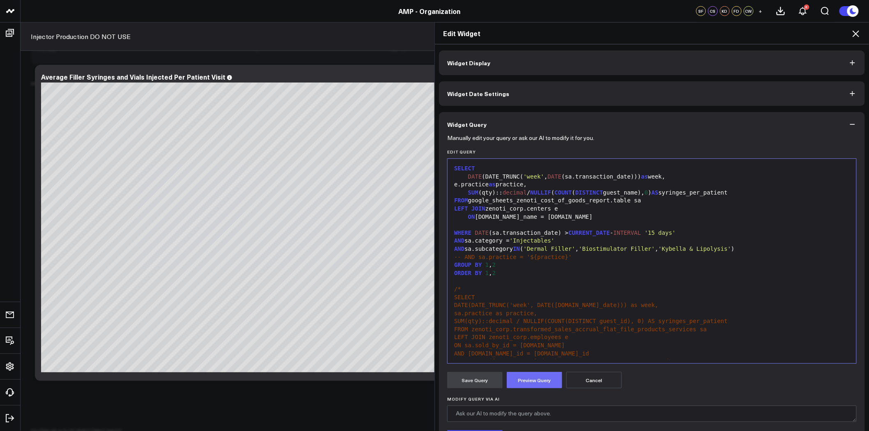
click at [538, 379] on button "Preview Query" at bounding box center [534, 380] width 55 height 16
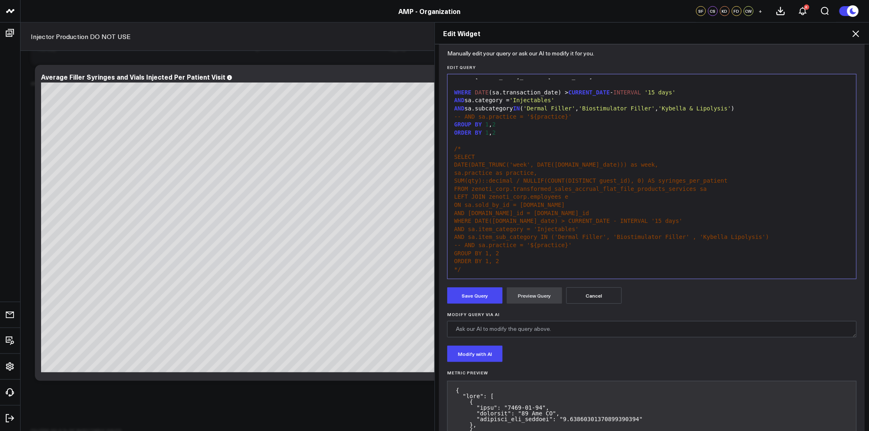
scroll to position [137, 0]
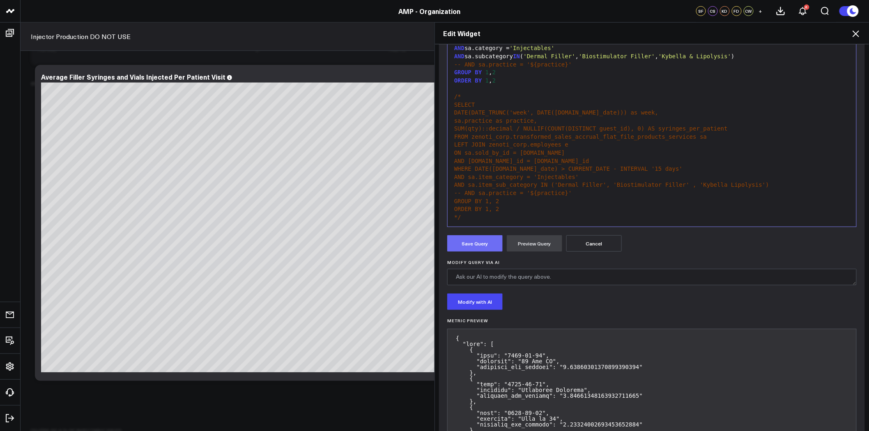
click at [482, 244] on button "Save Query" at bounding box center [474, 243] width 55 height 16
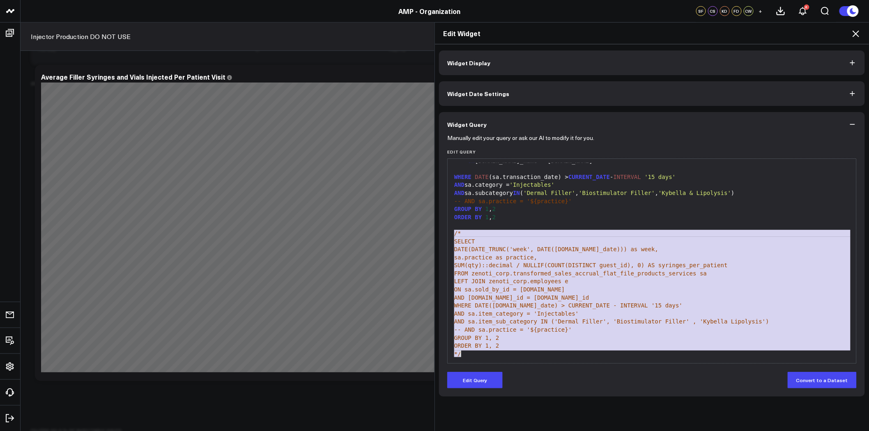
scroll to position [56, 0]
drag, startPoint x: 452, startPoint y: 234, endPoint x: 551, endPoint y: 362, distance: 161.9
click at [551, 362] on div "Selection deleted 99 1 2 3 4 5 6 7 8 9 10 11 12 13 14 15 16 17 18 19 20 21 22 2…" at bounding box center [652, 261] width 410 height 205
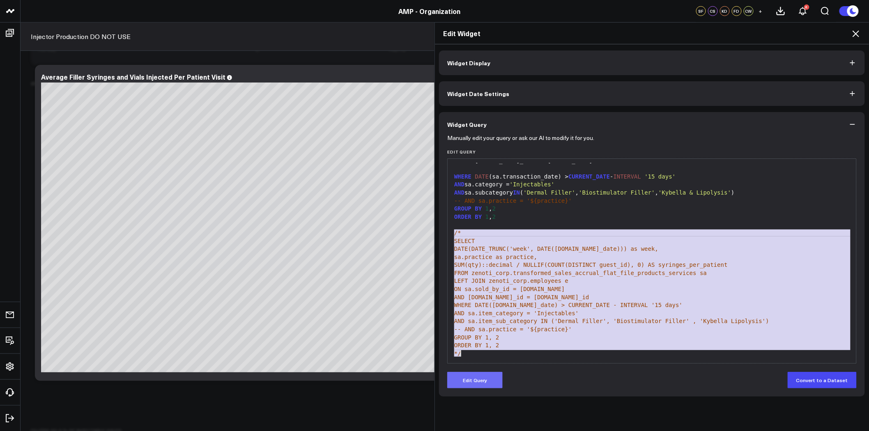
click at [488, 377] on button "Edit Query" at bounding box center [474, 380] width 55 height 16
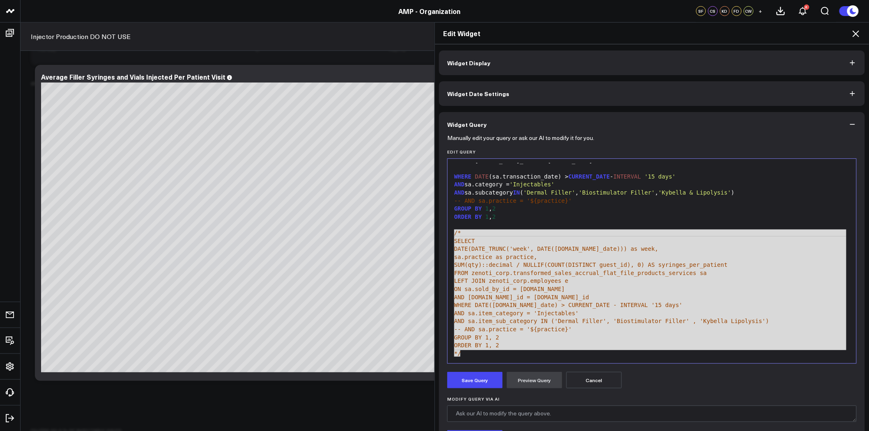
click at [486, 355] on div "*/" at bounding box center [652, 354] width 401 height 8
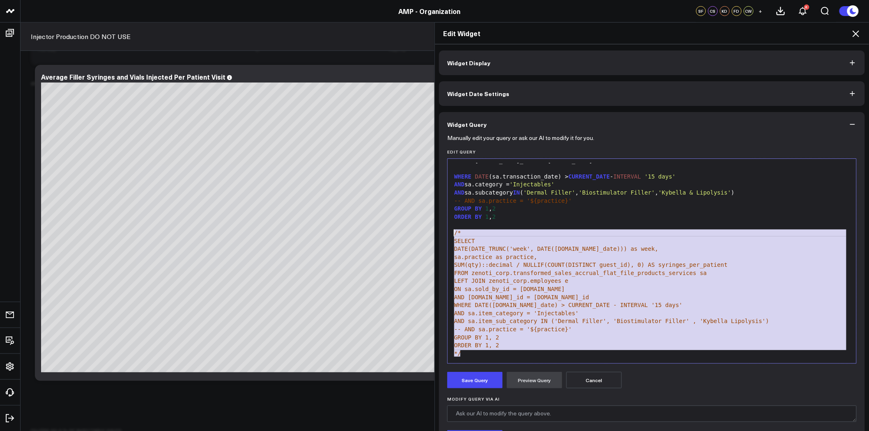
drag, startPoint x: 484, startPoint y: 354, endPoint x: 445, endPoint y: 235, distance: 124.8
click at [447, 235] on div "Selection deleted 99 1 2 3 4 5 6 7 8 9 10 11 12 13 14 15 16 17 18 19 20 21 22 2…" at bounding box center [652, 261] width 410 height 205
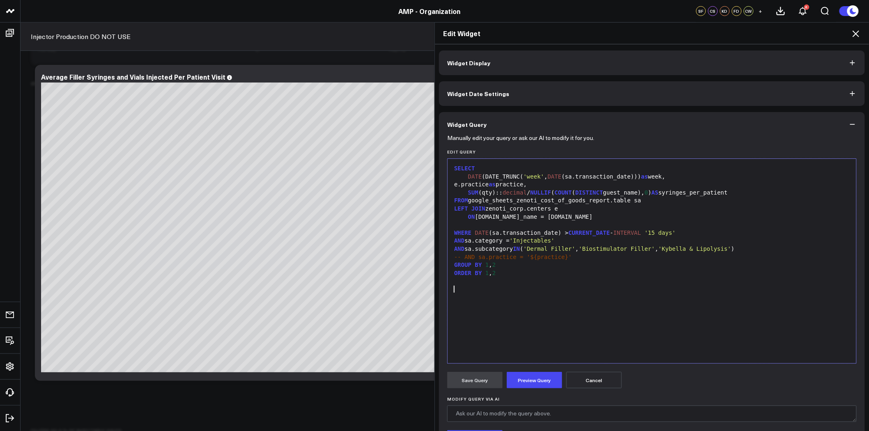
scroll to position [0, 0]
click at [533, 378] on button "Preview Query" at bounding box center [534, 380] width 55 height 16
click at [563, 96] on button "Widget Date Settings" at bounding box center [652, 93] width 426 height 25
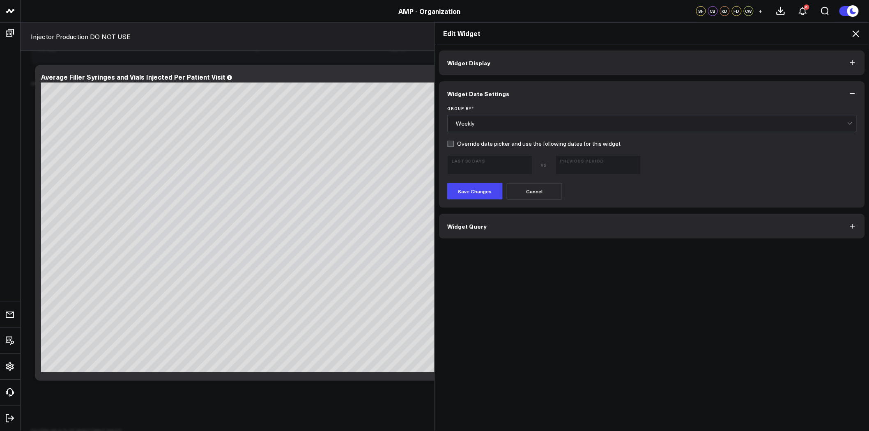
click at [470, 144] on label "Override date picker and use the following dates for this widget" at bounding box center [533, 143] width 173 height 7
click at [454, 144] on input "Override date picker and use the following dates for this widget" at bounding box center [450, 143] width 7 height 7
checkbox input "true"
click at [482, 161] on b "Last 30 Days" at bounding box center [490, 160] width 76 height 5
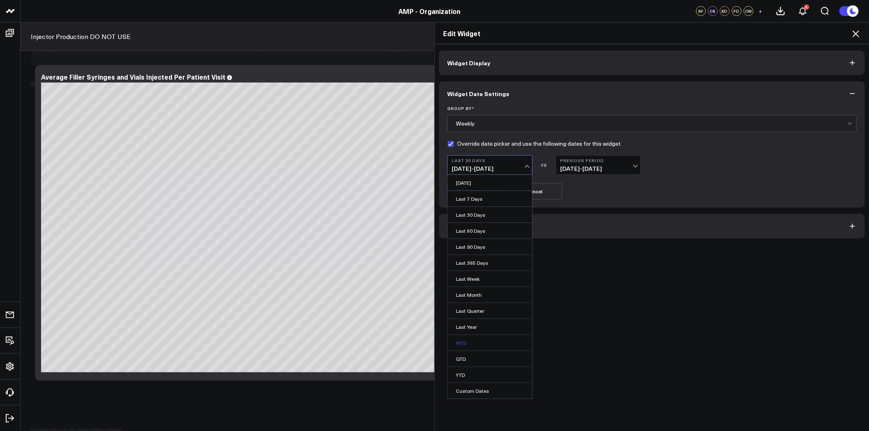
click at [486, 343] on link "MTD" at bounding box center [490, 343] width 85 height 16
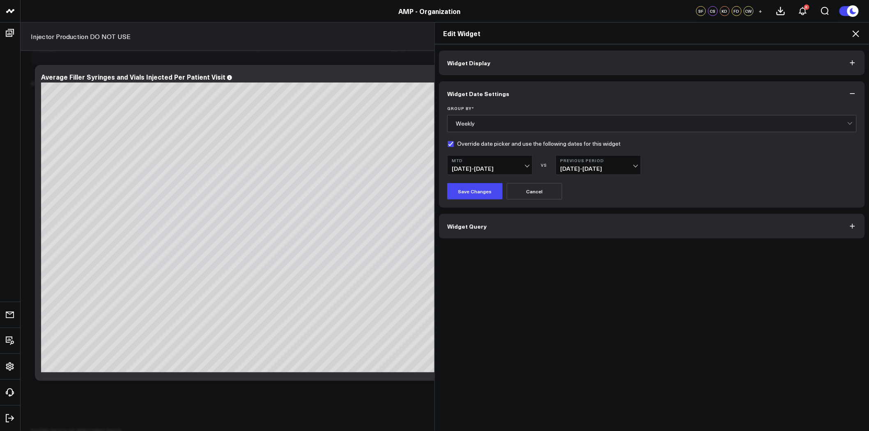
click at [609, 168] on span "[DATE] - [DATE]" at bounding box center [598, 169] width 76 height 7
click at [589, 227] on link "No Comparison" at bounding box center [598, 231] width 85 height 16
click at [463, 192] on button "Save Changes" at bounding box center [474, 191] width 55 height 16
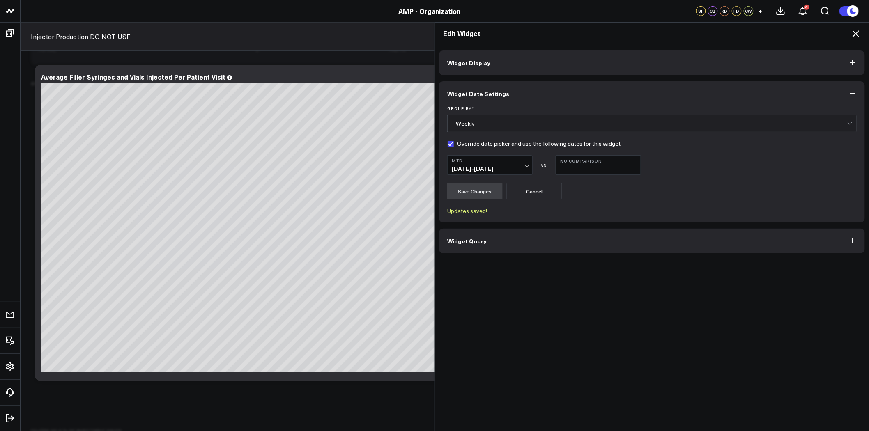
click at [856, 32] on icon at bounding box center [856, 34] width 10 height 10
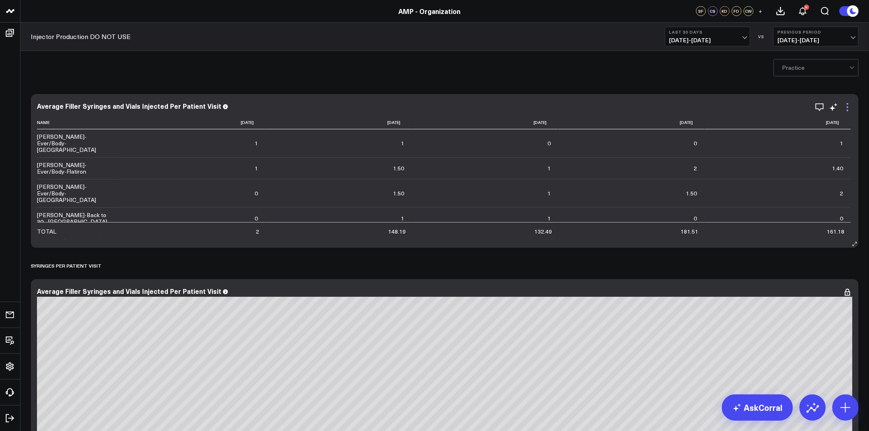
click at [845, 105] on icon at bounding box center [848, 107] width 10 height 10
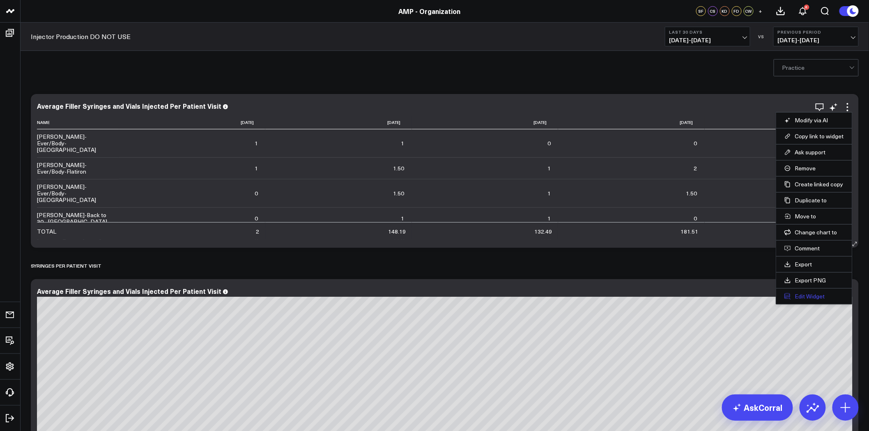
click at [806, 298] on button "Edit Widget" at bounding box center [815, 296] width 60 height 7
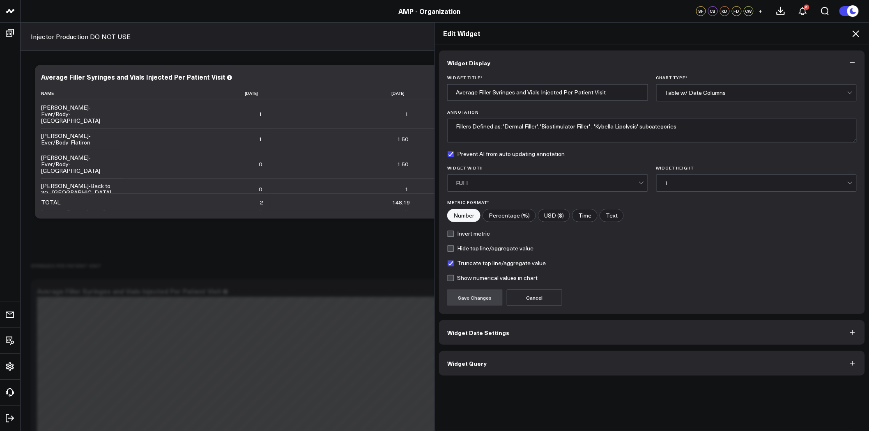
click at [854, 33] on icon at bounding box center [856, 34] width 10 height 10
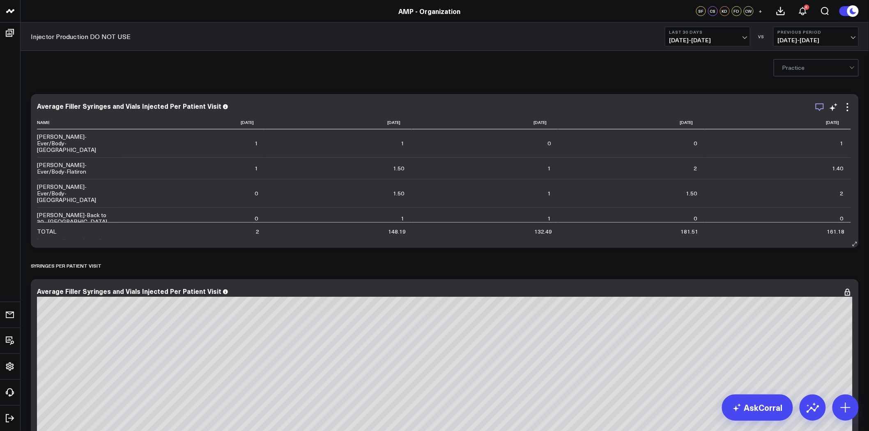
click at [817, 103] on icon "button" at bounding box center [820, 107] width 10 height 10
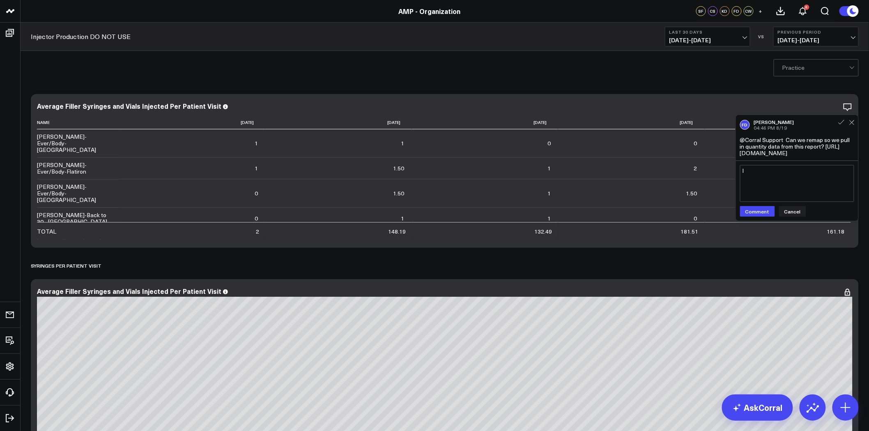
type textarea "I"
click at [759, 190] on textarea "@Corral Support I linked this to a manual googlesheet as a temporary bypass" at bounding box center [797, 183] width 114 height 37
click at [839, 190] on textarea "@Corral Support I linked this to a manual google sheet as a temporary bypass" at bounding box center [797, 183] width 114 height 37
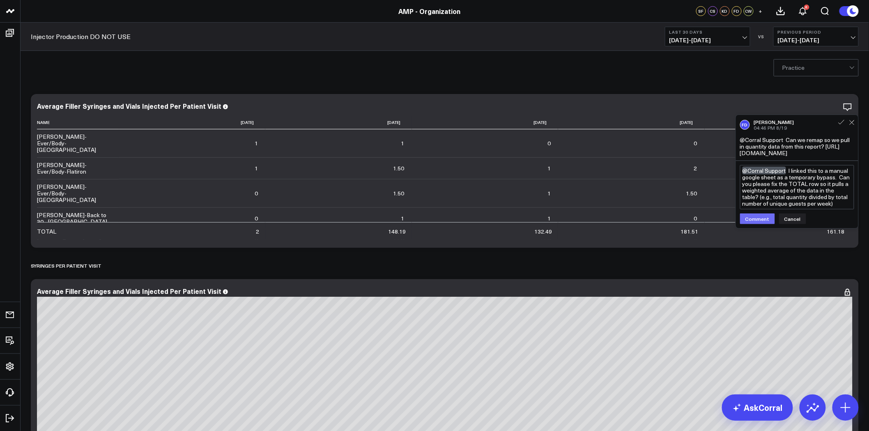
type textarea "@Corral Support I linked this to a manual google sheet as a temporary bypass. C…"
click at [761, 224] on button "Comment" at bounding box center [757, 219] width 35 height 11
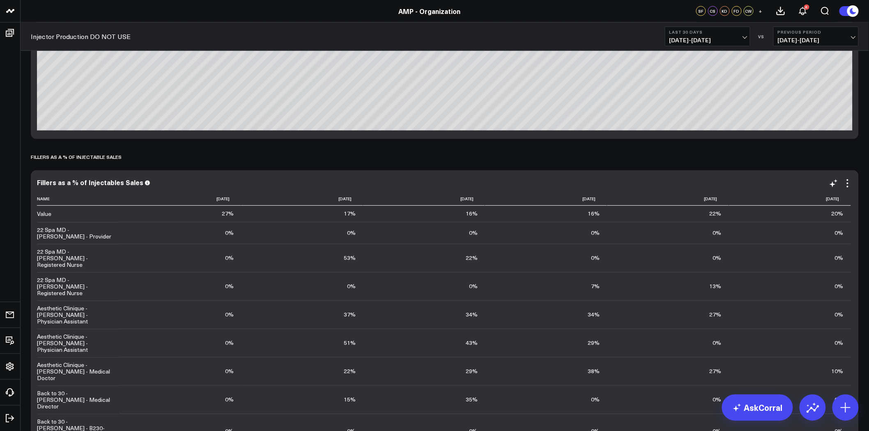
scroll to position [502, 0]
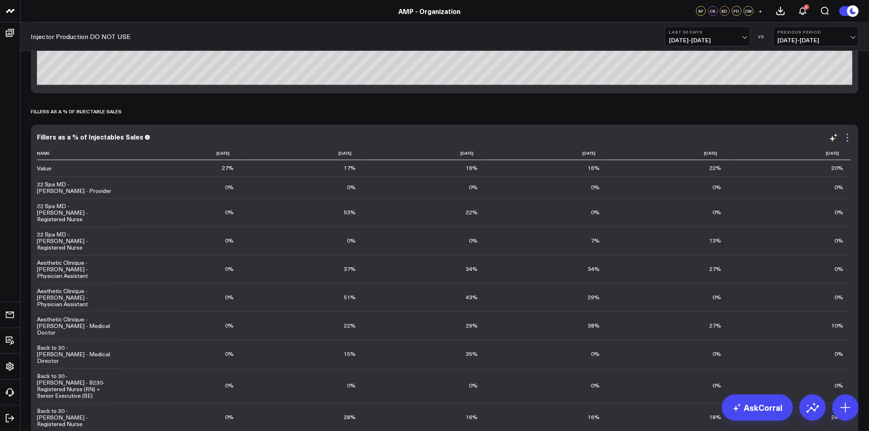
click at [847, 138] on icon at bounding box center [848, 138] width 2 height 2
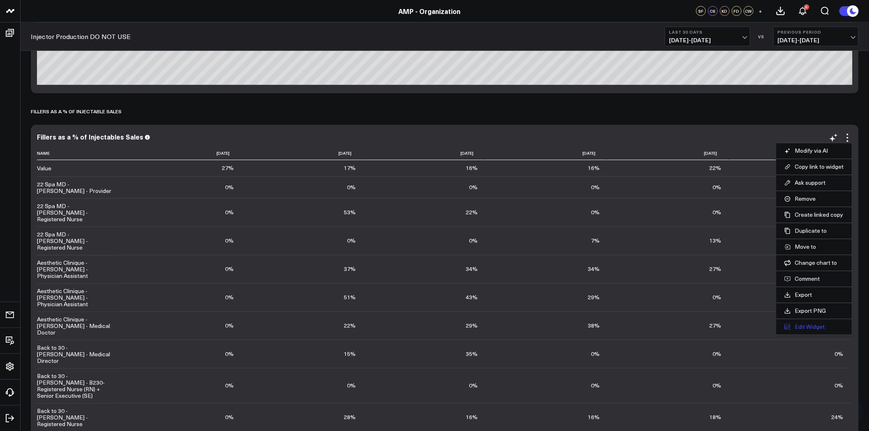
click at [816, 326] on button "Edit Widget" at bounding box center [815, 327] width 60 height 7
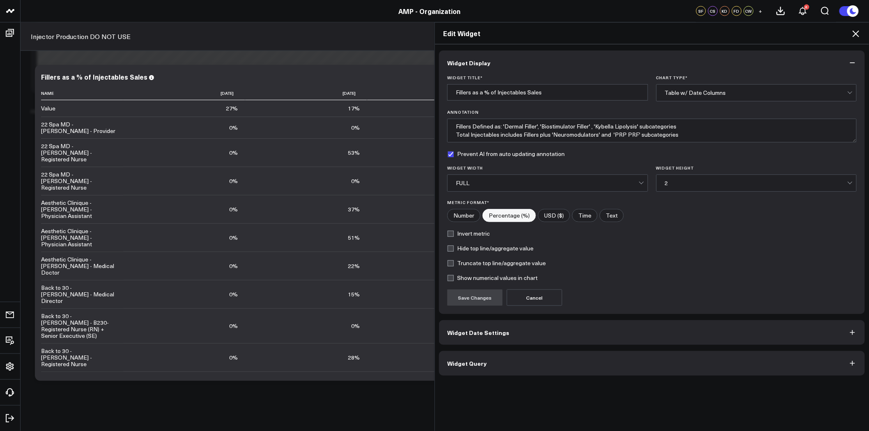
click at [526, 331] on button "Widget Date Settings" at bounding box center [652, 332] width 426 height 25
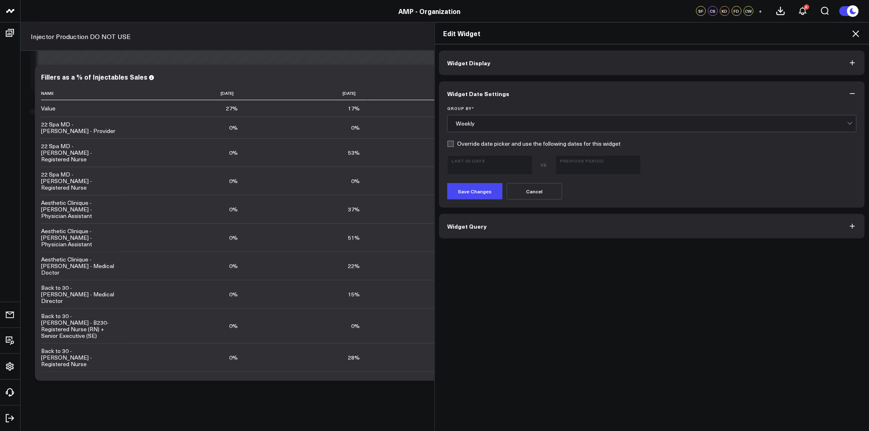
click at [455, 144] on label "Override date picker and use the following dates for this widget" at bounding box center [533, 143] width 173 height 7
click at [454, 144] on input "Override date picker and use the following dates for this widget" at bounding box center [450, 143] width 7 height 7
checkbox input "true"
click at [481, 166] on span "[DATE] - [DATE]" at bounding box center [490, 169] width 76 height 7
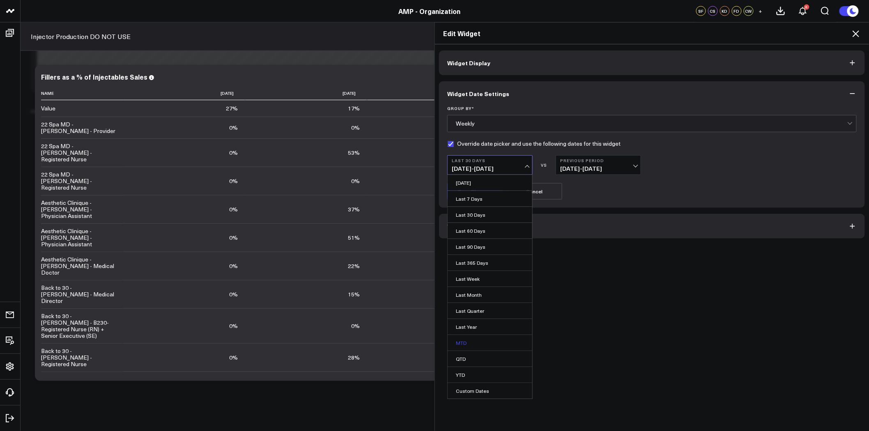
click at [477, 341] on link "MTD" at bounding box center [490, 343] width 85 height 16
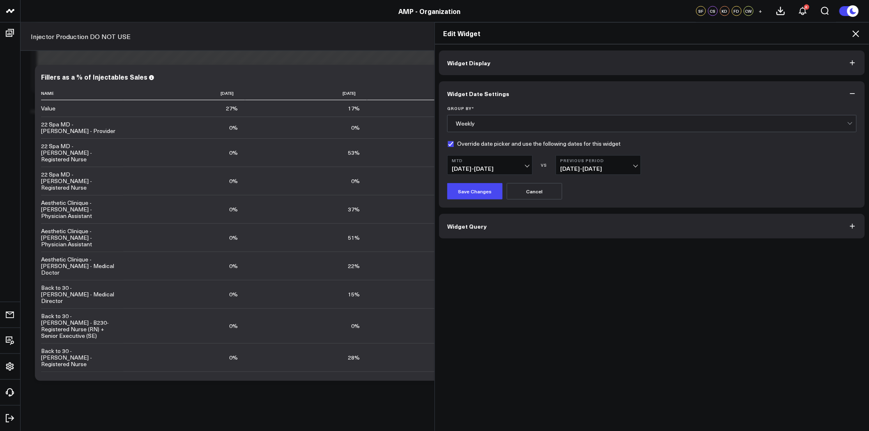
click at [604, 161] on b "Previous Period" at bounding box center [598, 160] width 76 height 5
click at [593, 232] on link "No Comparison" at bounding box center [598, 231] width 85 height 16
click at [488, 191] on button "Save Changes" at bounding box center [474, 191] width 55 height 16
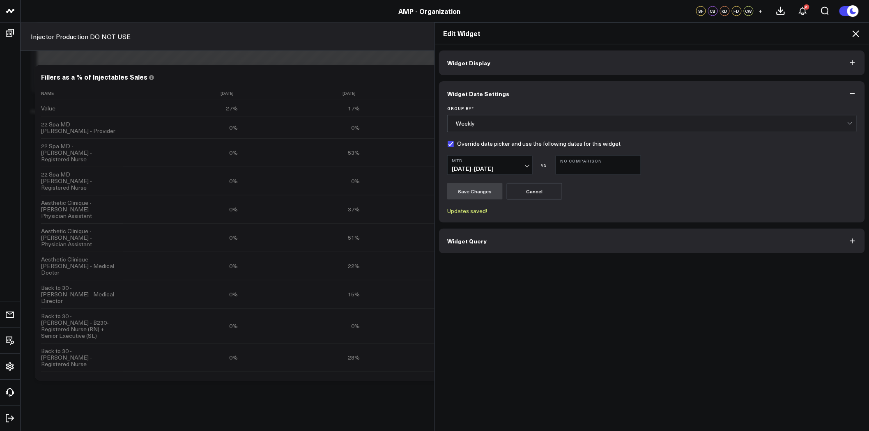
click at [855, 32] on icon at bounding box center [856, 34] width 10 height 10
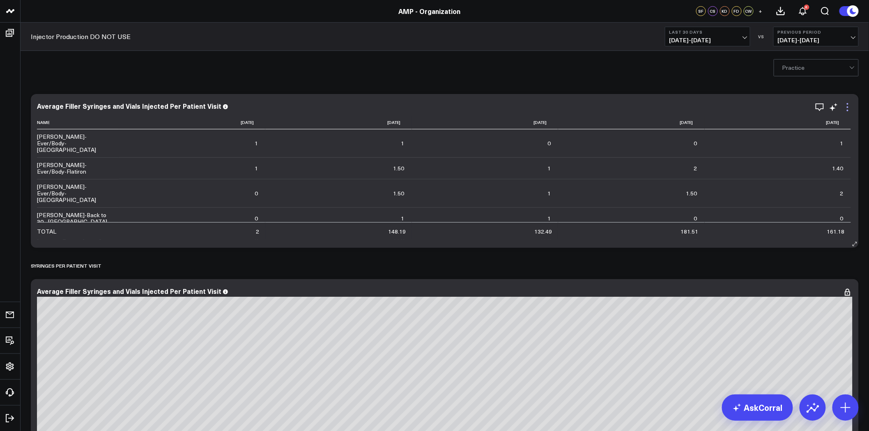
click at [848, 106] on icon at bounding box center [848, 107] width 10 height 10
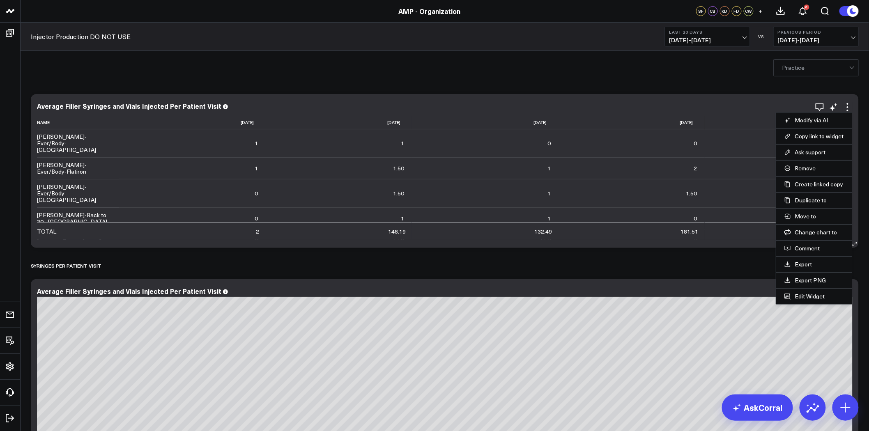
click at [811, 291] on li "Edit Widget" at bounding box center [814, 296] width 76 height 16
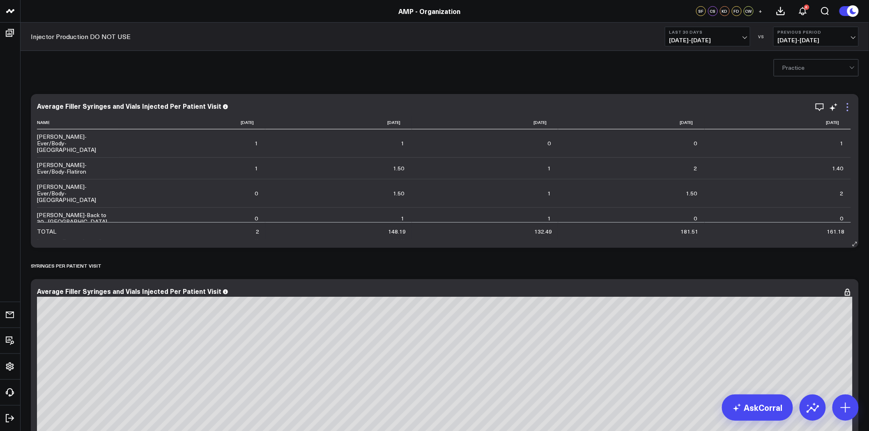
click at [847, 108] on icon at bounding box center [848, 107] width 10 height 10
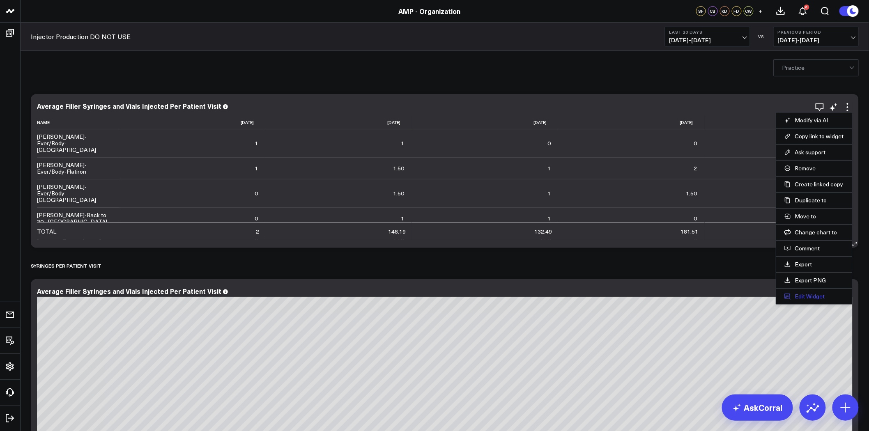
click at [821, 297] on button "Edit Widget" at bounding box center [815, 296] width 60 height 7
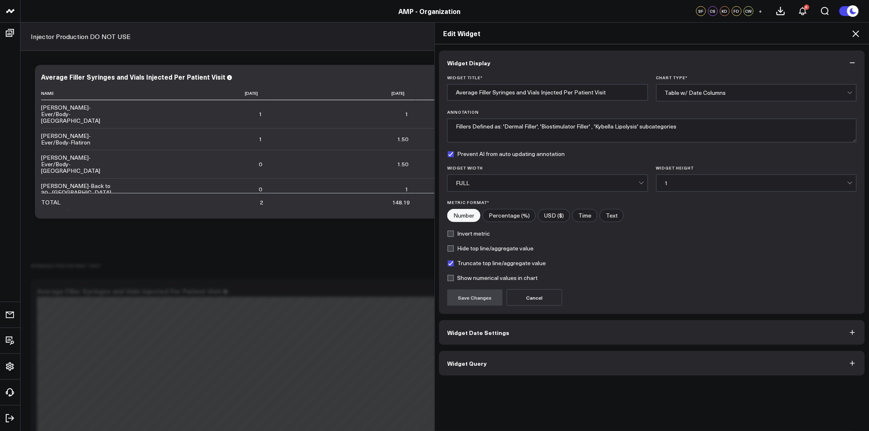
click at [496, 360] on button "Widget Query" at bounding box center [652, 363] width 426 height 25
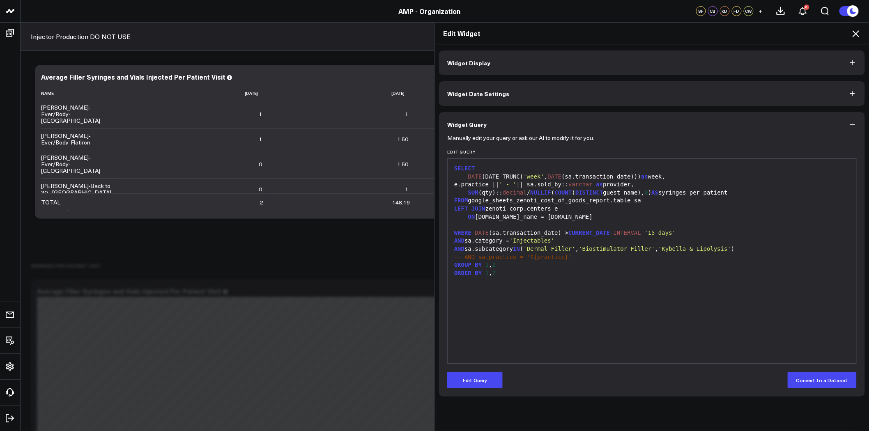
click at [482, 91] on span "Widget Date Settings" at bounding box center [478, 93] width 62 height 7
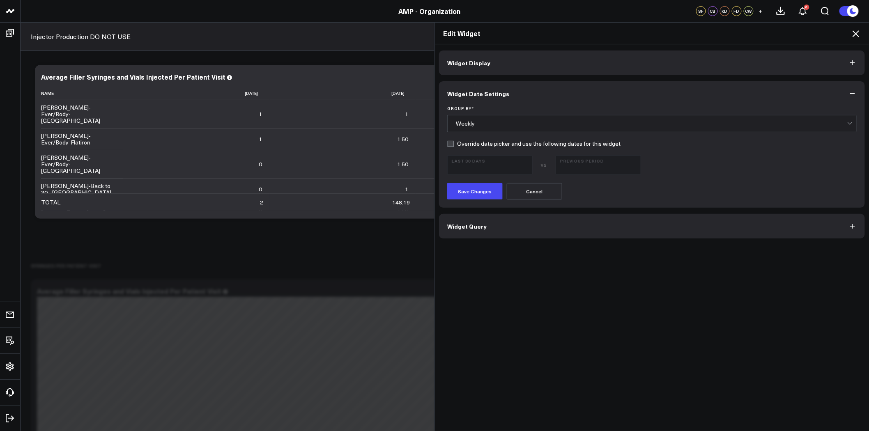
click at [452, 142] on label "Override date picker and use the following dates for this widget" at bounding box center [533, 143] width 173 height 7
click at [452, 142] on input "Override date picker and use the following dates for this widget" at bounding box center [450, 143] width 7 height 7
checkbox input "true"
click at [478, 163] on button "Last 30 Days [DATE] - [DATE]" at bounding box center [489, 165] width 85 height 20
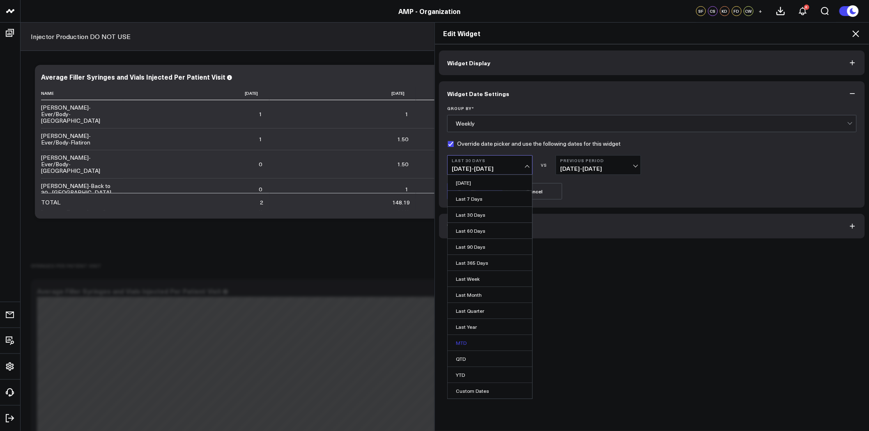
click at [479, 348] on link "MTD" at bounding box center [490, 343] width 85 height 16
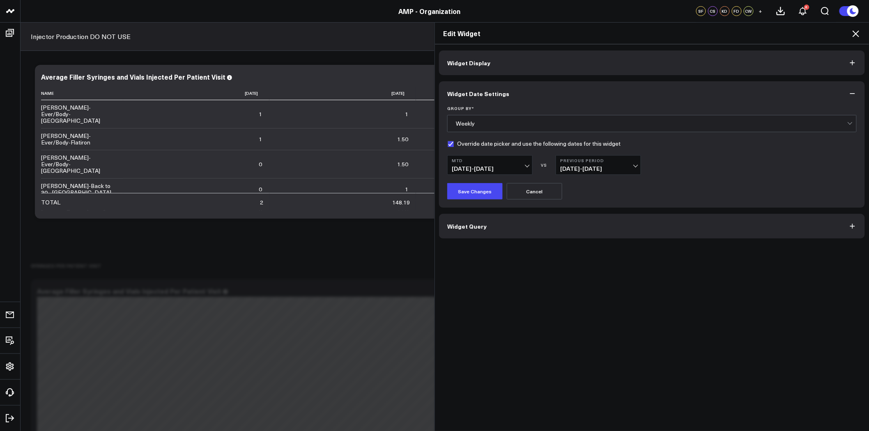
click at [594, 148] on form "Group By * Weekly Override date picker and use the following dates for this wid…" at bounding box center [652, 153] width 410 height 94
click at [592, 163] on button "Previous Period [DATE] - [DATE]" at bounding box center [598, 165] width 85 height 20
click at [588, 233] on link "No Comparison" at bounding box center [598, 231] width 85 height 16
click at [470, 184] on button "Save Changes" at bounding box center [474, 191] width 55 height 16
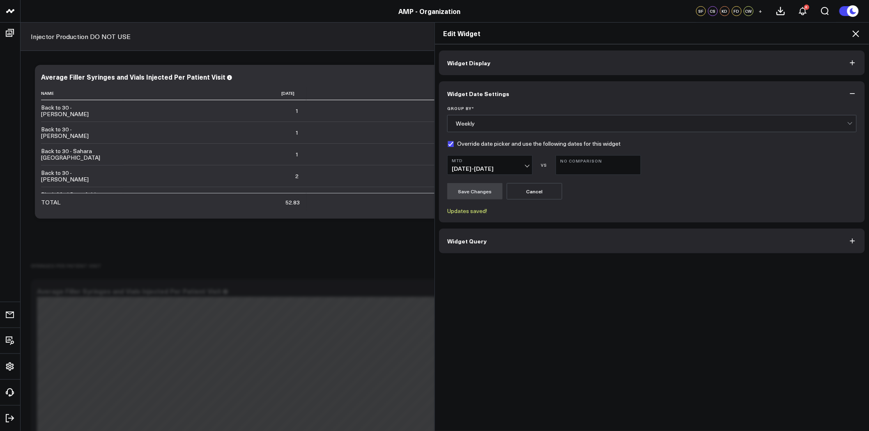
click at [856, 34] on icon at bounding box center [856, 33] width 7 height 7
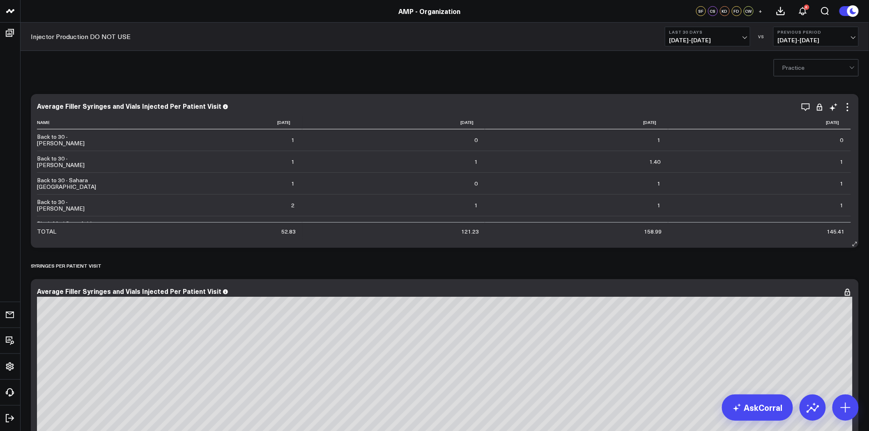
click at [293, 194] on td "2" at bounding box center [210, 205] width 183 height 22
click at [847, 103] on icon at bounding box center [848, 107] width 10 height 10
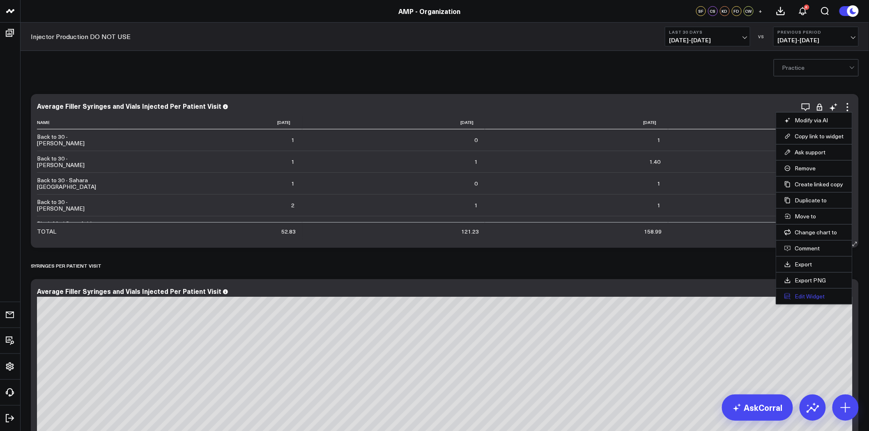
click at [821, 296] on button "Edit Widget" at bounding box center [815, 296] width 60 height 7
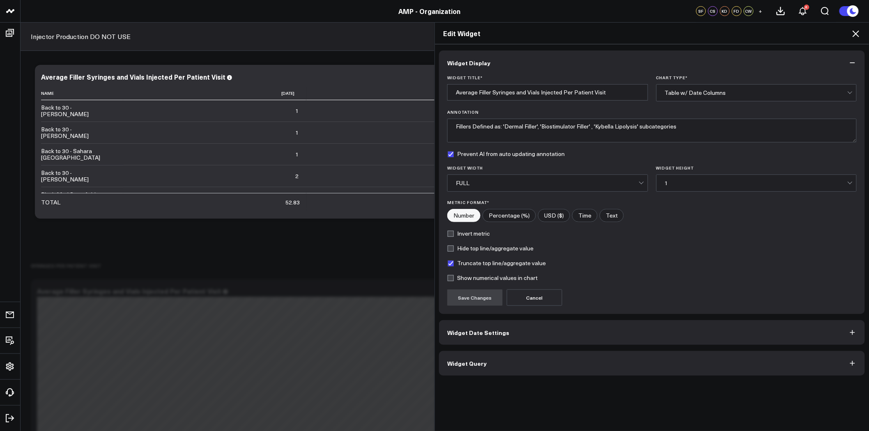
click at [578, 357] on button "Widget Query" at bounding box center [652, 363] width 426 height 25
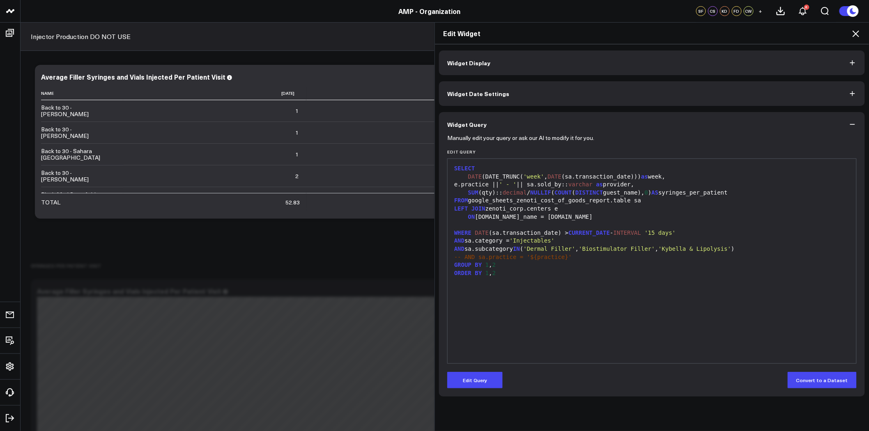
click at [852, 118] on button "Widget Query" at bounding box center [652, 124] width 426 height 25
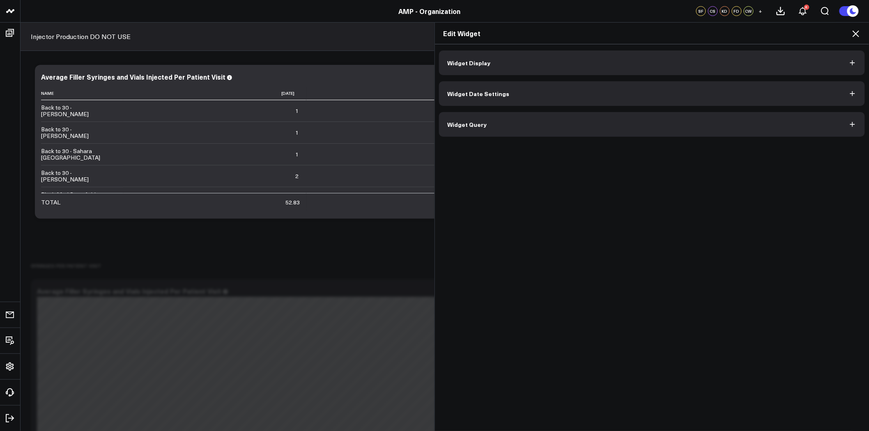
click at [853, 30] on icon at bounding box center [856, 34] width 10 height 10
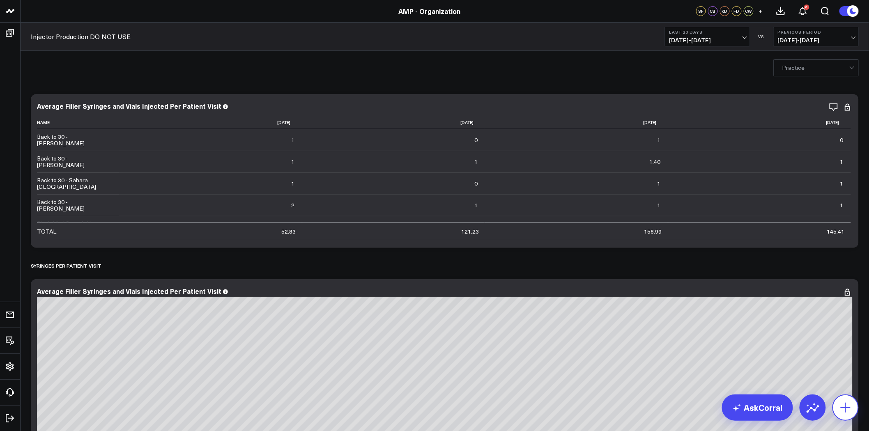
click at [844, 408] on icon at bounding box center [846, 408] width 10 height 10
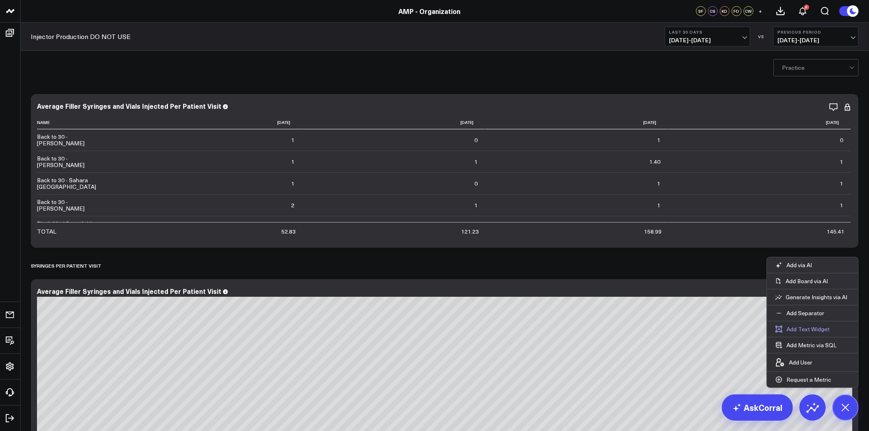
click at [807, 331] on button "Add Text Widget" at bounding box center [802, 330] width 71 height 16
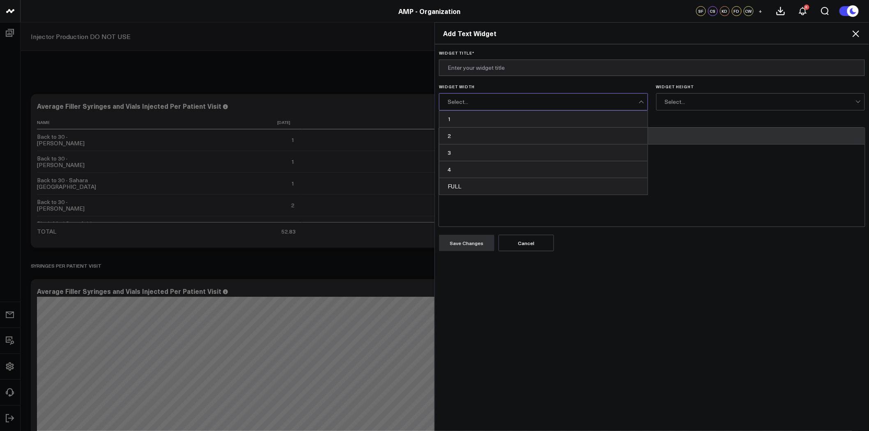
click at [495, 100] on div "Select..." at bounding box center [543, 102] width 191 height 7
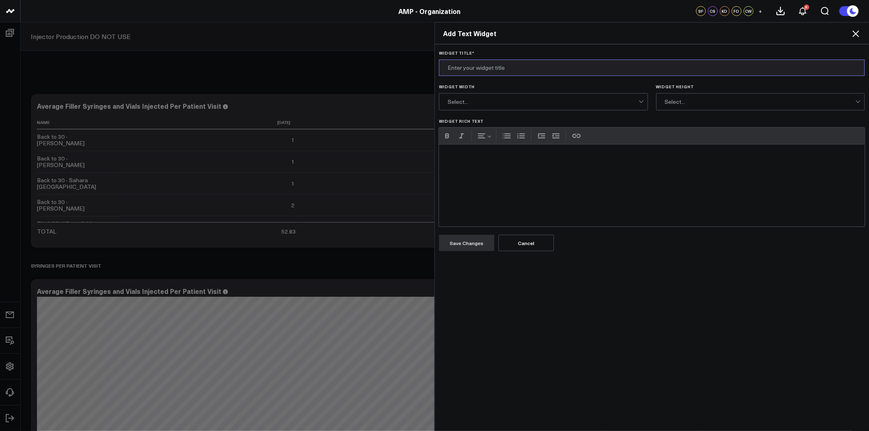
click at [495, 72] on input "Widget Title *" at bounding box center [652, 68] width 426 height 16
type input "NOTES"
click at [480, 198] on div "Widget Rich Text" at bounding box center [652, 186] width 426 height 82
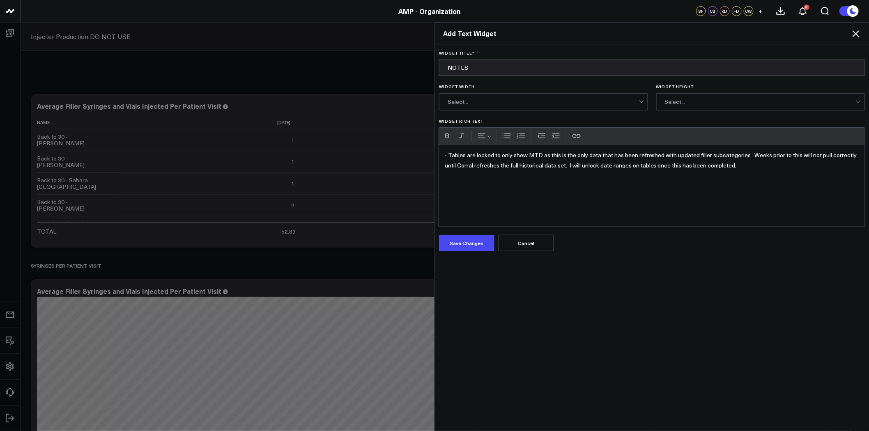
click at [526, 97] on div "Select..." at bounding box center [543, 102] width 191 height 16
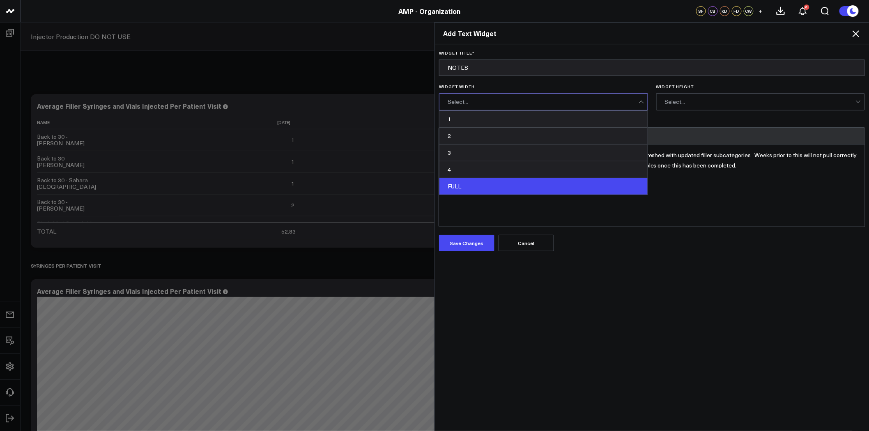
click at [518, 182] on div "FULL" at bounding box center [544, 186] width 208 height 16
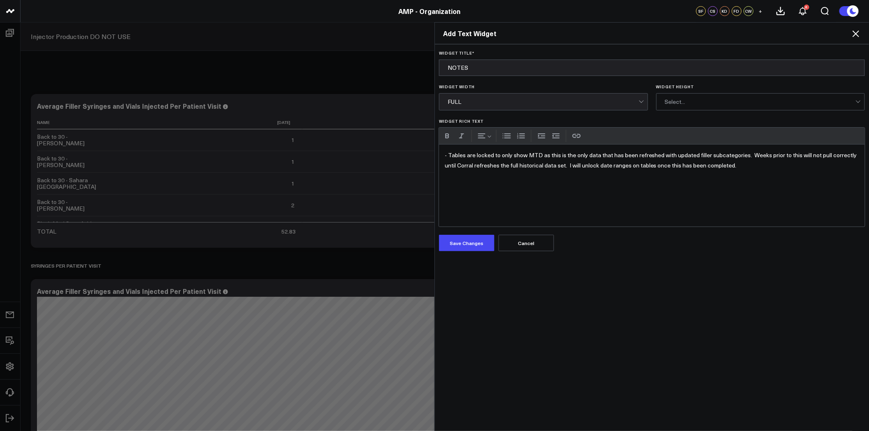
click at [732, 96] on div "Select..." at bounding box center [760, 102] width 191 height 16
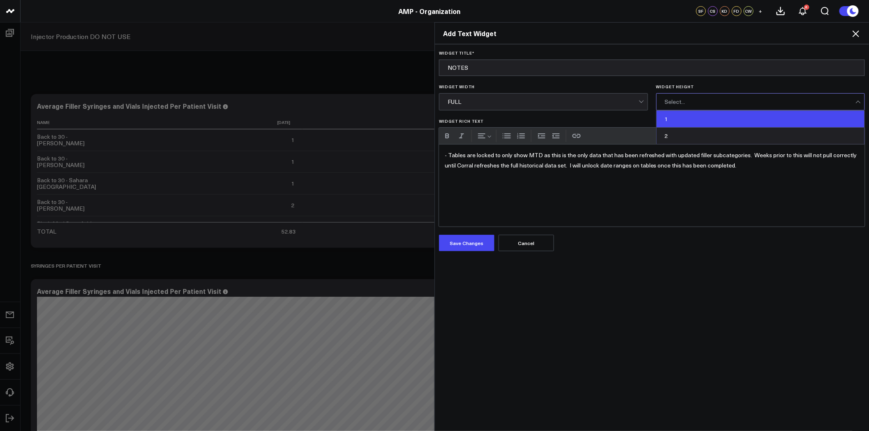
click at [708, 120] on div "1" at bounding box center [761, 119] width 208 height 17
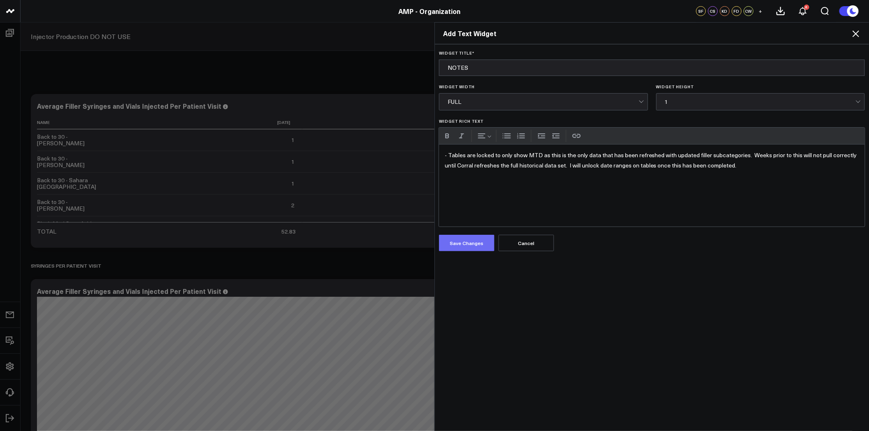
click at [463, 246] on button "Save Changes" at bounding box center [466, 243] width 55 height 16
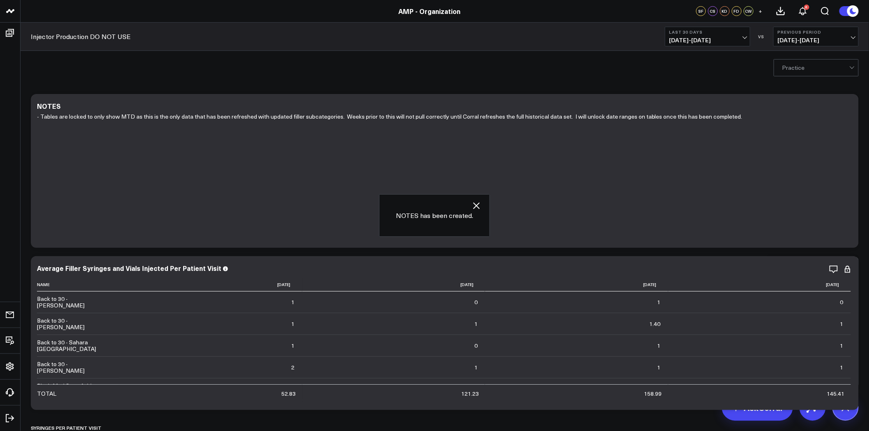
click at [115, 35] on link "Injector Production DO NOT USE" at bounding box center [81, 36] width 100 height 9
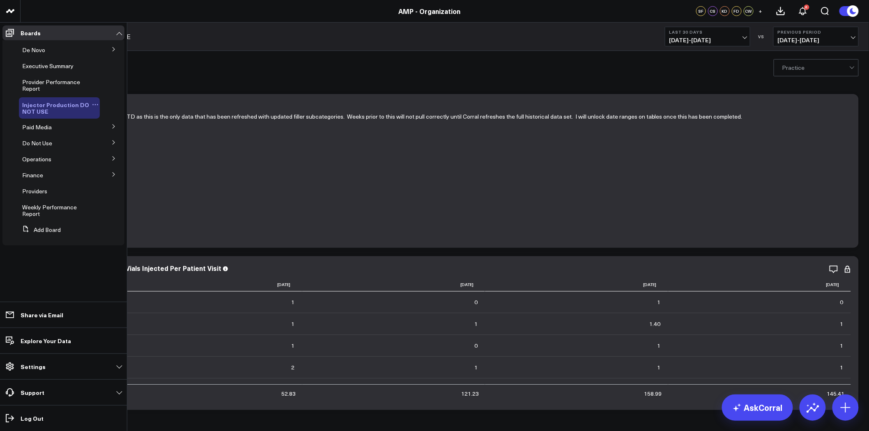
click at [95, 101] on icon at bounding box center [95, 104] width 7 height 7
click at [138, 118] on button "Edit Name" at bounding box center [134, 116] width 67 height 16
type input "Injector Production"
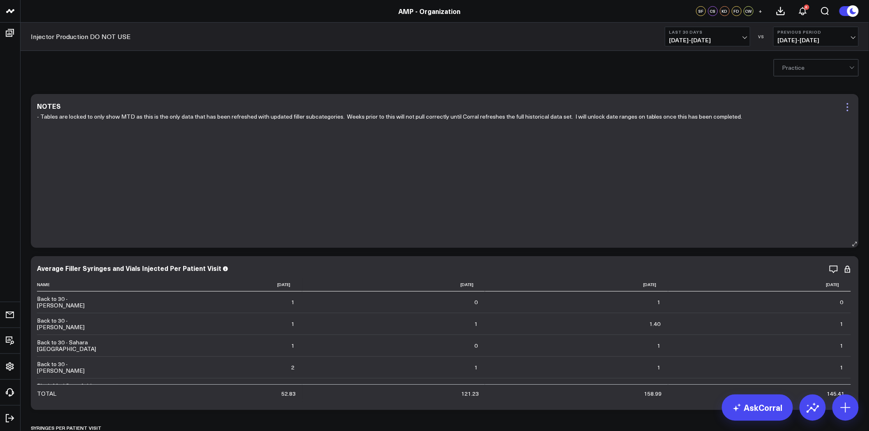
click at [847, 108] on icon at bounding box center [848, 107] width 10 height 10
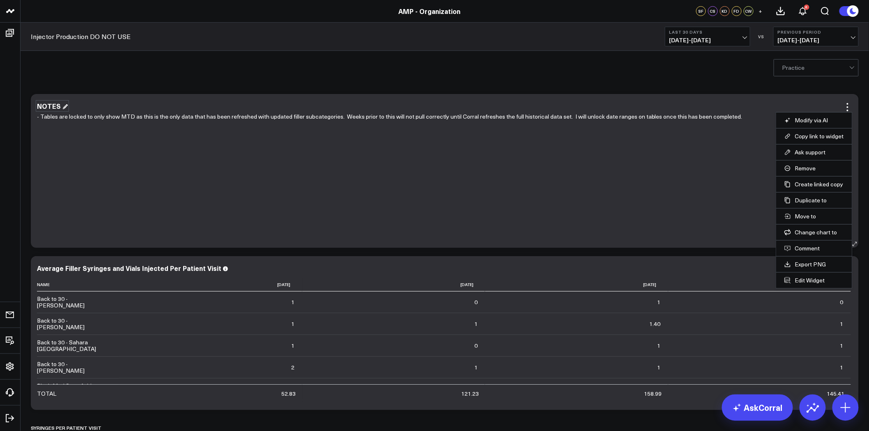
click at [46, 106] on div "NOTES" at bounding box center [52, 105] width 31 height 9
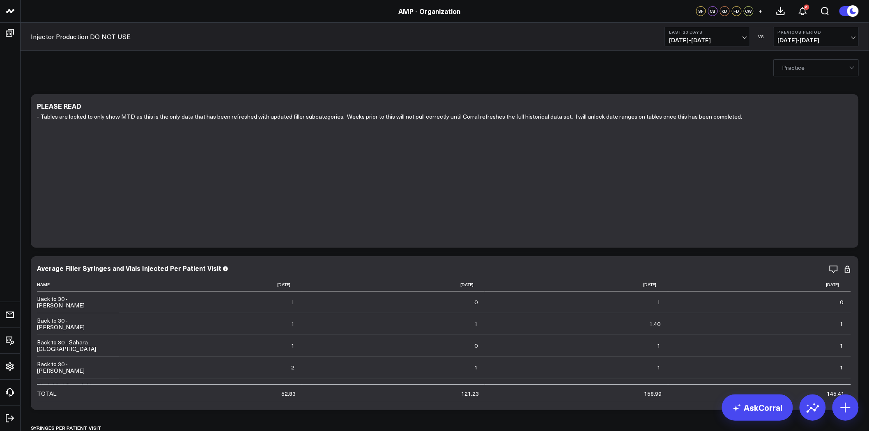
click at [97, 71] on div "Practice" at bounding box center [445, 67] width 849 height 33
click at [734, 118] on div "- Tables are locked to only show MTD as this is the only data that has been ref…" at bounding box center [445, 176] width 816 height 128
click at [850, 108] on icon at bounding box center [848, 107] width 10 height 10
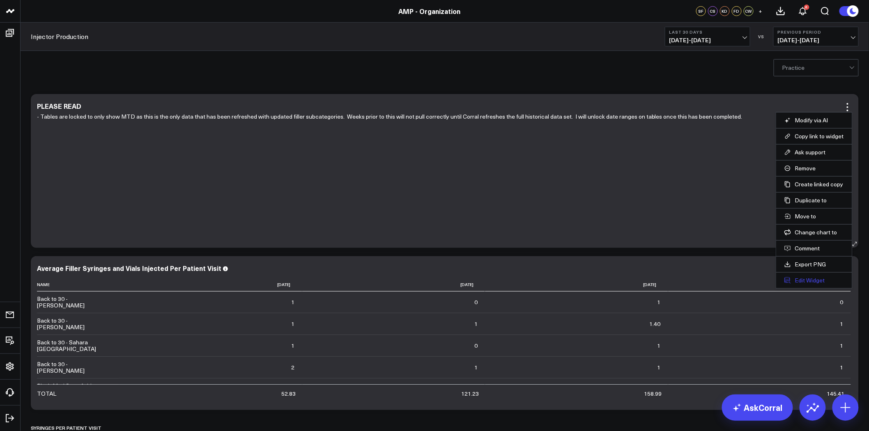
click at [816, 281] on button "Edit Widget" at bounding box center [815, 280] width 60 height 7
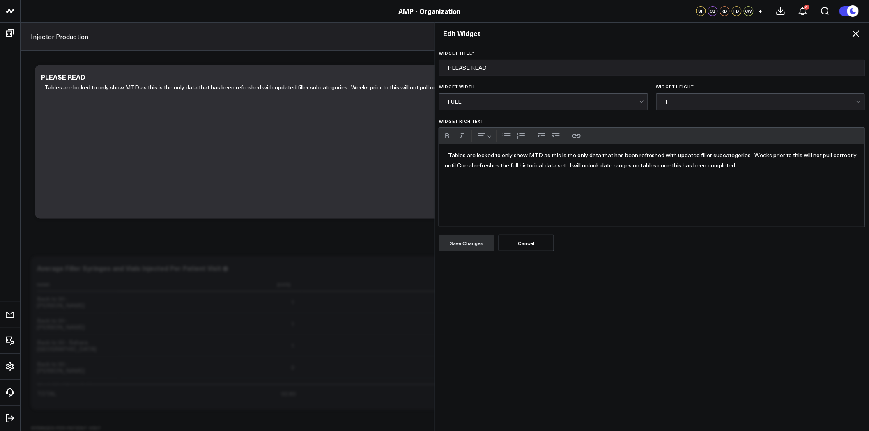
click at [856, 35] on icon at bounding box center [856, 34] width 10 height 10
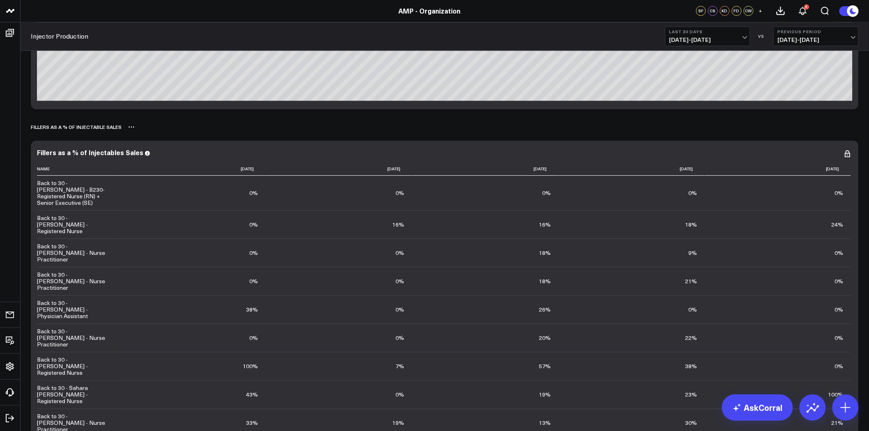
scroll to position [639, 0]
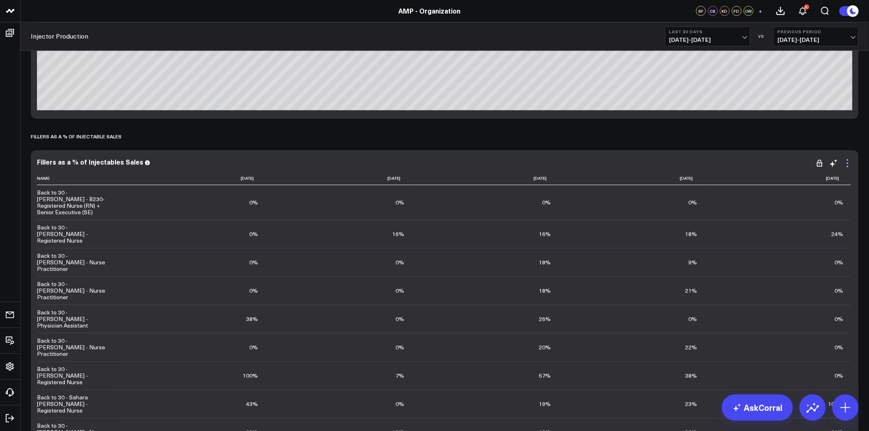
click at [848, 160] on icon at bounding box center [848, 160] width 2 height 2
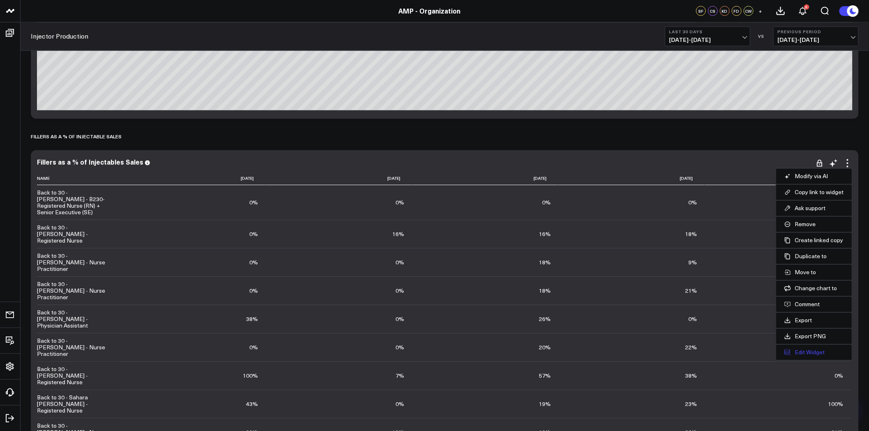
click at [812, 349] on button "Edit Widget" at bounding box center [815, 352] width 60 height 7
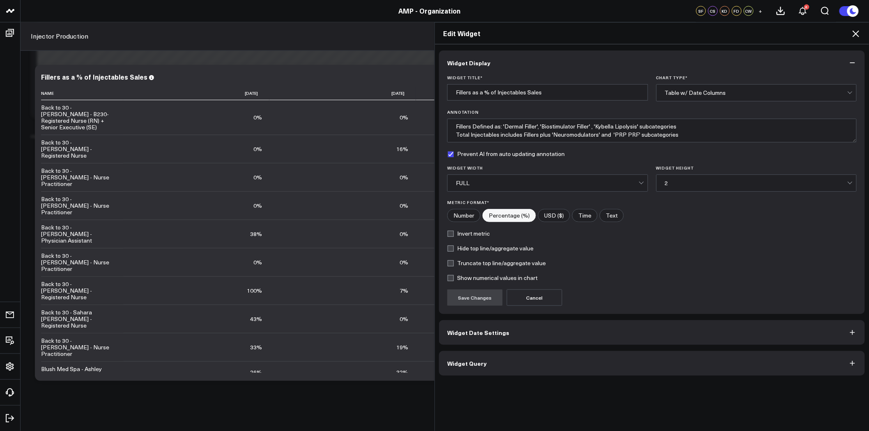
click at [536, 358] on button "Widget Query" at bounding box center [652, 363] width 426 height 25
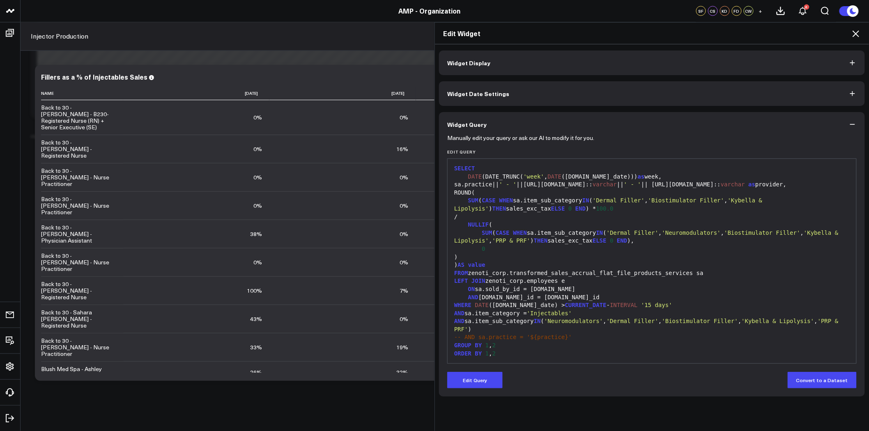
click at [853, 125] on icon "button" at bounding box center [853, 124] width 8 height 8
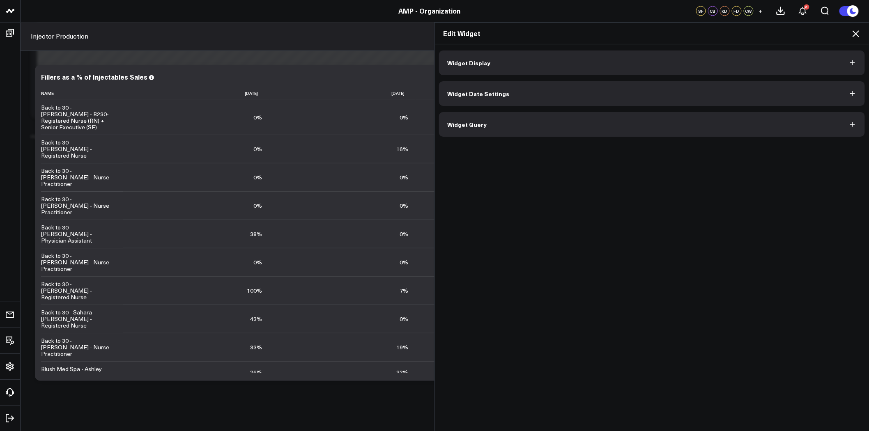
click at [856, 33] on icon at bounding box center [856, 34] width 10 height 10
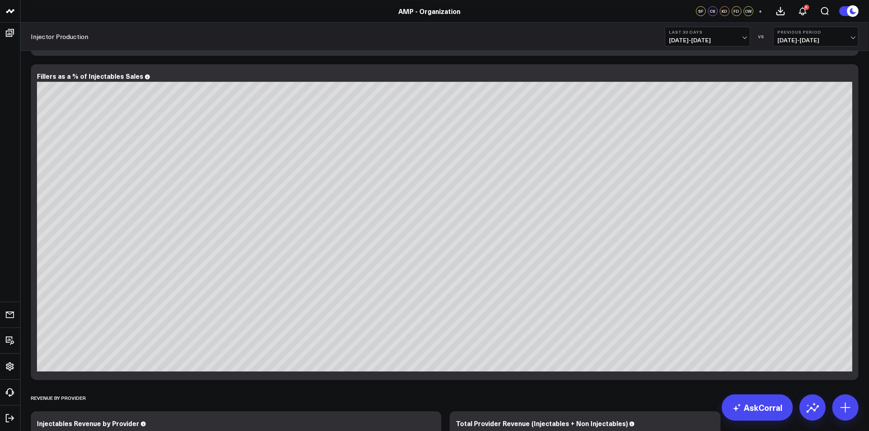
scroll to position [1004, 0]
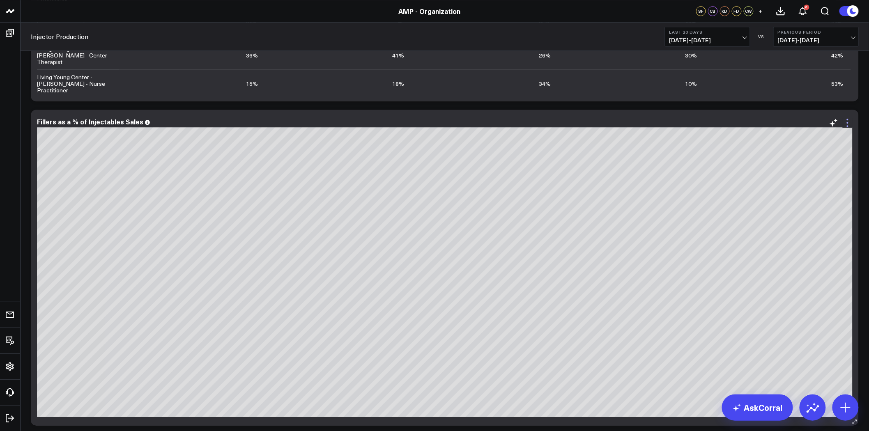
click at [847, 122] on icon at bounding box center [848, 123] width 10 height 10
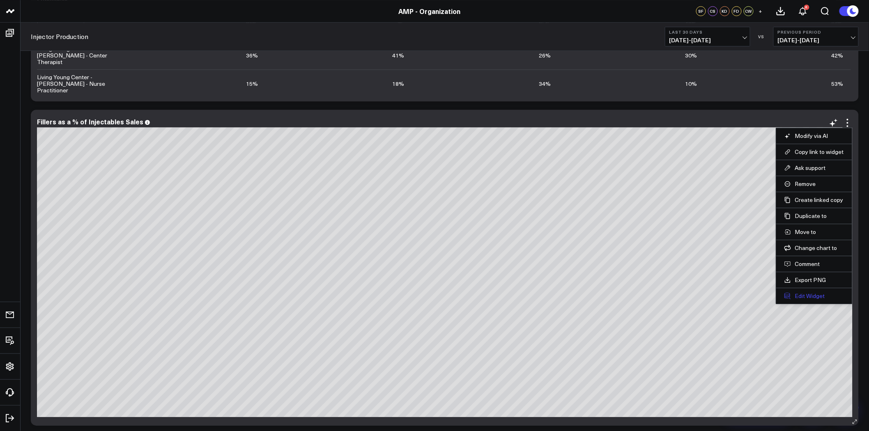
click at [815, 293] on button "Edit Widget" at bounding box center [815, 295] width 60 height 7
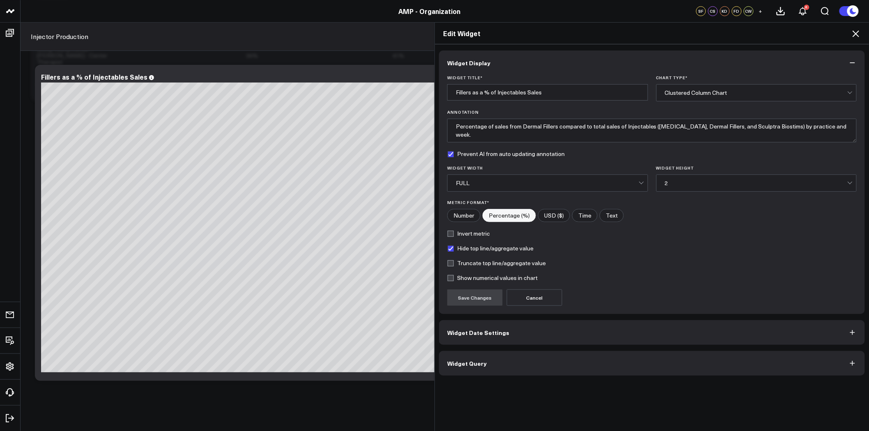
click at [509, 366] on button "Widget Query" at bounding box center [652, 363] width 426 height 25
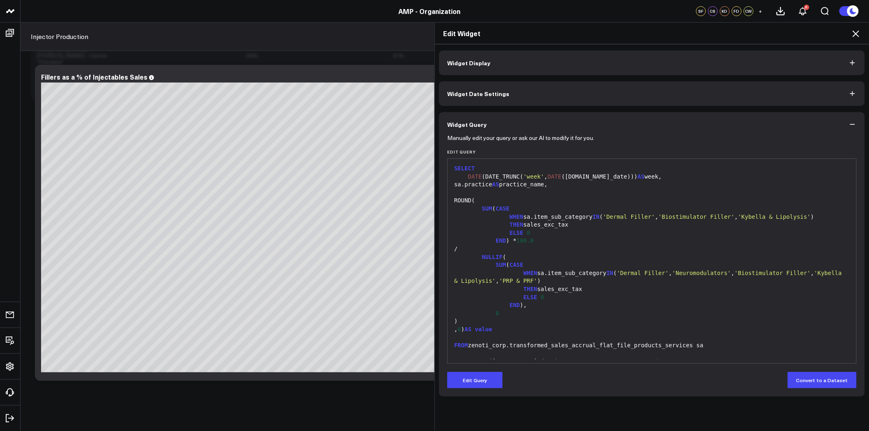
click at [518, 67] on button "Widget Display" at bounding box center [652, 63] width 426 height 25
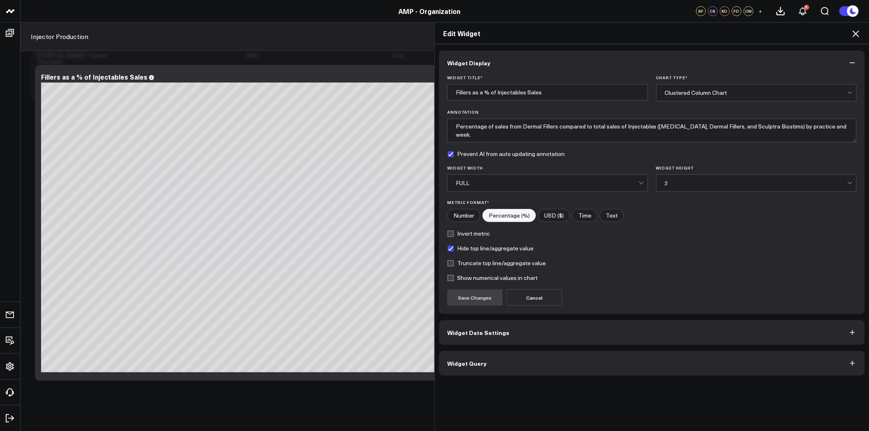
click at [516, 333] on button "Widget Date Settings" at bounding box center [652, 332] width 426 height 25
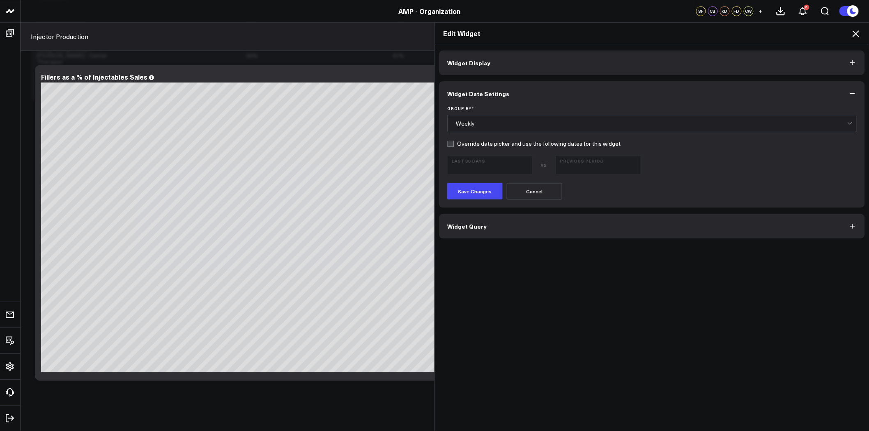
click at [451, 143] on label "Override date picker and use the following dates for this widget" at bounding box center [533, 143] width 173 height 7
click at [451, 143] on input "Override date picker and use the following dates for this widget" at bounding box center [450, 143] width 7 height 7
checkbox input "true"
click at [483, 162] on b "Last 30 Days" at bounding box center [490, 160] width 76 height 5
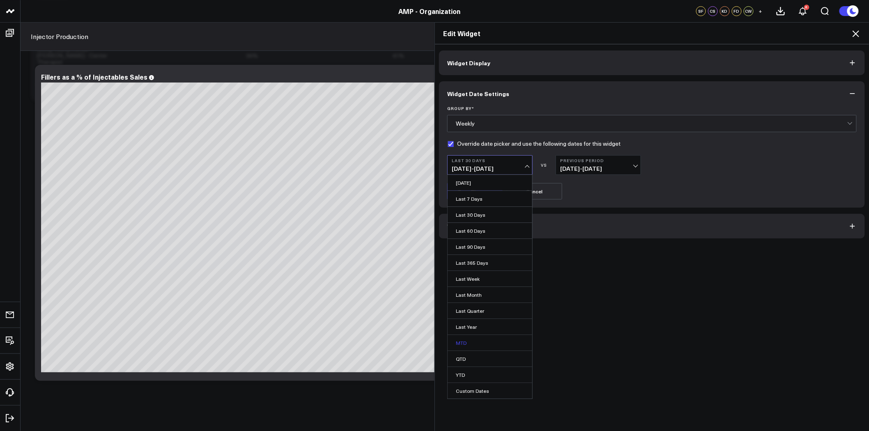
click at [470, 344] on link "MTD" at bounding box center [490, 343] width 85 height 16
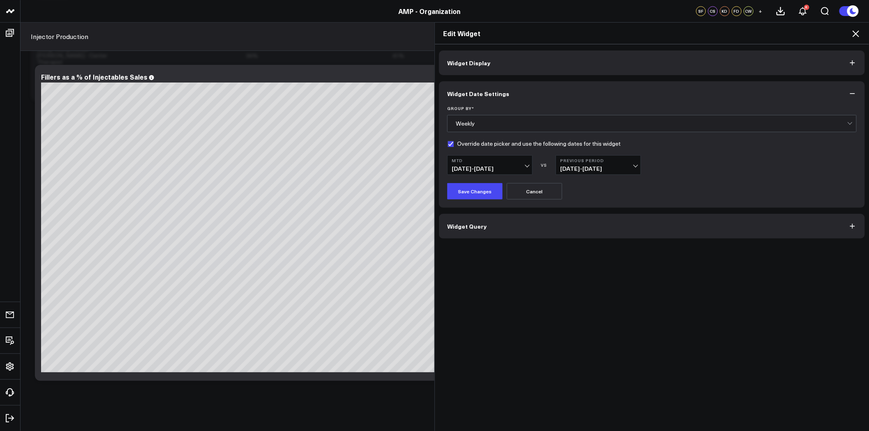
click at [610, 169] on span "[DATE] - [DATE]" at bounding box center [598, 169] width 76 height 7
click at [589, 229] on link "No Comparison" at bounding box center [598, 231] width 85 height 16
click at [481, 192] on button "Save Changes" at bounding box center [474, 191] width 55 height 16
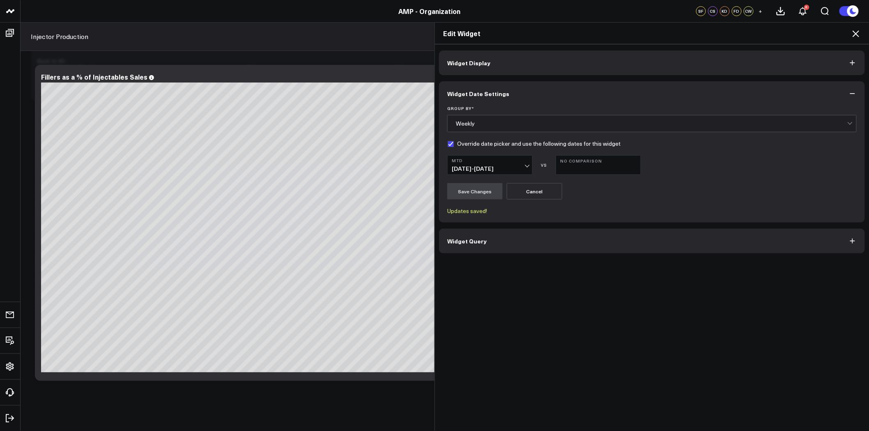
click at [855, 35] on icon at bounding box center [856, 33] width 7 height 7
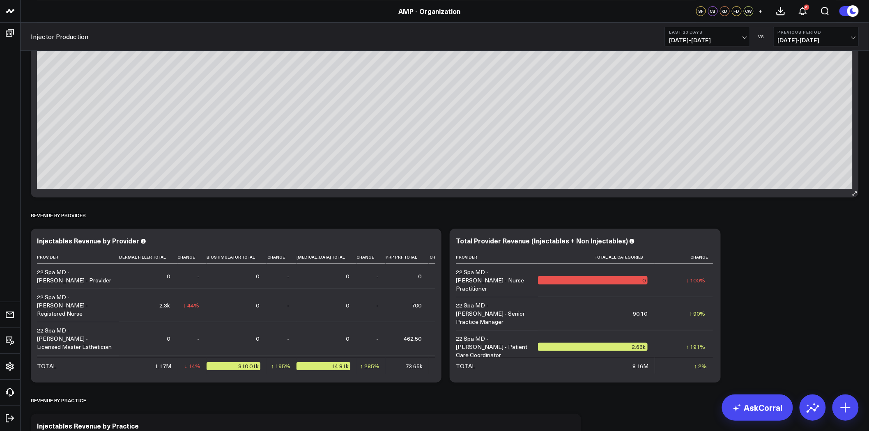
scroll to position [1369, 0]
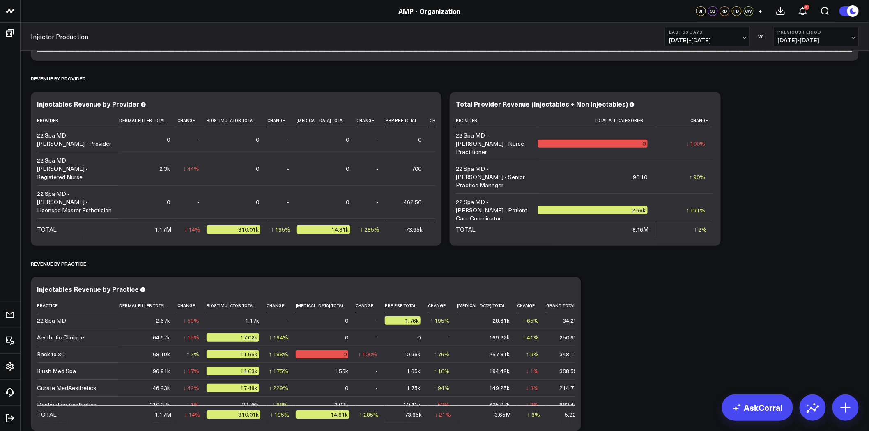
click at [705, 37] on span "[DATE] - [DATE]" at bounding box center [708, 40] width 76 height 7
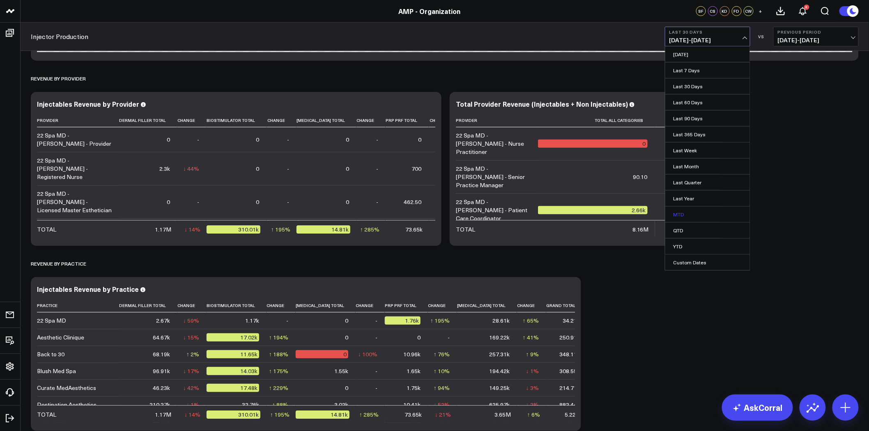
click at [689, 212] on link "MTD" at bounding box center [707, 215] width 85 height 16
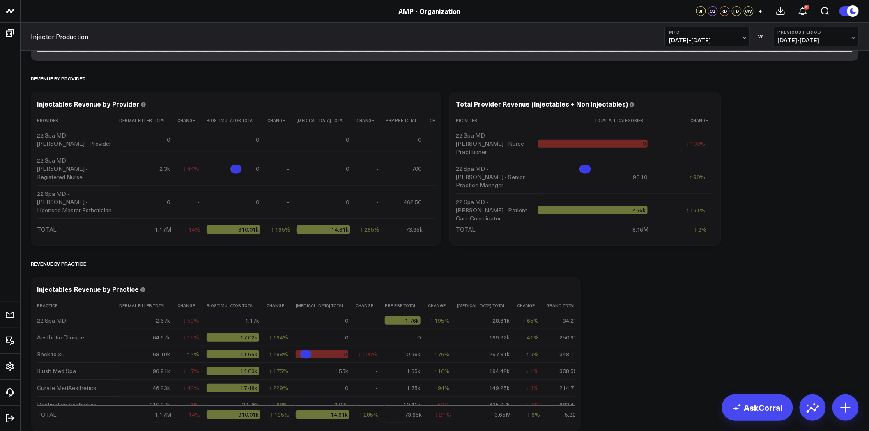
click at [797, 42] on span "[DATE] - [DATE]" at bounding box center [816, 40] width 76 height 7
click at [799, 101] on link "No Comparison" at bounding box center [816, 102] width 85 height 16
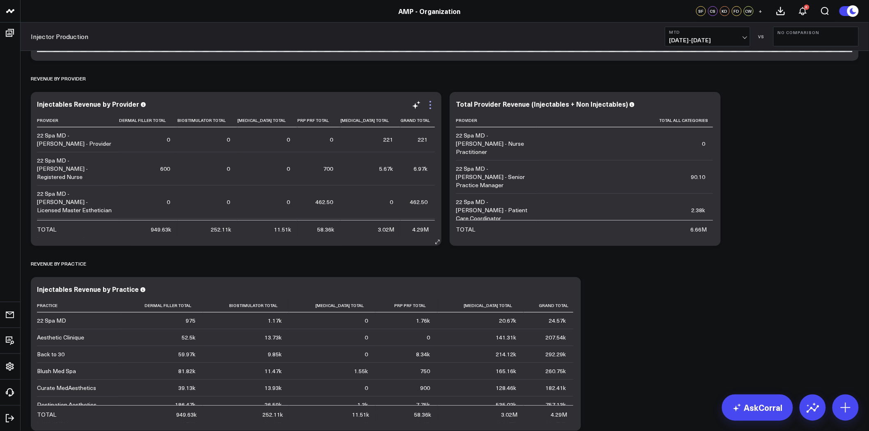
click at [431, 105] on icon at bounding box center [431, 105] width 10 height 10
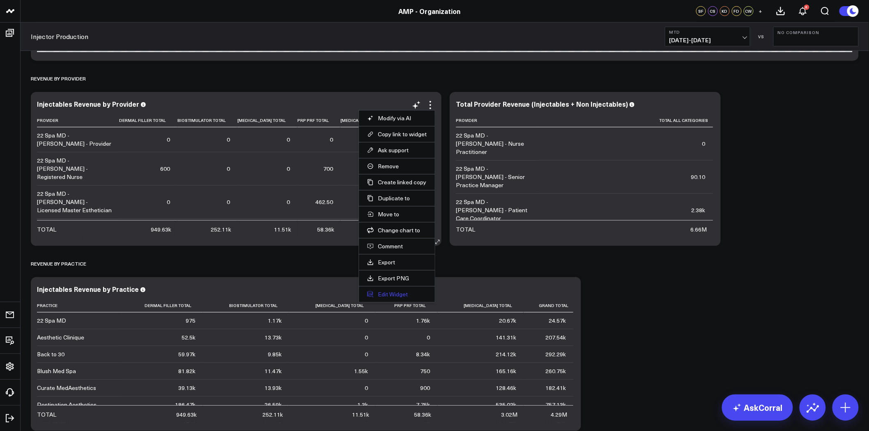
click at [401, 293] on button "Edit Widget" at bounding box center [397, 294] width 60 height 7
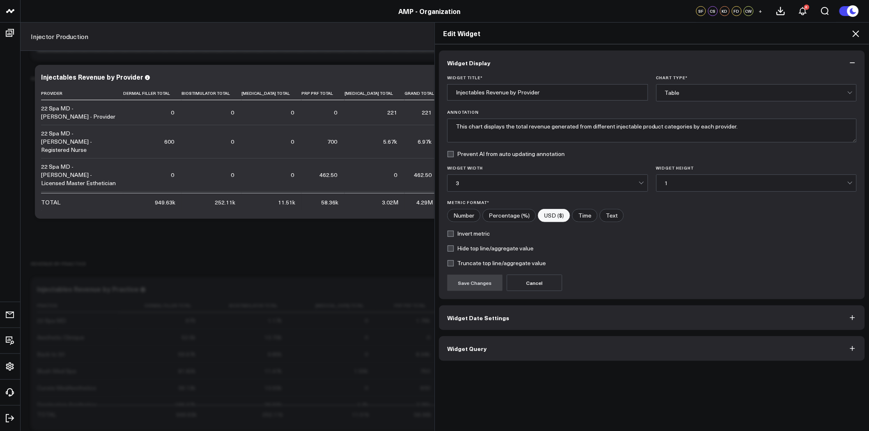
click at [484, 324] on button "Widget Date Settings" at bounding box center [652, 318] width 426 height 25
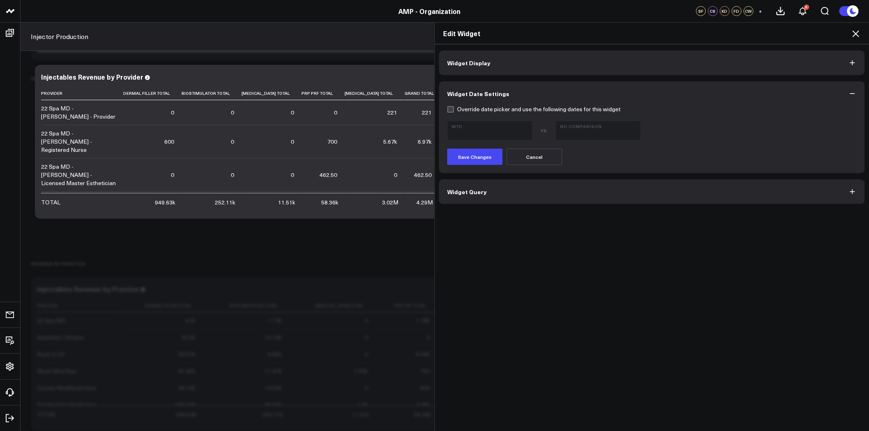
click at [458, 107] on label "Override date picker and use the following dates for this widget" at bounding box center [533, 109] width 173 height 7
click at [454, 107] on input "Override date picker and use the following dates for this widget" at bounding box center [450, 109] width 7 height 7
checkbox input "true"
click at [474, 154] on button "Save Changes" at bounding box center [474, 157] width 55 height 16
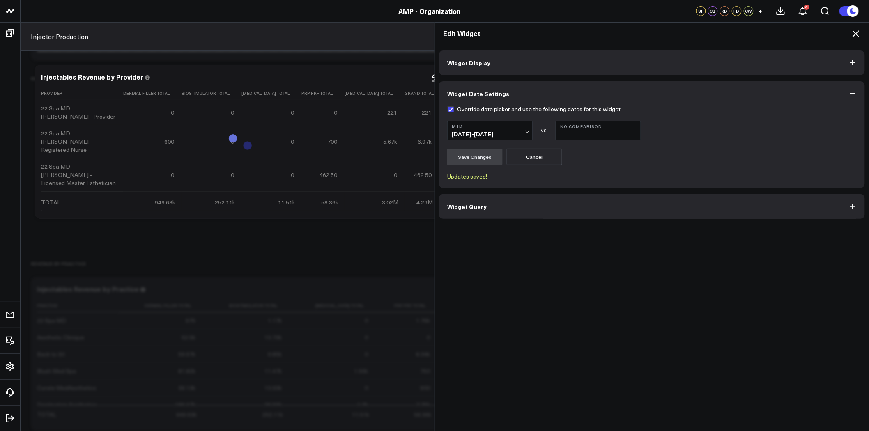
click at [859, 33] on icon at bounding box center [856, 34] width 10 height 10
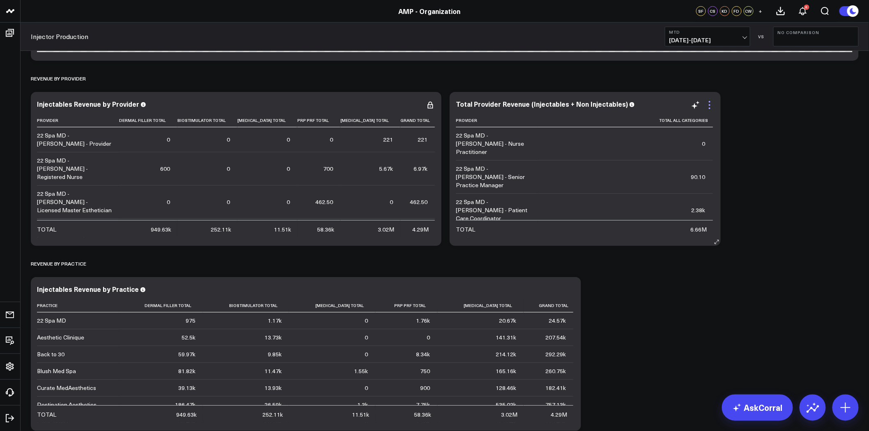
click at [710, 105] on icon at bounding box center [710, 105] width 2 height 2
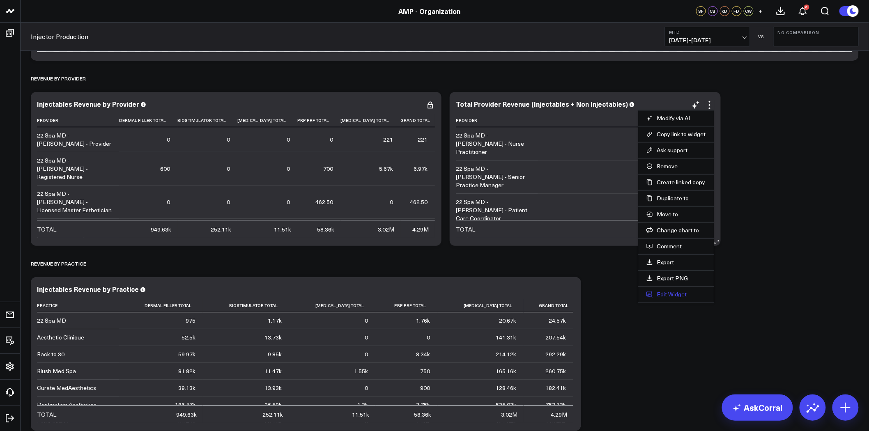
click at [679, 293] on button "Edit Widget" at bounding box center [677, 294] width 60 height 7
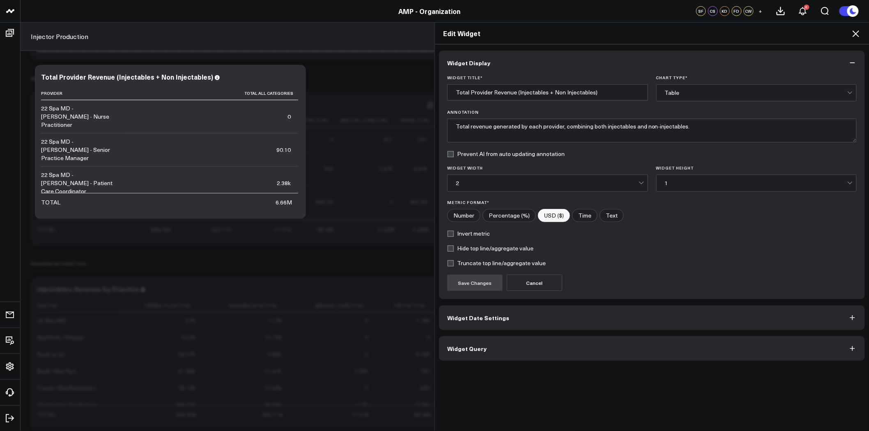
click at [497, 319] on span "Widget Date Settings" at bounding box center [478, 318] width 62 height 7
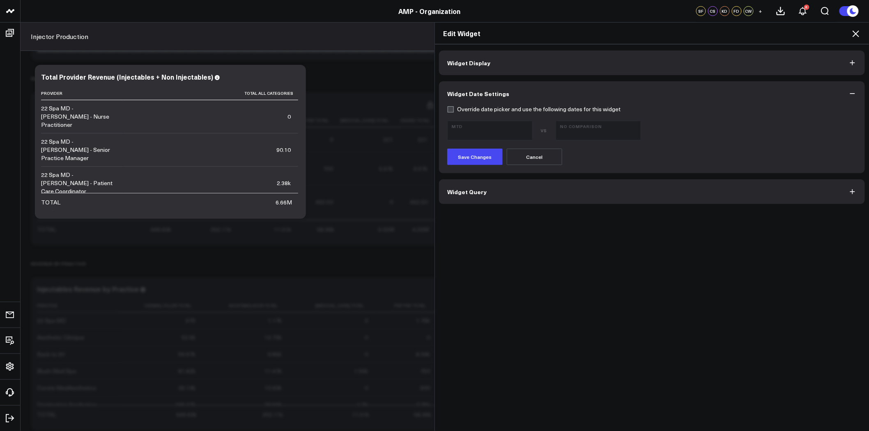
click at [459, 111] on label "Override date picker and use the following dates for this widget" at bounding box center [533, 109] width 173 height 7
click at [454, 111] on input "Override date picker and use the following dates for this widget" at bounding box center [450, 109] width 7 height 7
checkbox input "true"
click at [467, 157] on button "Save Changes" at bounding box center [474, 157] width 55 height 16
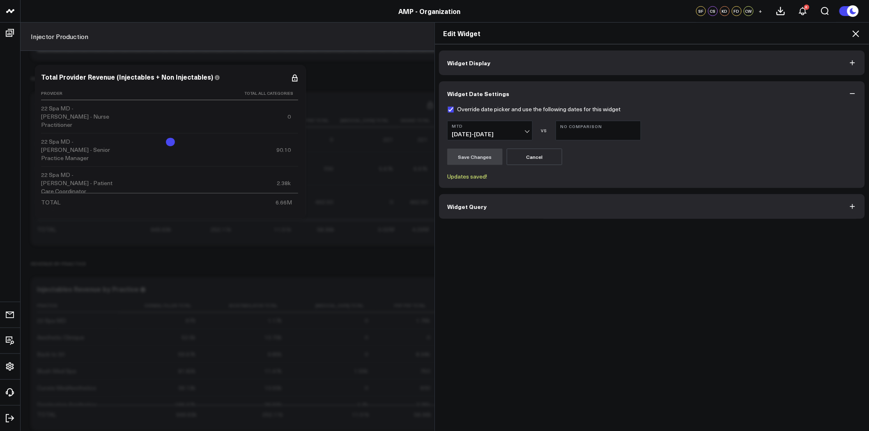
click at [856, 37] on icon at bounding box center [856, 34] width 10 height 10
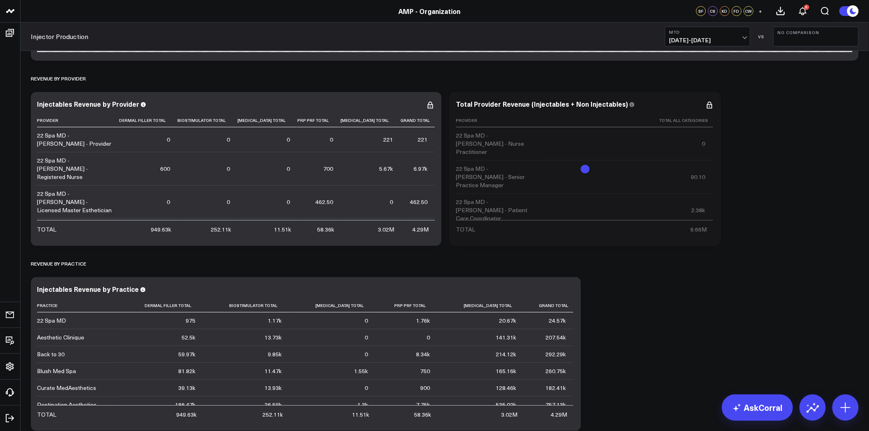
scroll to position [1506, 0]
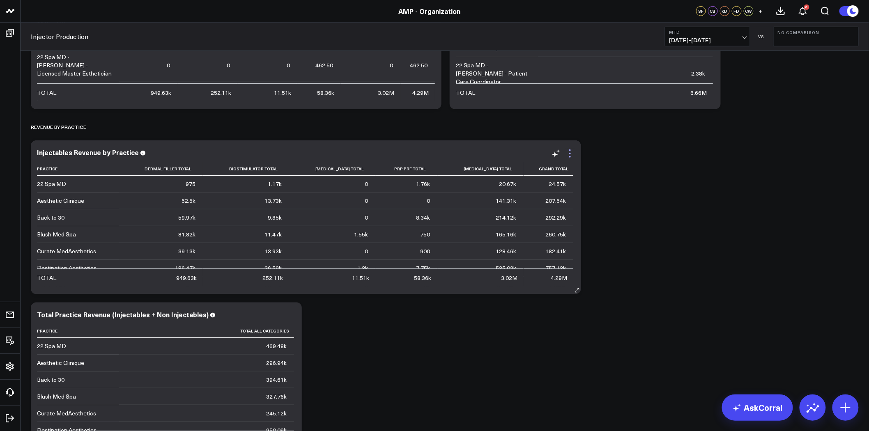
click at [569, 153] on icon at bounding box center [570, 154] width 2 height 2
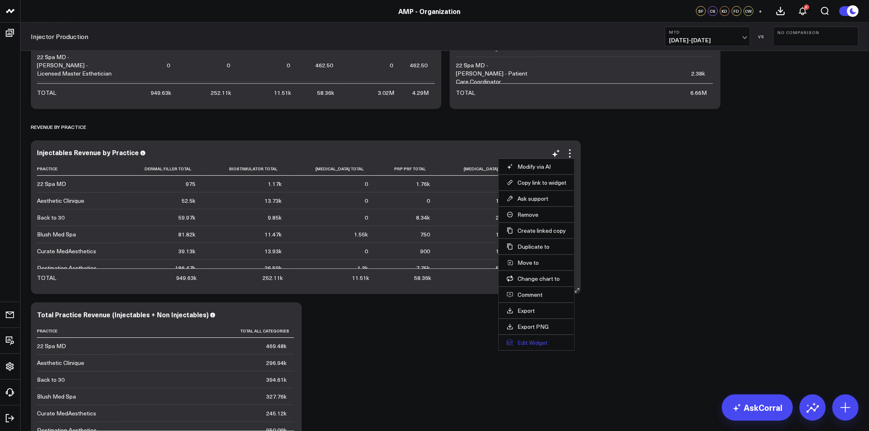
click at [530, 343] on button "Edit Widget" at bounding box center [537, 342] width 60 height 7
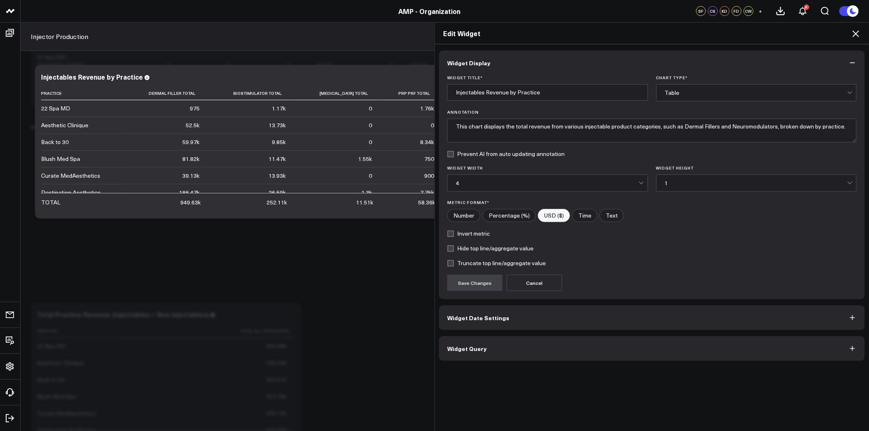
click at [483, 323] on button "Widget Date Settings" at bounding box center [652, 318] width 426 height 25
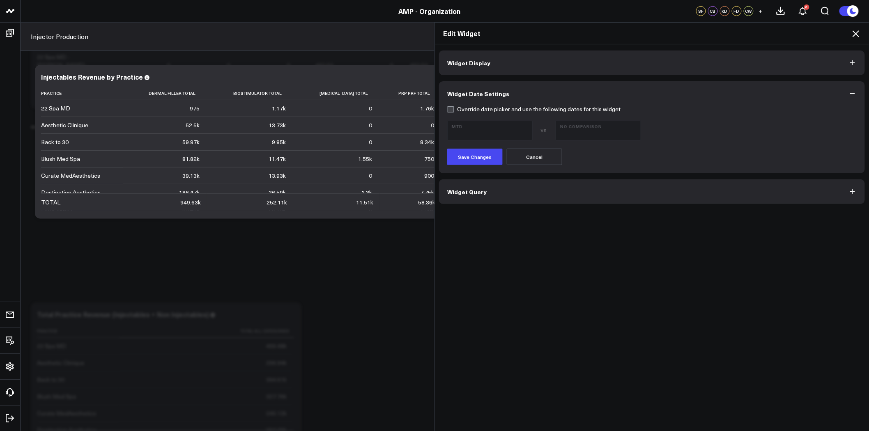
click at [447, 110] on label "Override date picker and use the following dates for this widget" at bounding box center [533, 109] width 173 height 7
click at [447, 110] on input "Override date picker and use the following dates for this widget" at bounding box center [450, 109] width 7 height 7
checkbox input "true"
click at [471, 154] on button "Save Changes" at bounding box center [474, 157] width 55 height 16
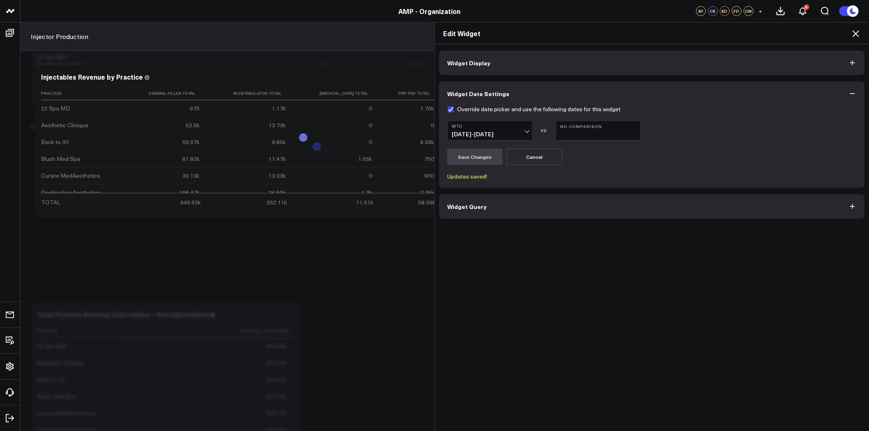
click at [858, 32] on icon at bounding box center [856, 33] width 7 height 7
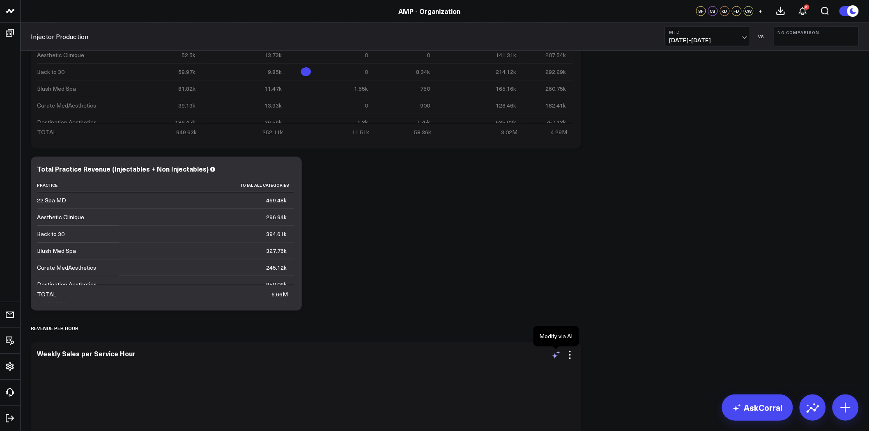
scroll to position [1689, 0]
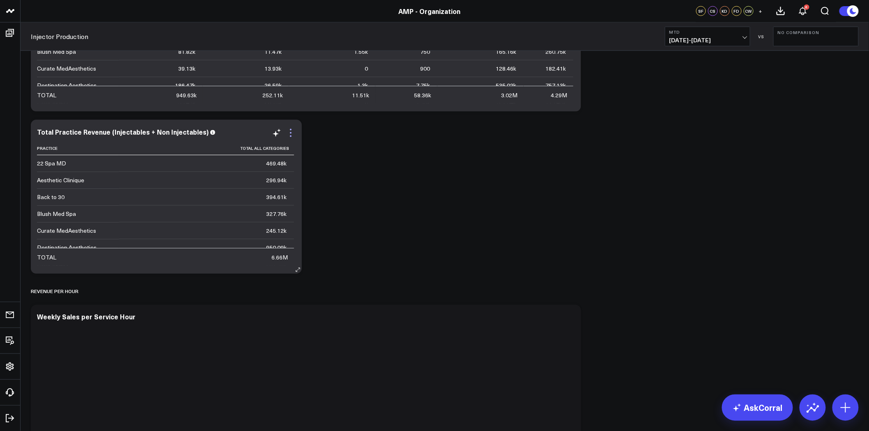
click at [288, 130] on icon at bounding box center [291, 133] width 10 height 10
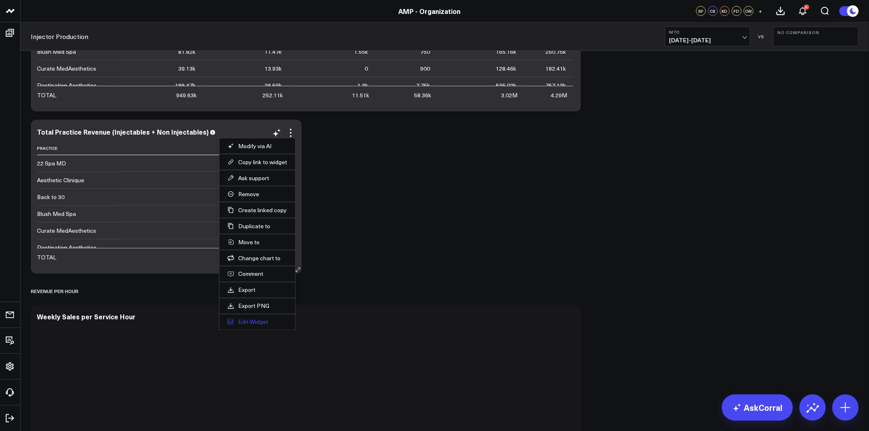
click at [252, 323] on button "Edit Widget" at bounding box center [258, 322] width 60 height 7
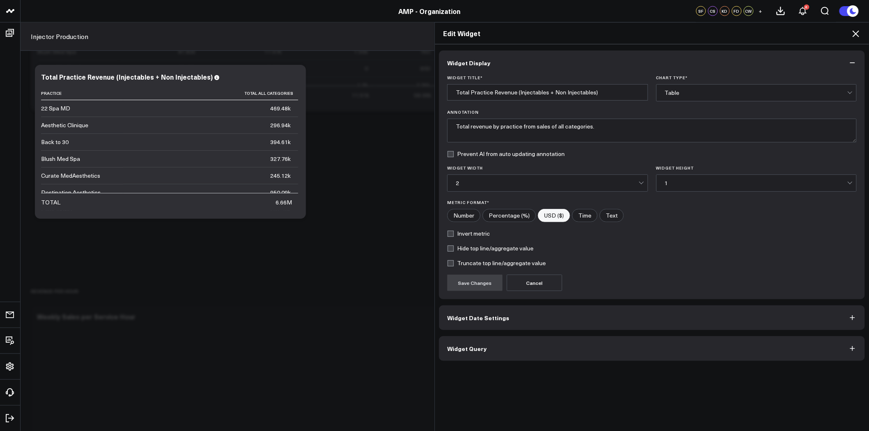
click at [481, 307] on div "Widget Display Widget Title * Total Practice Revenue (Injectables + Non Injecta…" at bounding box center [652, 206] width 426 height 311
click at [488, 313] on button "Widget Date Settings" at bounding box center [652, 318] width 426 height 25
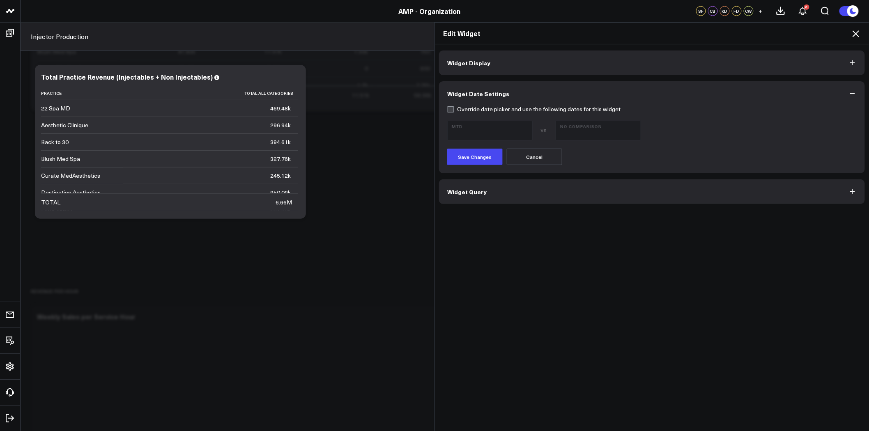
click at [448, 104] on button "Widget Date Settings" at bounding box center [652, 93] width 426 height 25
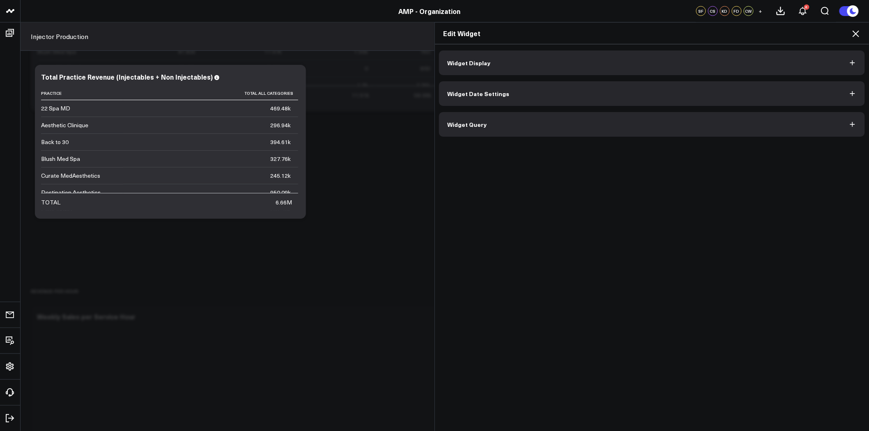
click at [457, 96] on span "Widget Date Settings" at bounding box center [478, 93] width 62 height 7
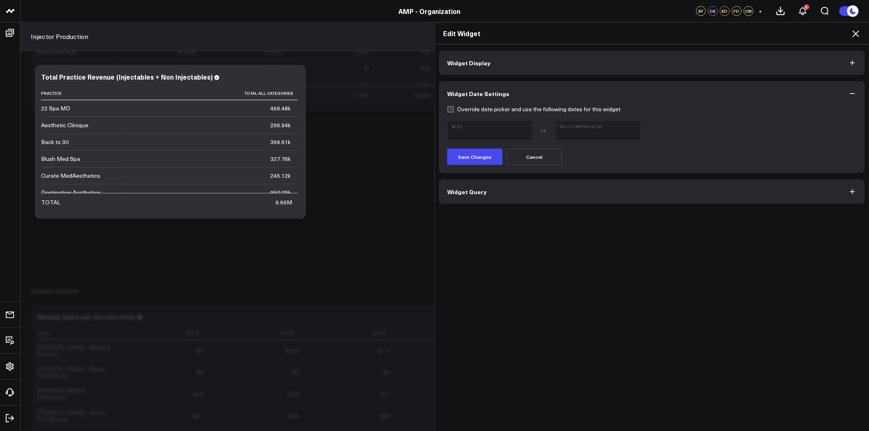
click at [442, 101] on button "Widget Date Settings" at bounding box center [652, 93] width 426 height 25
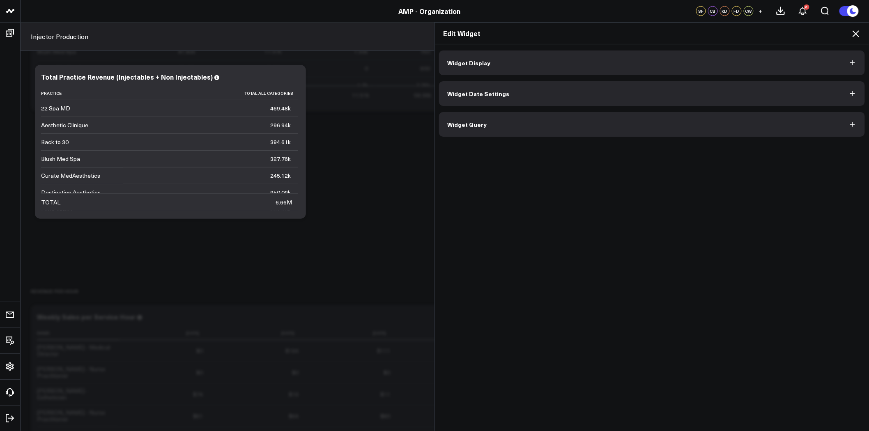
click at [449, 96] on span "Widget Date Settings" at bounding box center [478, 93] width 62 height 7
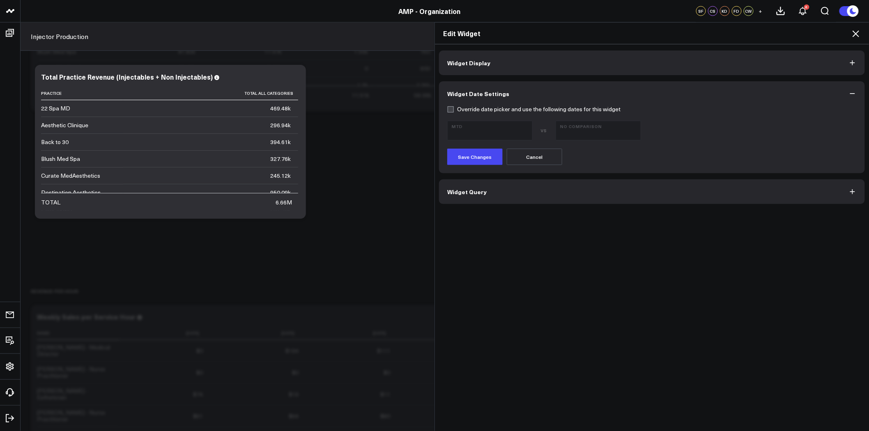
click at [447, 112] on label "Override date picker and use the following dates for this widget" at bounding box center [533, 109] width 173 height 7
click at [447, 112] on input "Override date picker and use the following dates for this widget" at bounding box center [450, 109] width 7 height 7
checkbox input "true"
click at [466, 166] on div "Override date picker and use the following dates for this widget MTD [DATE] - […" at bounding box center [652, 139] width 426 height 67
click at [472, 159] on button "Save Changes" at bounding box center [474, 157] width 55 height 16
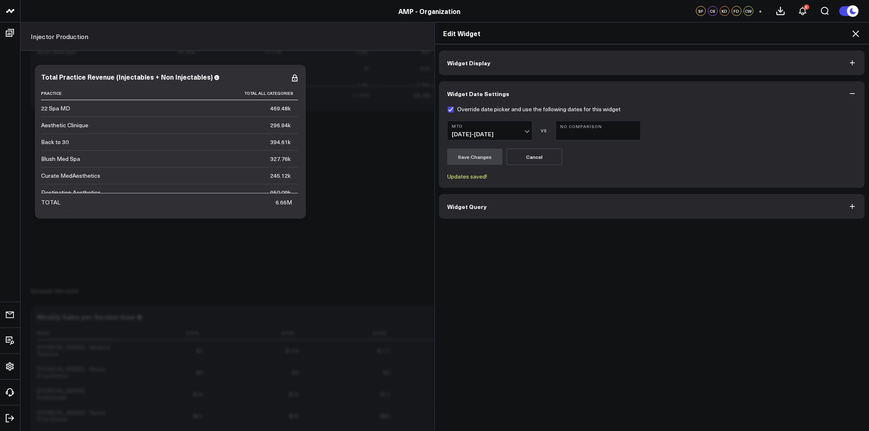
click at [857, 33] on icon at bounding box center [856, 34] width 10 height 10
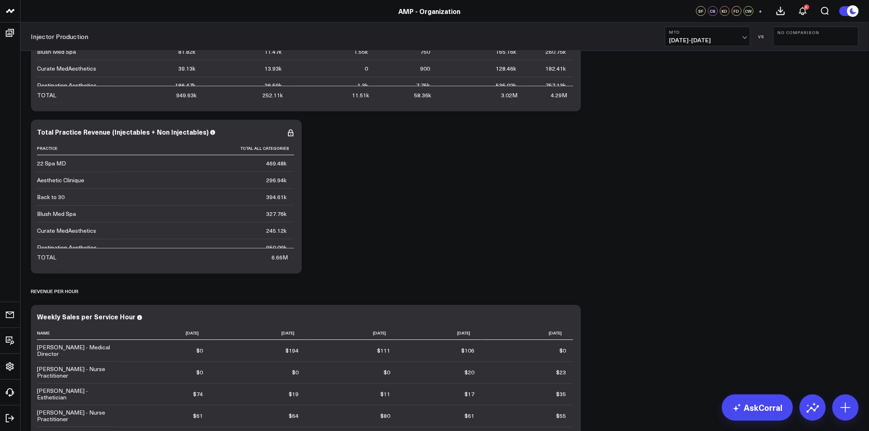
scroll to position [1871, 0]
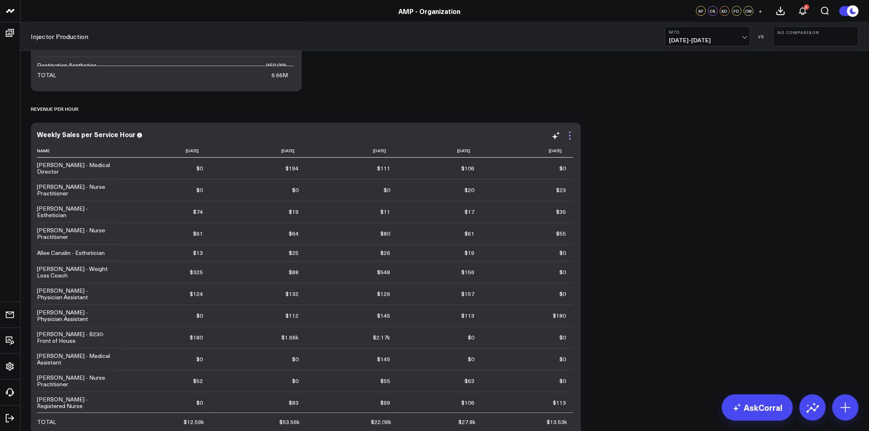
click at [569, 134] on icon at bounding box center [570, 136] width 10 height 10
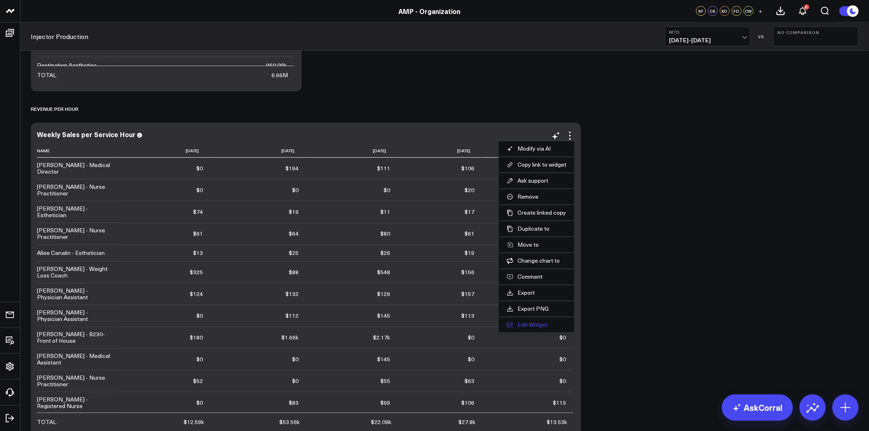
click at [533, 322] on button "Edit Widget" at bounding box center [537, 325] width 60 height 7
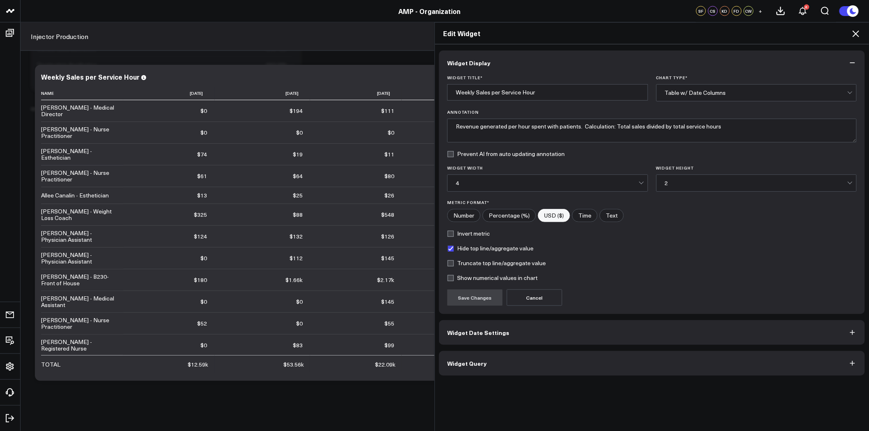
click at [476, 331] on span "Widget Date Settings" at bounding box center [478, 332] width 62 height 7
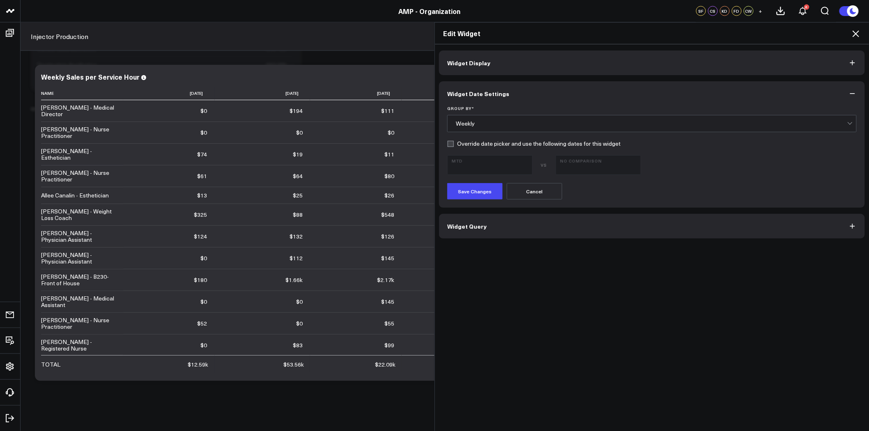
click at [477, 142] on label "Override date picker and use the following dates for this widget" at bounding box center [533, 143] width 173 height 7
click at [454, 142] on input "Override date picker and use the following dates for this widget" at bounding box center [450, 143] width 7 height 7
checkbox input "true"
click at [471, 191] on button "Save Changes" at bounding box center [474, 191] width 55 height 16
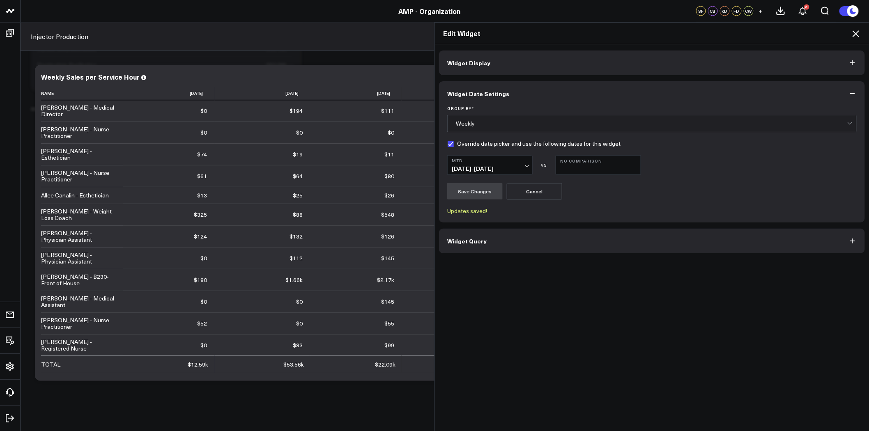
click at [856, 33] on icon at bounding box center [856, 33] width 7 height 7
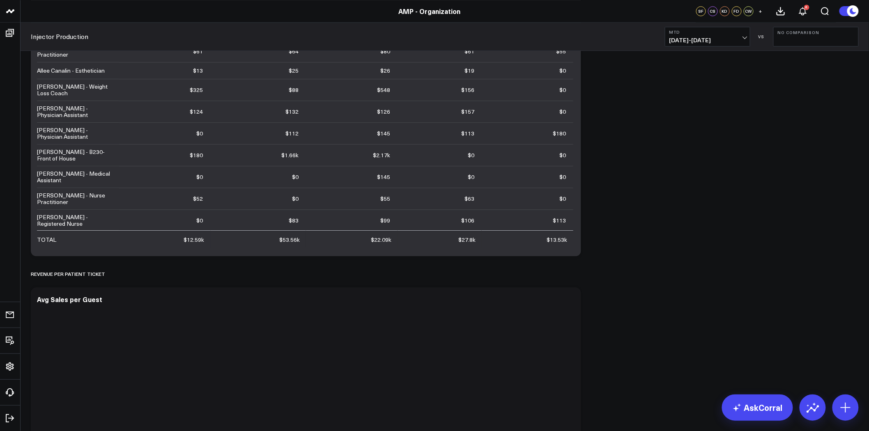
scroll to position [2236, 0]
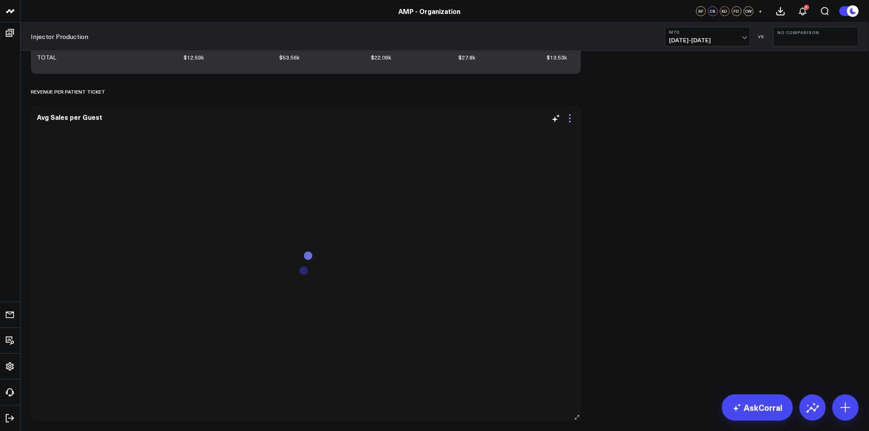
click at [574, 116] on icon at bounding box center [570, 118] width 10 height 10
click at [539, 306] on button "Edit Widget" at bounding box center [537, 307] width 60 height 7
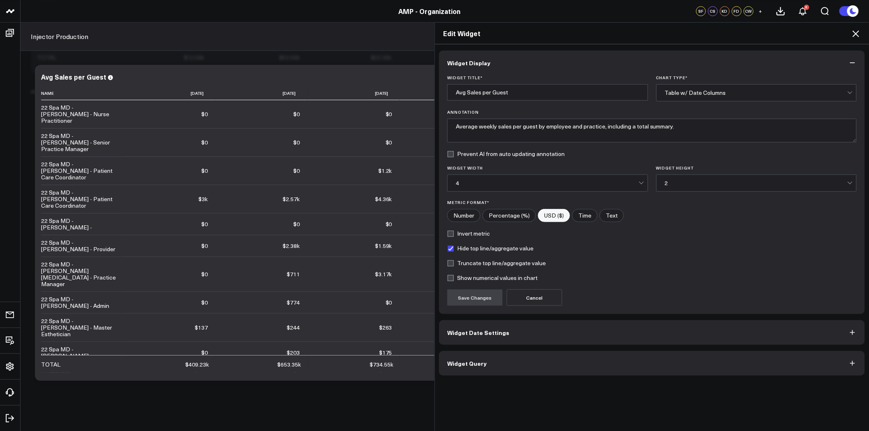
click at [477, 334] on span "Widget Date Settings" at bounding box center [478, 332] width 62 height 7
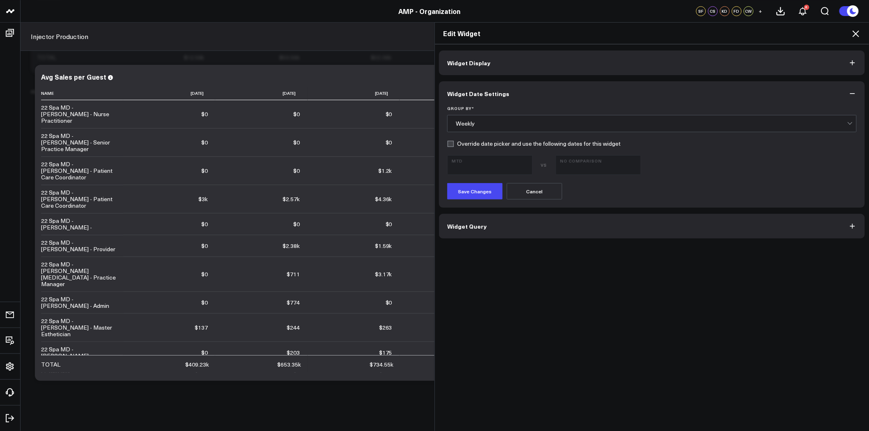
click at [451, 143] on label "Override date picker and use the following dates for this widget" at bounding box center [533, 143] width 173 height 7
click at [451, 143] on input "Override date picker and use the following dates for this widget" at bounding box center [450, 143] width 7 height 7
checkbox input "true"
click at [464, 189] on button "Save Changes" at bounding box center [474, 191] width 55 height 16
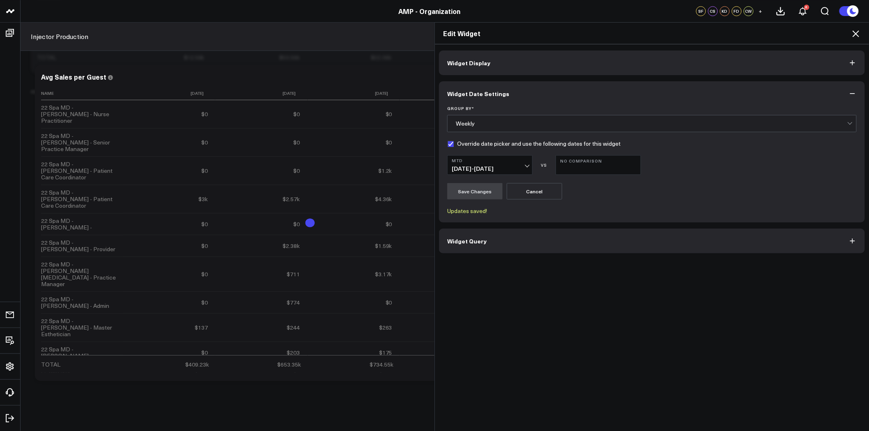
click at [856, 35] on icon at bounding box center [856, 34] width 10 height 10
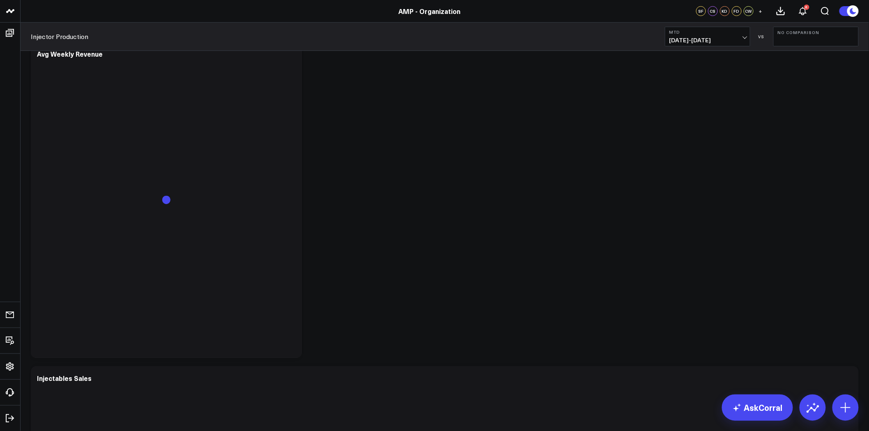
scroll to position [2556, 0]
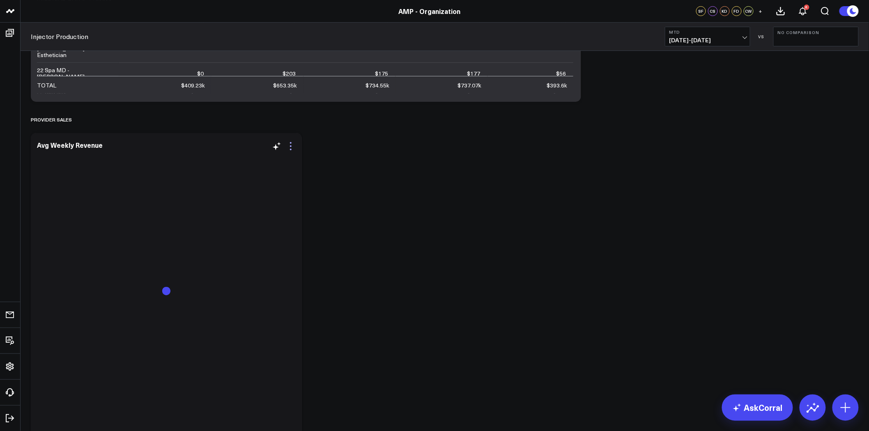
click at [290, 145] on icon at bounding box center [291, 146] width 2 height 2
click at [243, 334] on button "Edit Widget" at bounding box center [258, 335] width 60 height 7
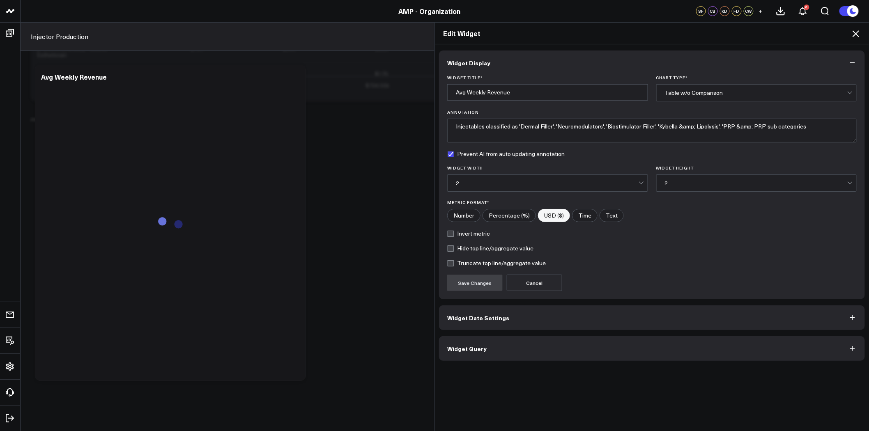
click at [483, 317] on span "Widget Date Settings" at bounding box center [478, 318] width 62 height 7
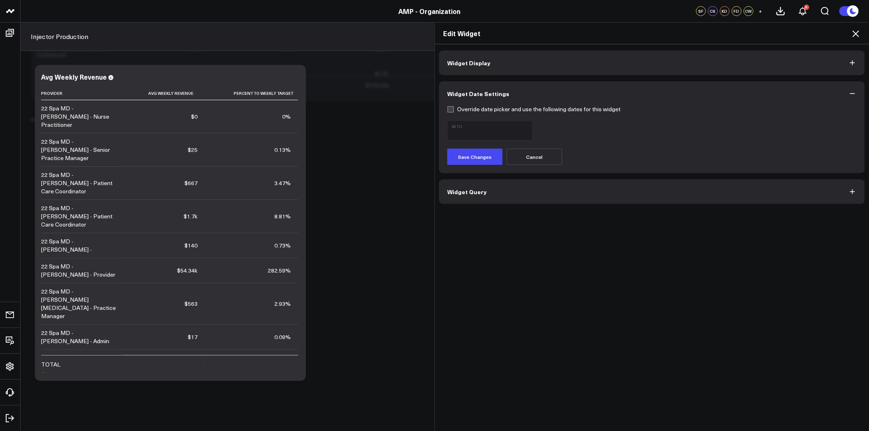
click at [504, 108] on label "Override date picker and use the following dates for this widget" at bounding box center [533, 109] width 173 height 7
click at [454, 108] on input "Override date picker and use the following dates for this widget" at bounding box center [450, 109] width 7 height 7
checkbox input "true"
click at [481, 154] on button "Save Changes" at bounding box center [474, 157] width 55 height 16
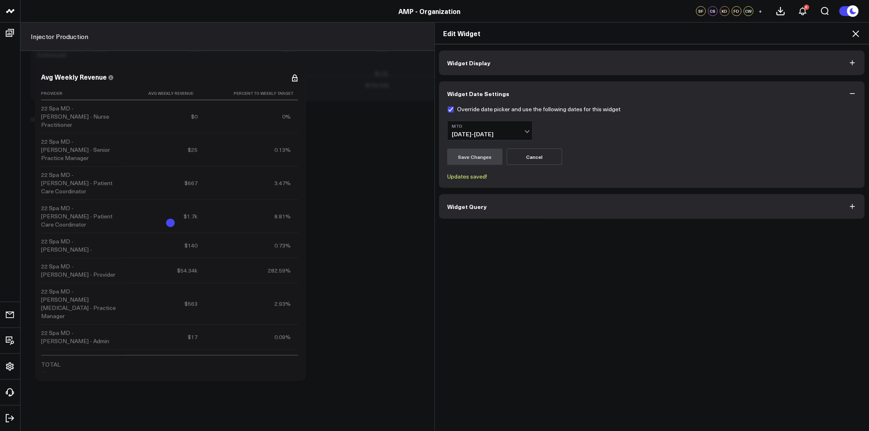
click at [401, 173] on div "Edit Widget Widget Display Widget Date Settings Override date picker and use th…" at bounding box center [434, 226] width 869 height 409
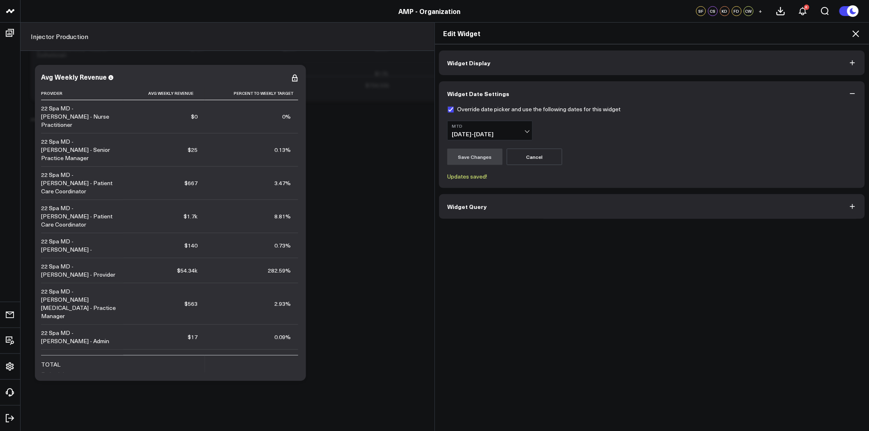
click at [859, 37] on icon at bounding box center [856, 34] width 10 height 10
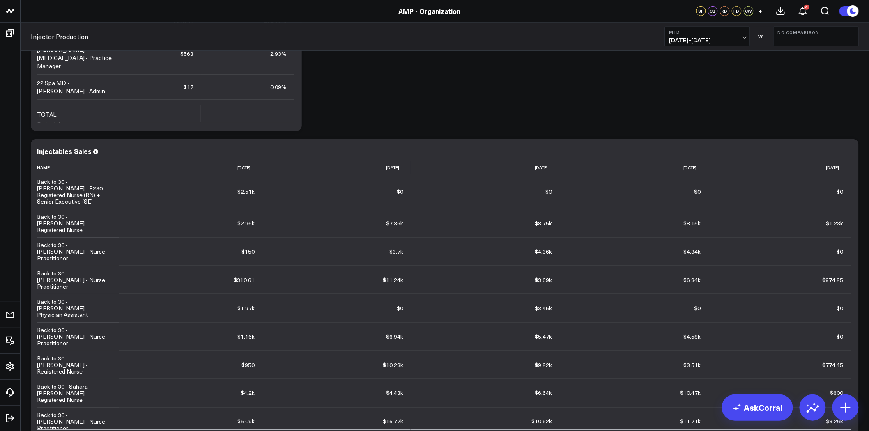
scroll to position [2876, 0]
click at [847, 154] on icon at bounding box center [848, 151] width 10 height 10
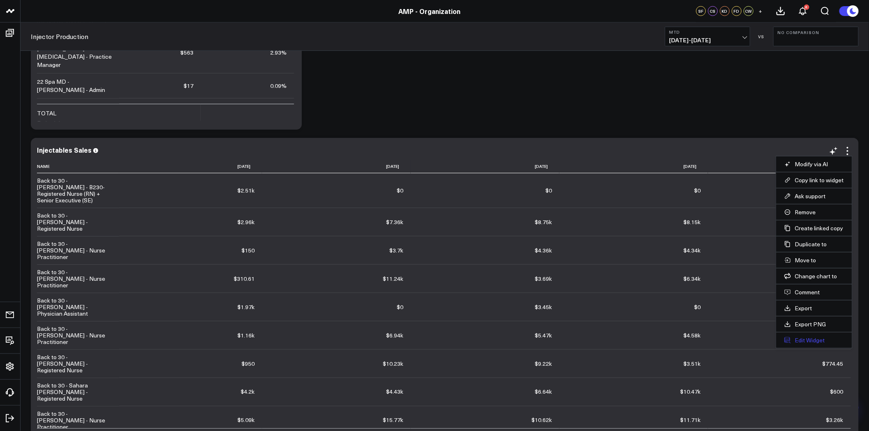
click at [812, 339] on button "Edit Widget" at bounding box center [815, 340] width 60 height 7
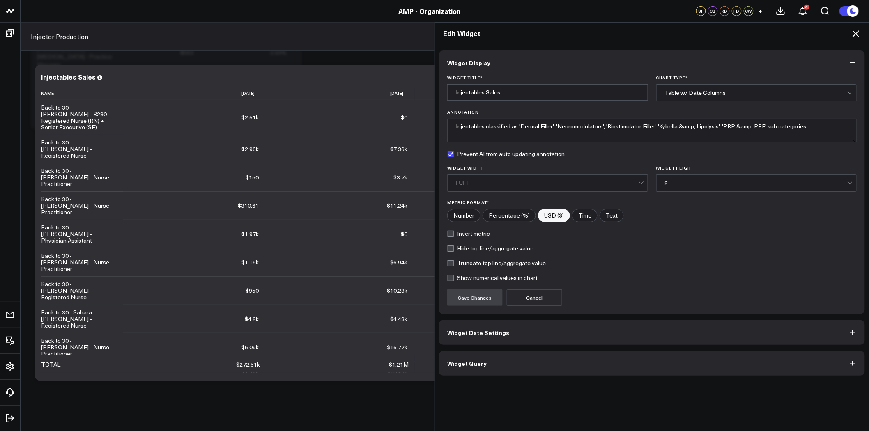
click at [557, 360] on button "Widget Query" at bounding box center [652, 363] width 426 height 25
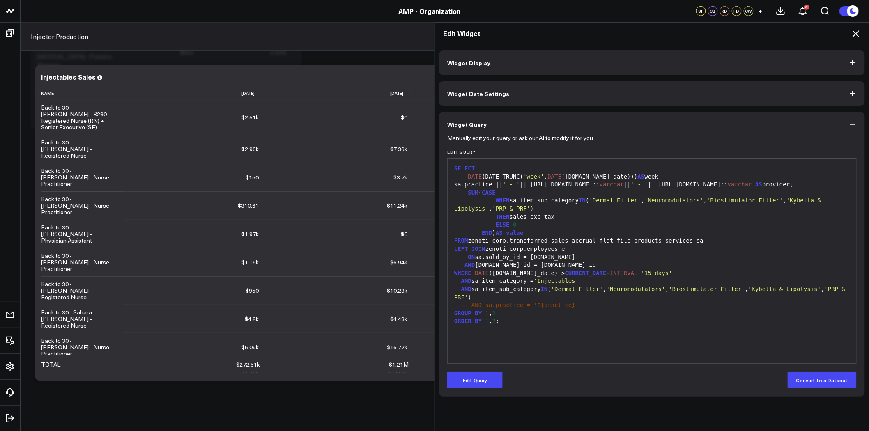
click at [541, 95] on button "Widget Date Settings" at bounding box center [652, 93] width 426 height 25
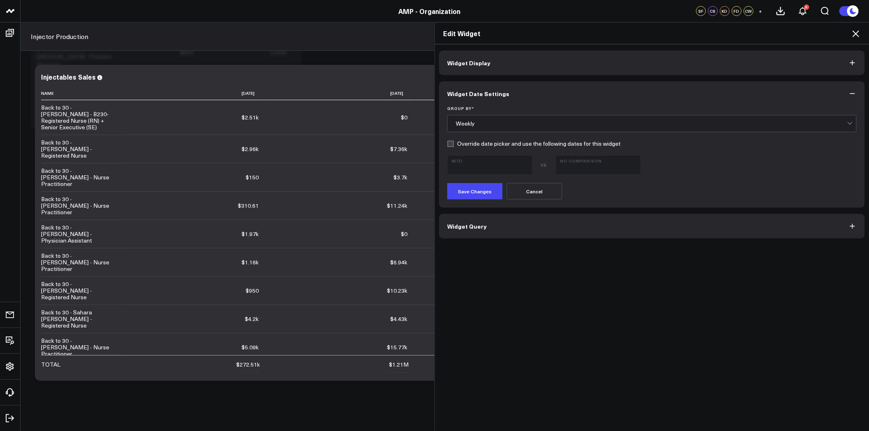
click at [462, 143] on label "Override date picker and use the following dates for this widget" at bounding box center [533, 143] width 173 height 7
click at [454, 143] on input "Override date picker and use the following dates for this widget" at bounding box center [450, 143] width 7 height 7
checkbox input "true"
click at [472, 196] on button "Save Changes" at bounding box center [474, 191] width 55 height 16
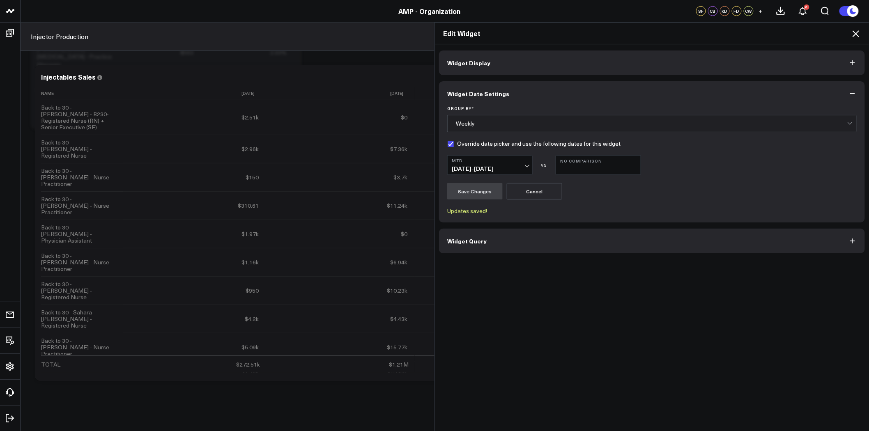
click at [855, 35] on icon at bounding box center [856, 34] width 10 height 10
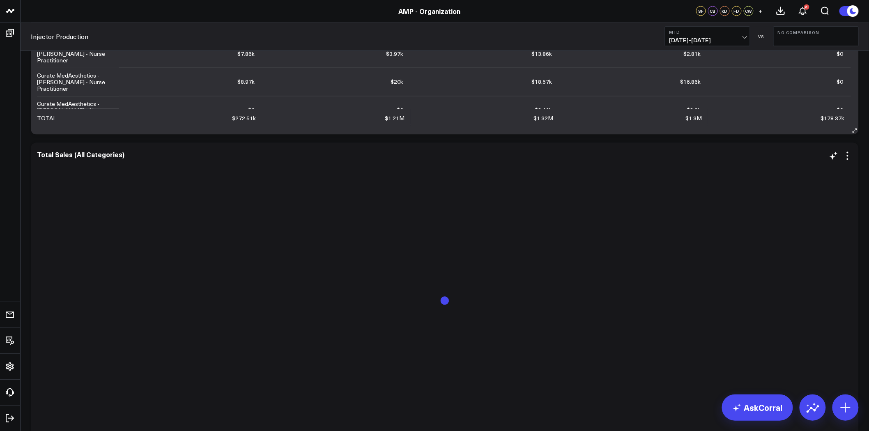
scroll to position [3240, 0]
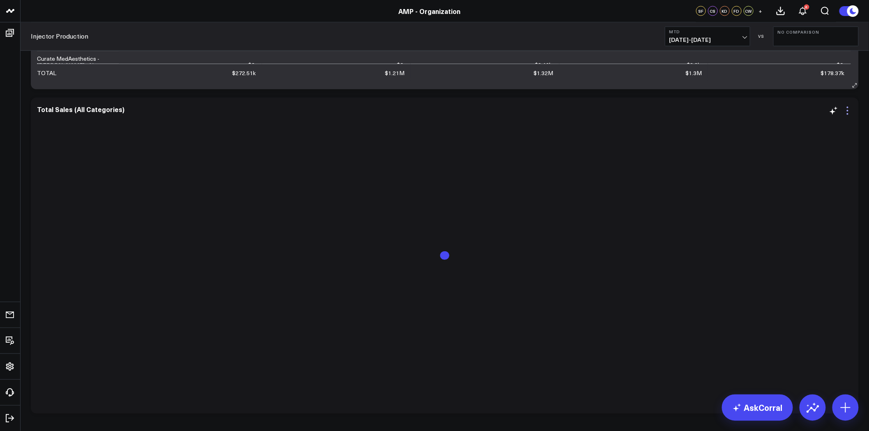
click at [847, 109] on icon at bounding box center [848, 111] width 10 height 10
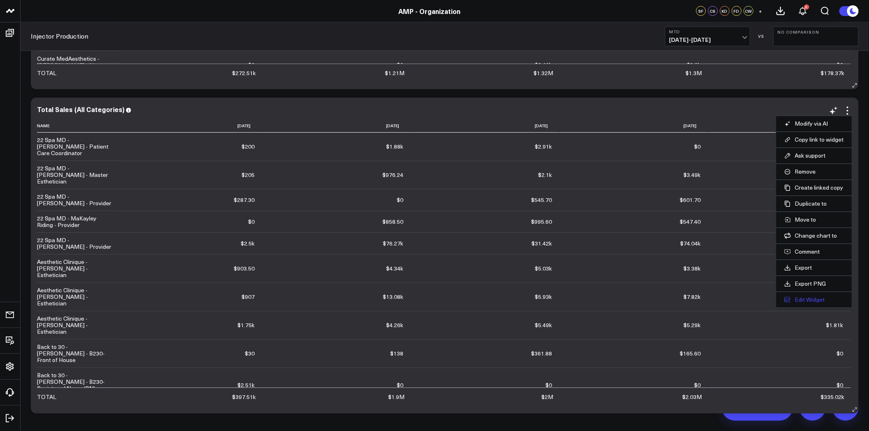
click at [804, 300] on button "Edit Widget" at bounding box center [815, 300] width 60 height 7
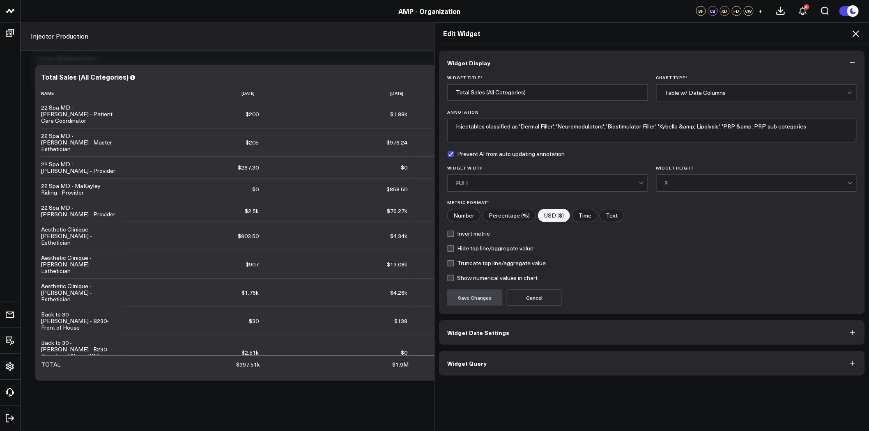
click at [474, 341] on button "Widget Date Settings" at bounding box center [652, 332] width 426 height 25
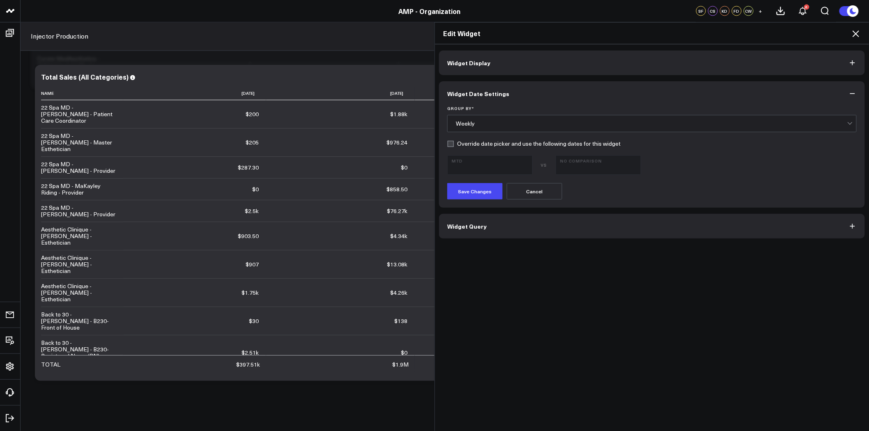
click at [463, 147] on form "Group By * Weekly Override date picker and use the following dates for this wid…" at bounding box center [652, 153] width 410 height 94
click at [463, 145] on label "Override date picker and use the following dates for this widget" at bounding box center [533, 143] width 173 height 7
click at [454, 145] on input "Override date picker and use the following dates for this widget" at bounding box center [450, 143] width 7 height 7
checkbox input "true"
click at [469, 186] on button "Save Changes" at bounding box center [474, 191] width 55 height 16
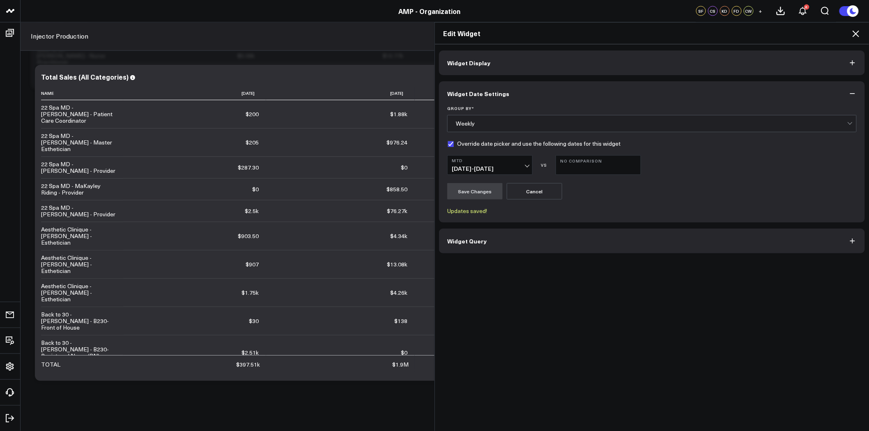
click at [854, 34] on icon at bounding box center [856, 34] width 10 height 10
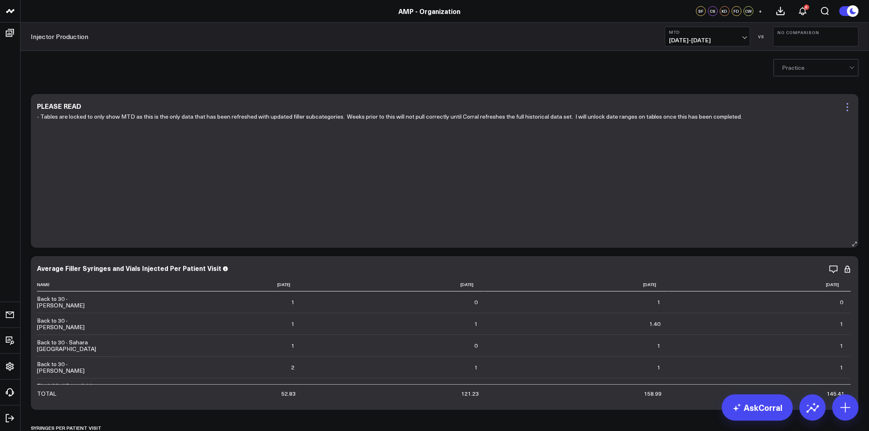
click at [848, 108] on icon at bounding box center [848, 107] width 2 height 2
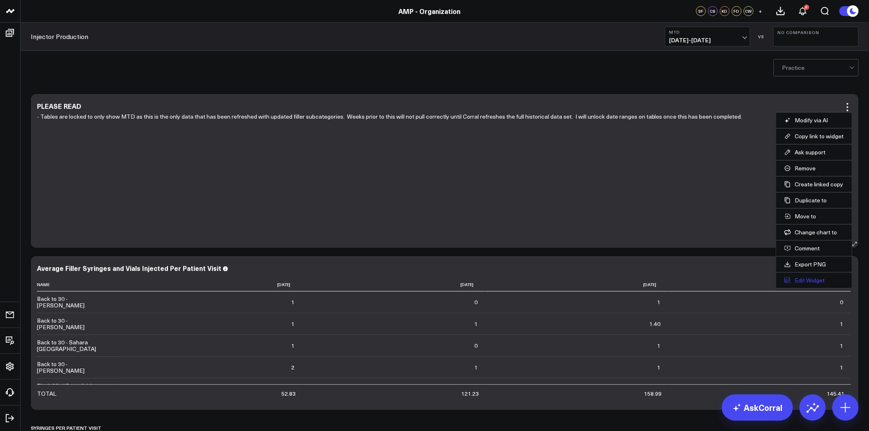
click at [812, 281] on button "Edit Widget" at bounding box center [815, 280] width 60 height 7
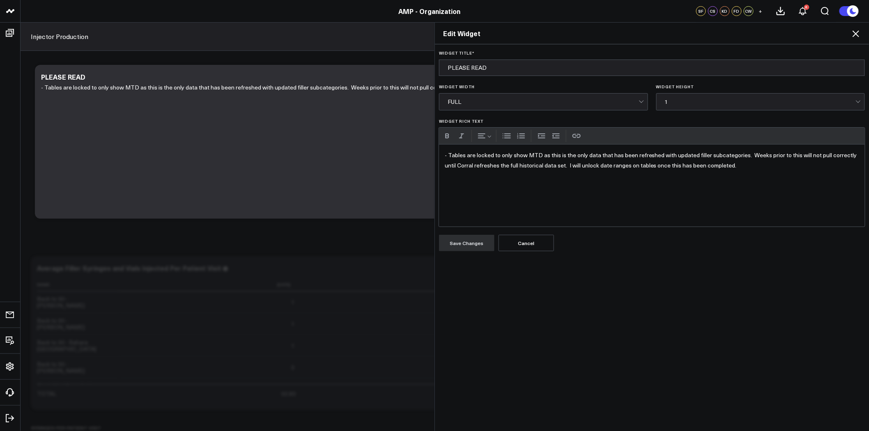
click at [767, 166] on p "- Tables are locked to only show MTD as this is the only data that has been ref…" at bounding box center [652, 160] width 414 height 20
click at [467, 244] on button "Save Changes" at bounding box center [466, 243] width 55 height 16
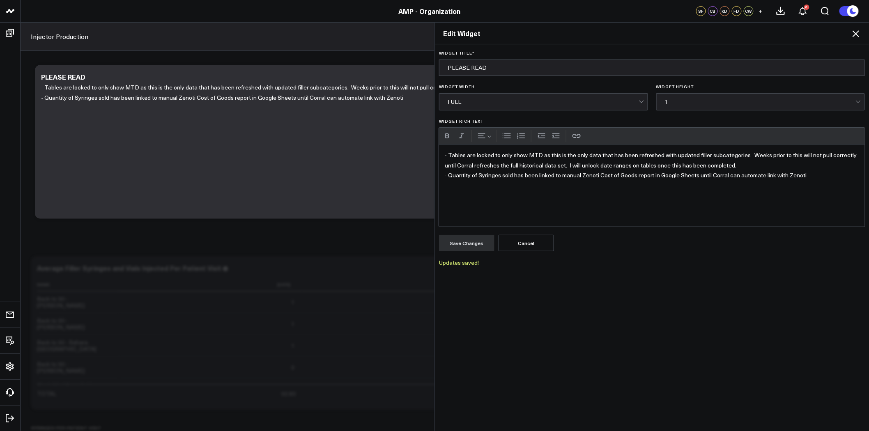
click at [859, 32] on icon at bounding box center [856, 34] width 10 height 10
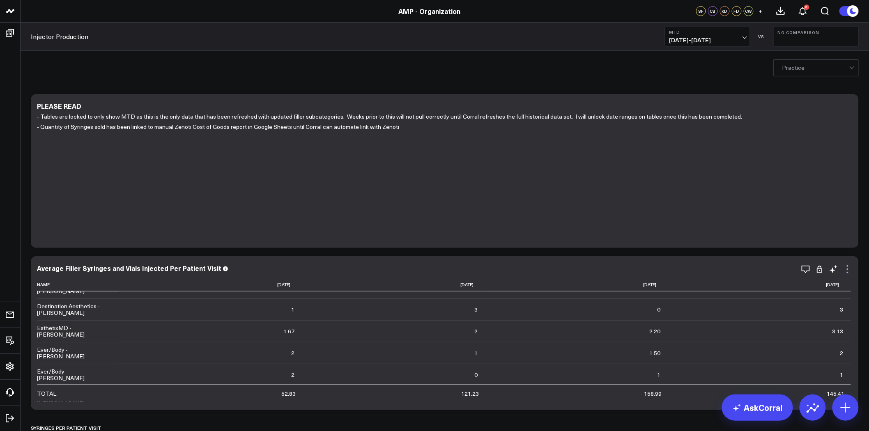
click at [846, 265] on icon at bounding box center [848, 270] width 10 height 10
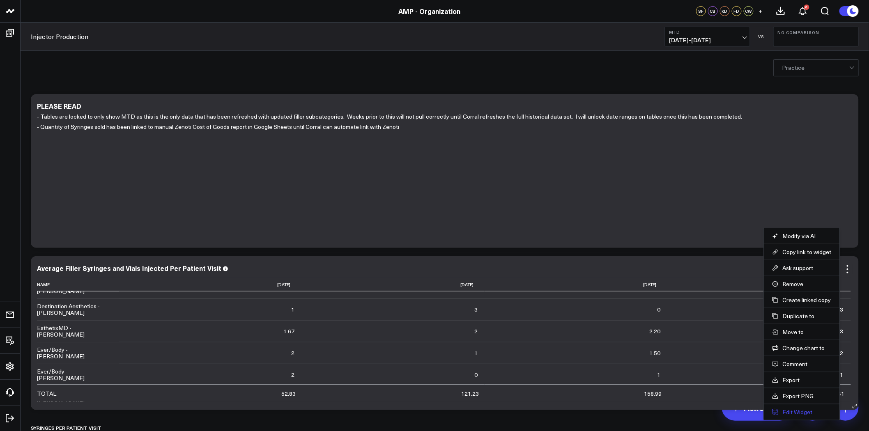
click at [804, 411] on button "Edit Widget" at bounding box center [802, 412] width 60 height 7
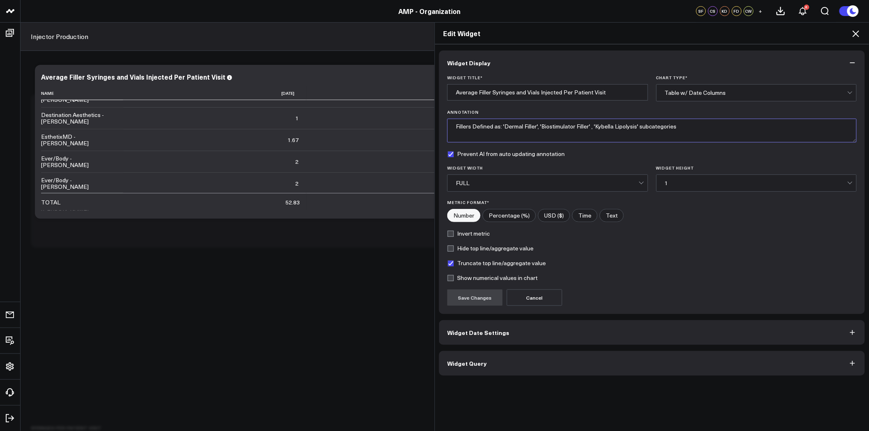
click at [455, 128] on textarea "Fillers Defined as: 'Dermal Filler', 'Biostimulator Filler' , 'Kybella Lipolysi…" at bounding box center [652, 131] width 410 height 24
click at [452, 128] on textarea "Fillers Defined as: 'Dermal Filler', 'Biostimulator Filler' , 'Kybella Lipolysi…" at bounding box center [652, 131] width 410 height 24
click at [745, 126] on textarea "Refers to total syringes and vials of Dermal Filler, Biostimulator Filler, and …" at bounding box center [652, 131] width 410 height 24
type textarea "Refers to total syringes and vials of Dermal Filler, Biostimulator Filler, and …"
click at [479, 295] on button "Save Changes" at bounding box center [474, 298] width 55 height 16
